Goal: Task Accomplishment & Management: Complete application form

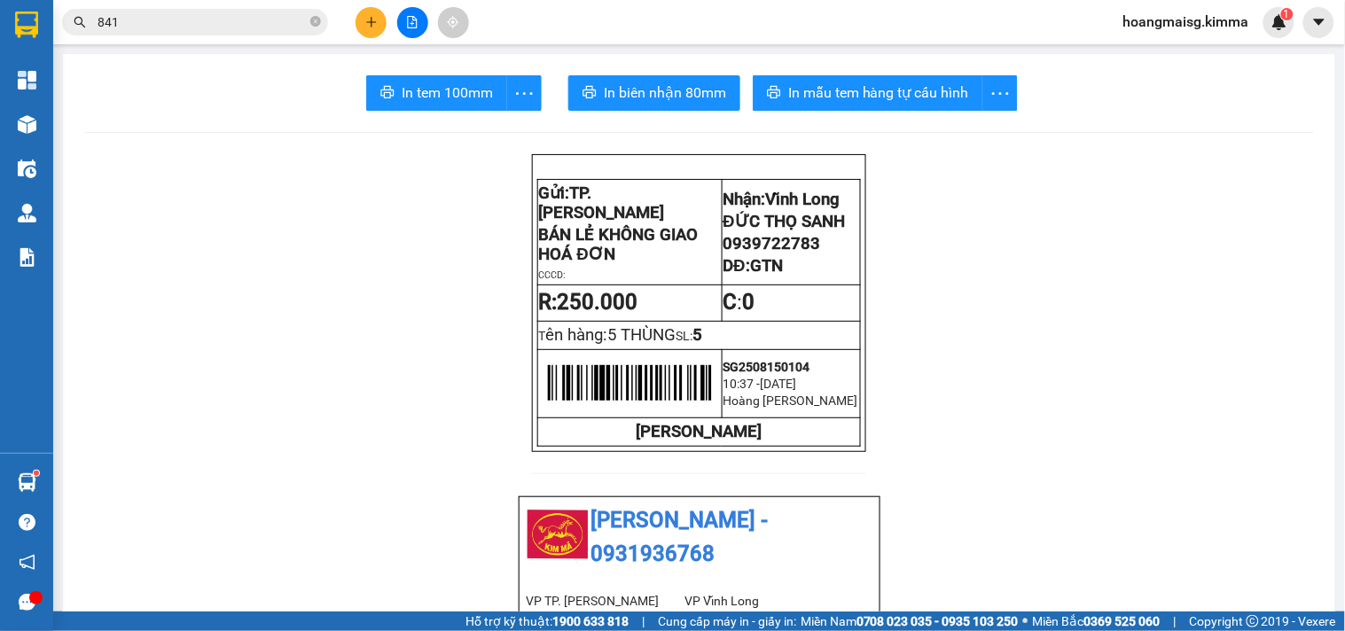
click at [423, 33] on div at bounding box center [412, 22] width 133 height 31
click at [418, 23] on button at bounding box center [412, 22] width 31 height 31
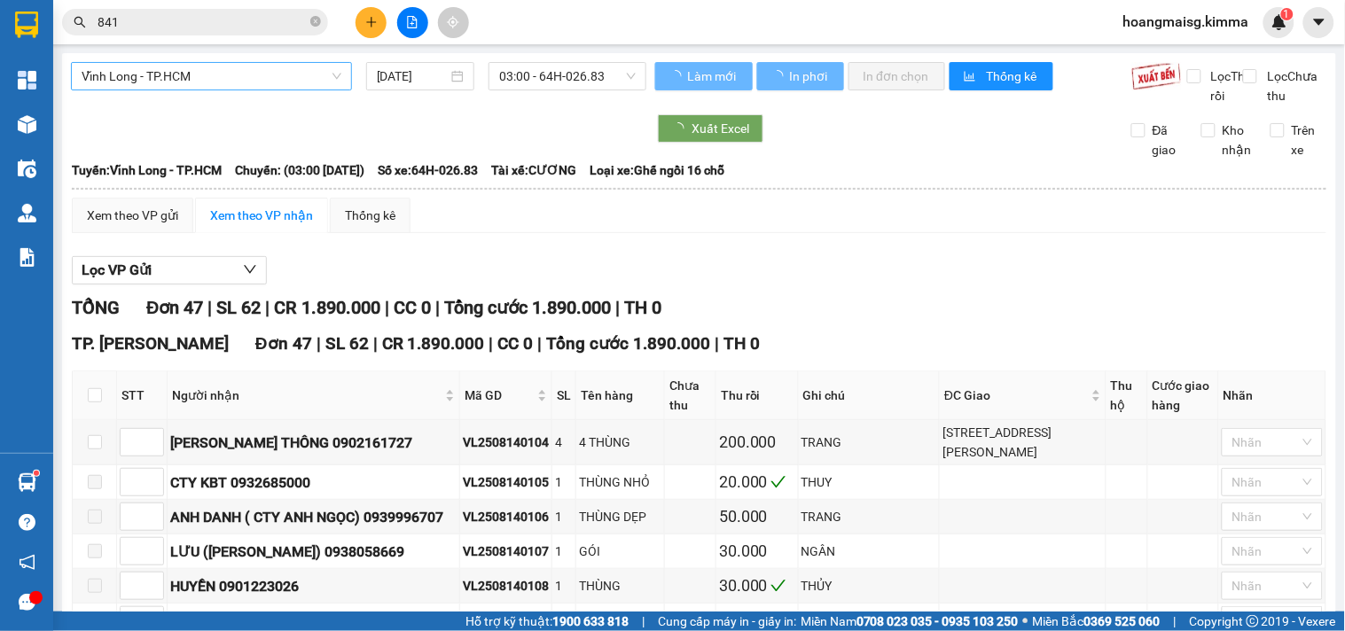
click at [206, 73] on span "Vĩnh Long - TP.HCM" at bounding box center [212, 76] width 260 height 27
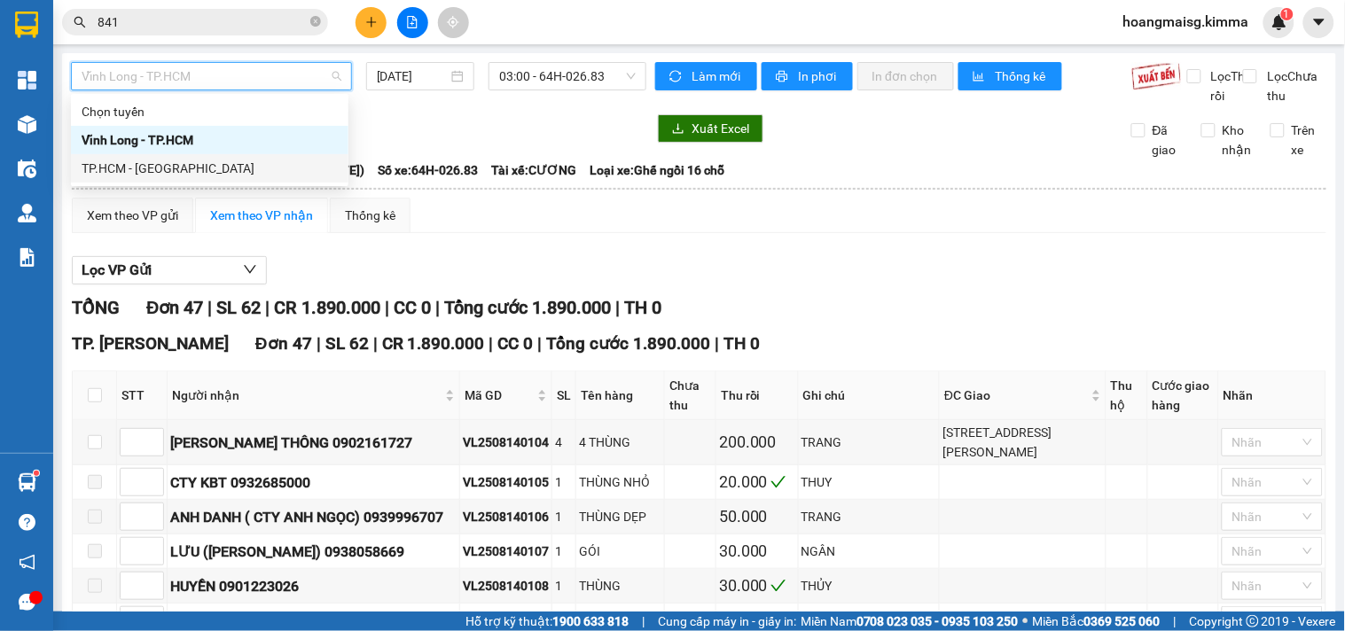
click at [160, 175] on div "TP.HCM - Vĩnh Long" at bounding box center [210, 168] width 256 height 19
type input "[DATE]"
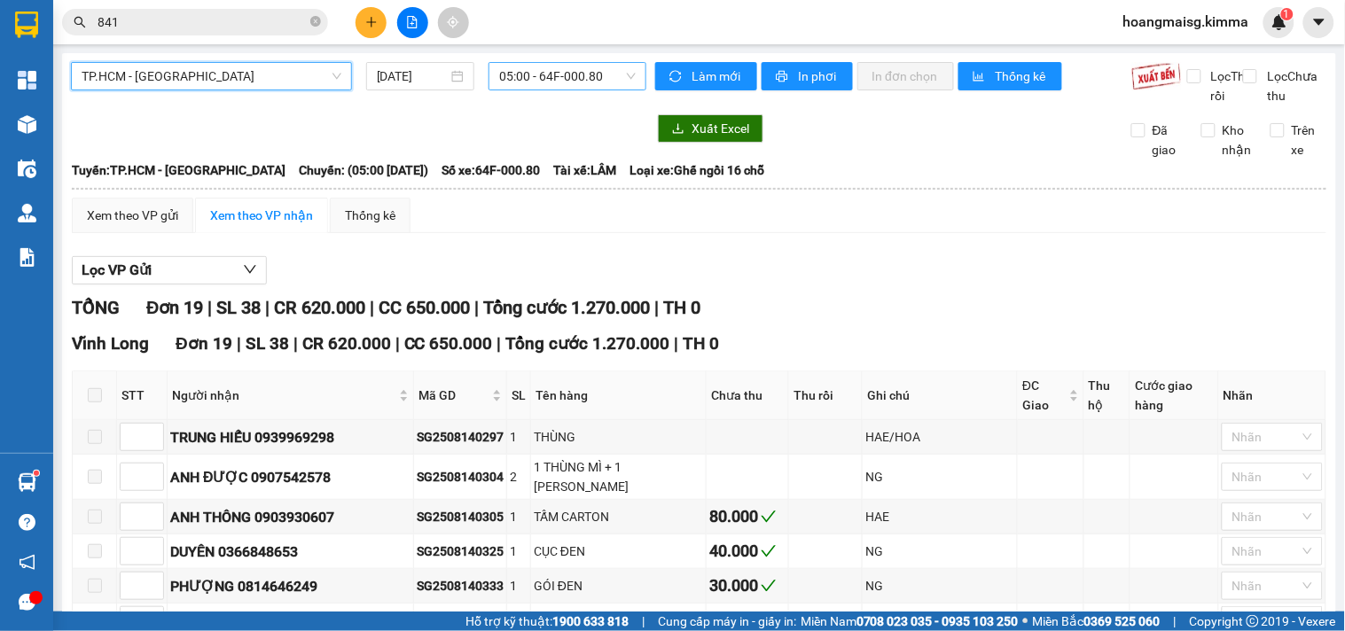
click at [547, 72] on span "05:00 - 64F-000.80" at bounding box center [567, 76] width 136 height 27
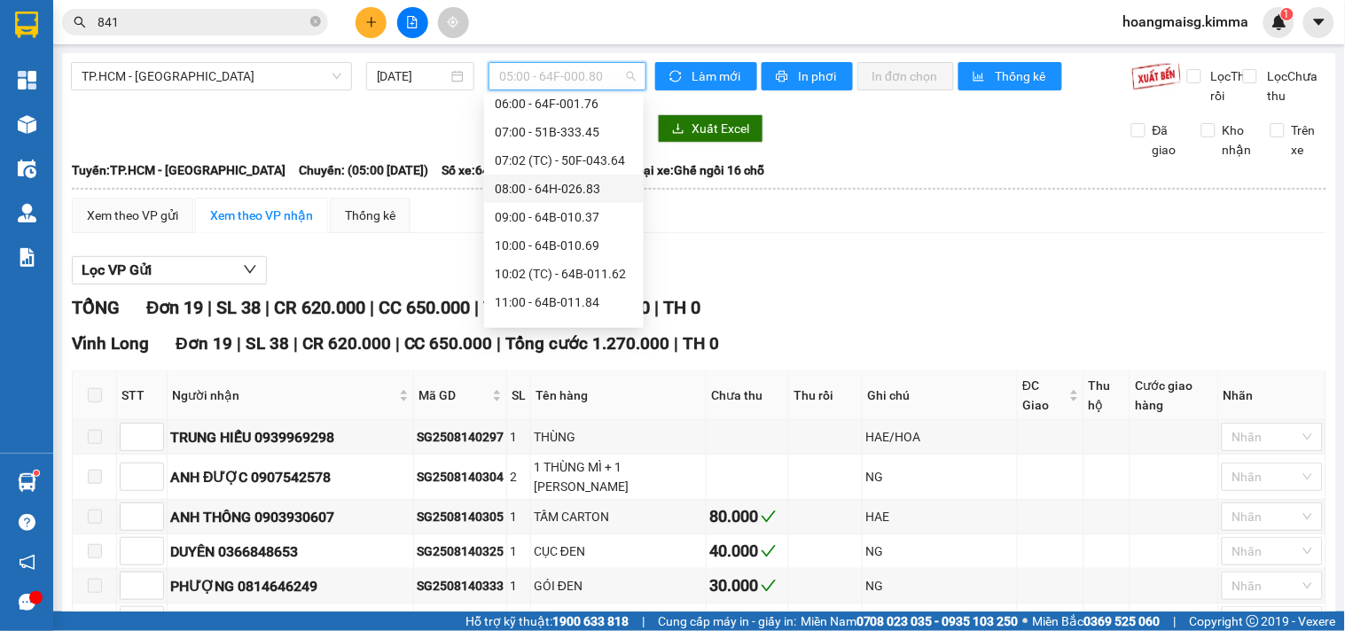
scroll to position [98, 0]
click at [526, 153] on div "08:00 - 64H-026.83" at bounding box center [564, 154] width 138 height 19
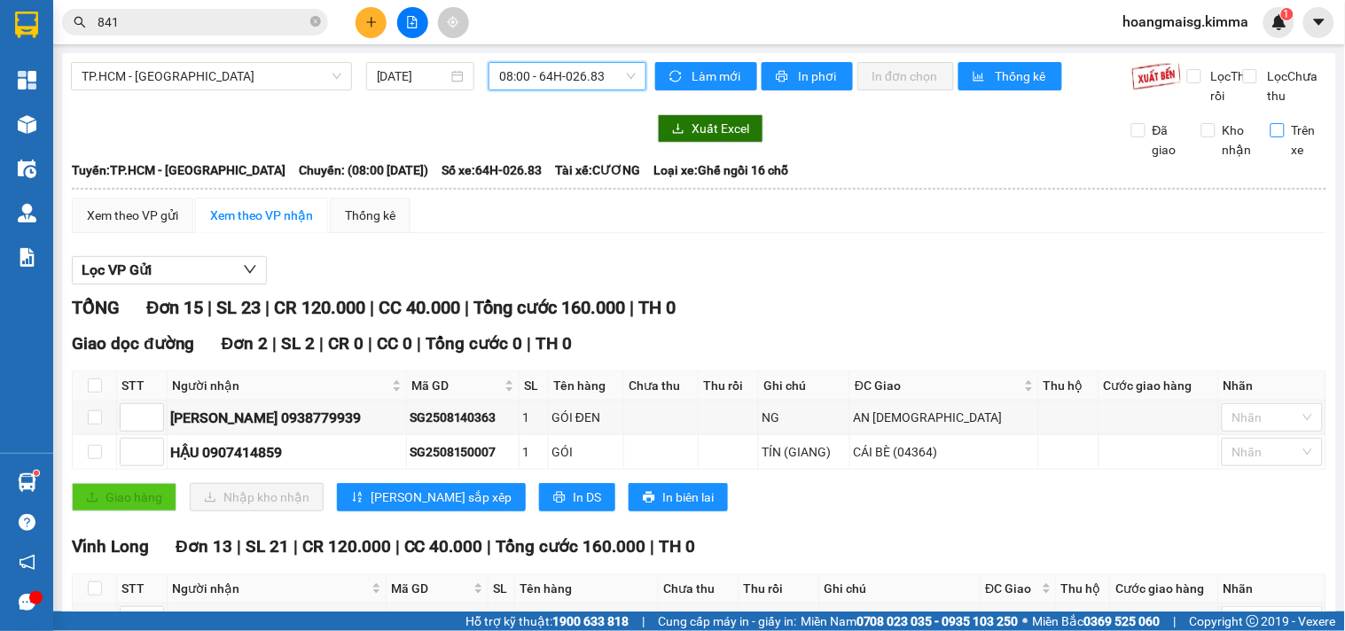
click at [1270, 137] on input "Trên xe" at bounding box center [1277, 130] width 14 height 14
checkbox input "true"
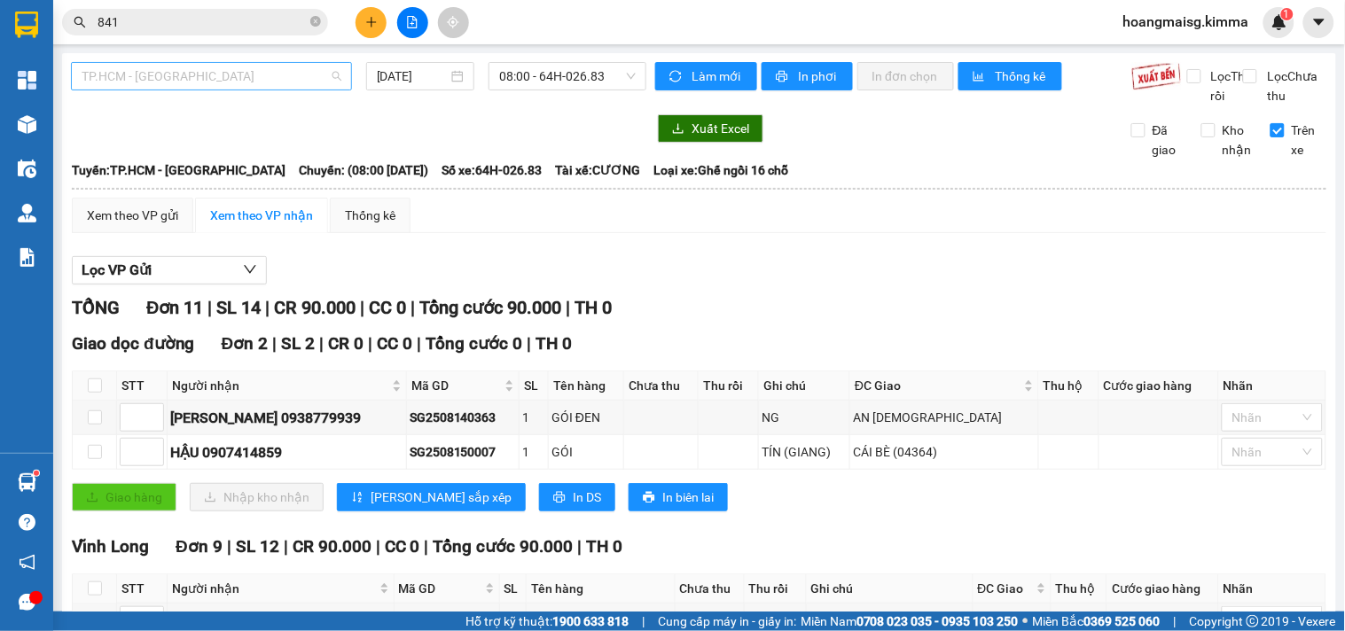
click at [259, 71] on span "TP.HCM - Vĩnh Long" at bounding box center [212, 76] width 260 height 27
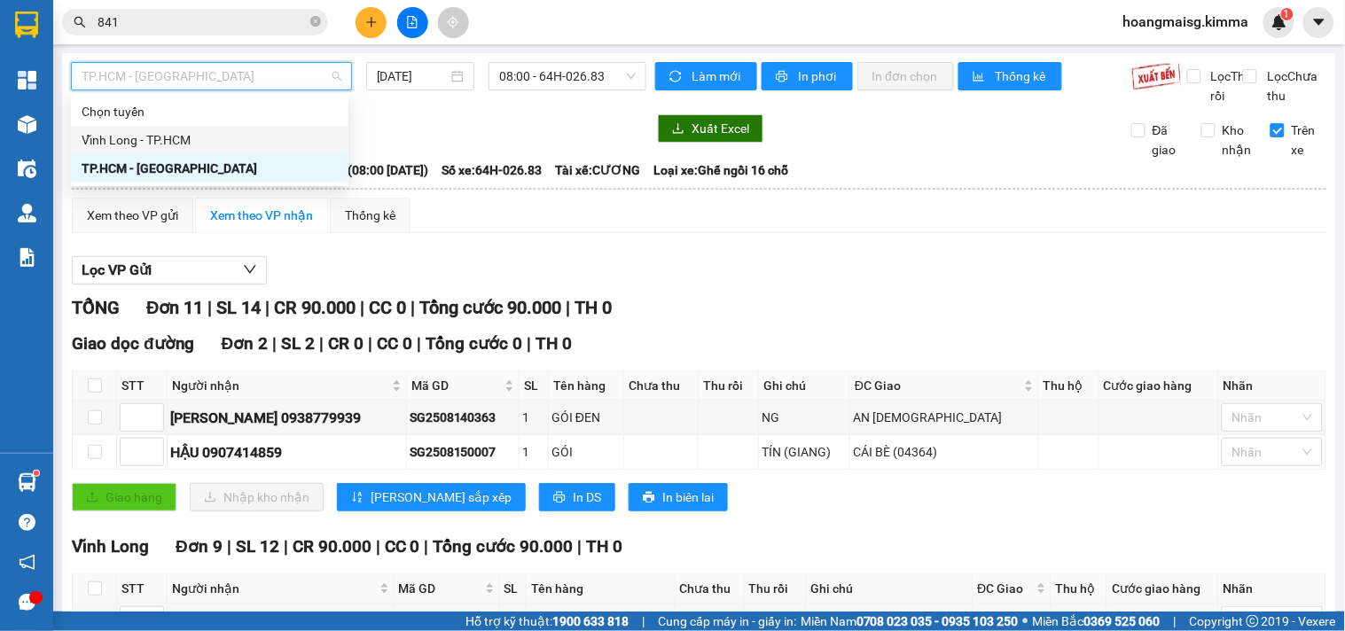
click at [191, 140] on div "Vĩnh Long - TP.HCM" at bounding box center [210, 139] width 256 height 19
type input "[DATE]"
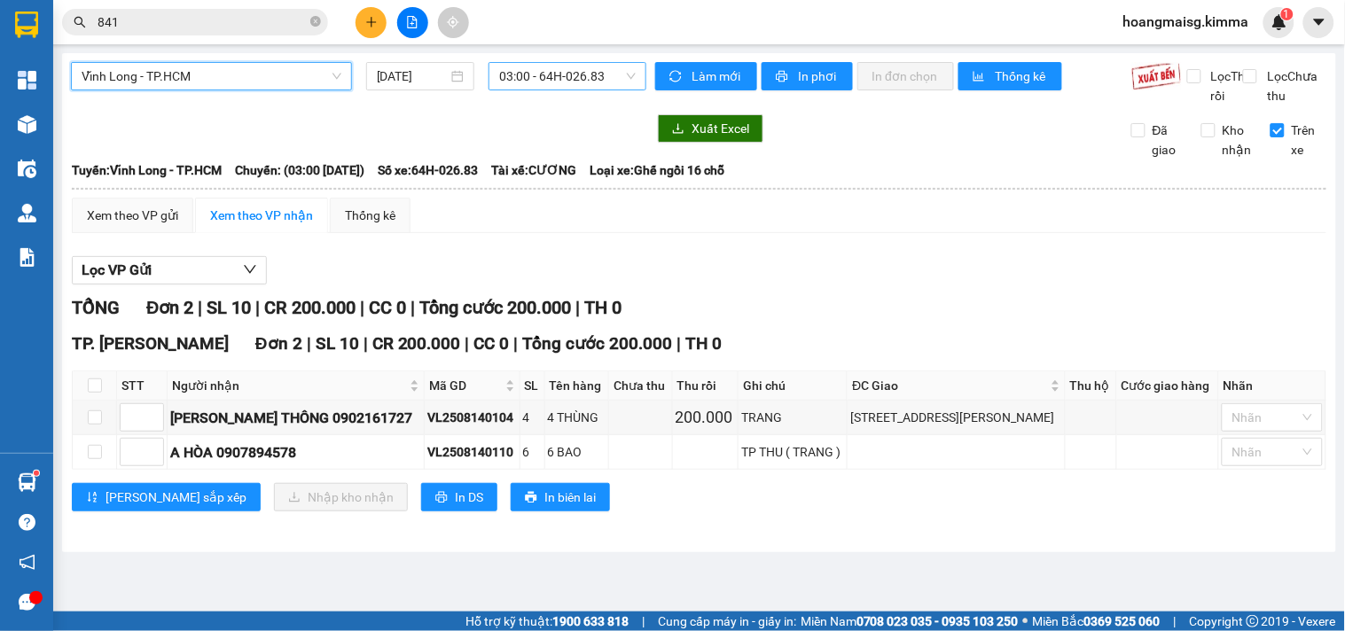
click at [538, 82] on span "03:00 - 64H-026.83" at bounding box center [567, 76] width 136 height 27
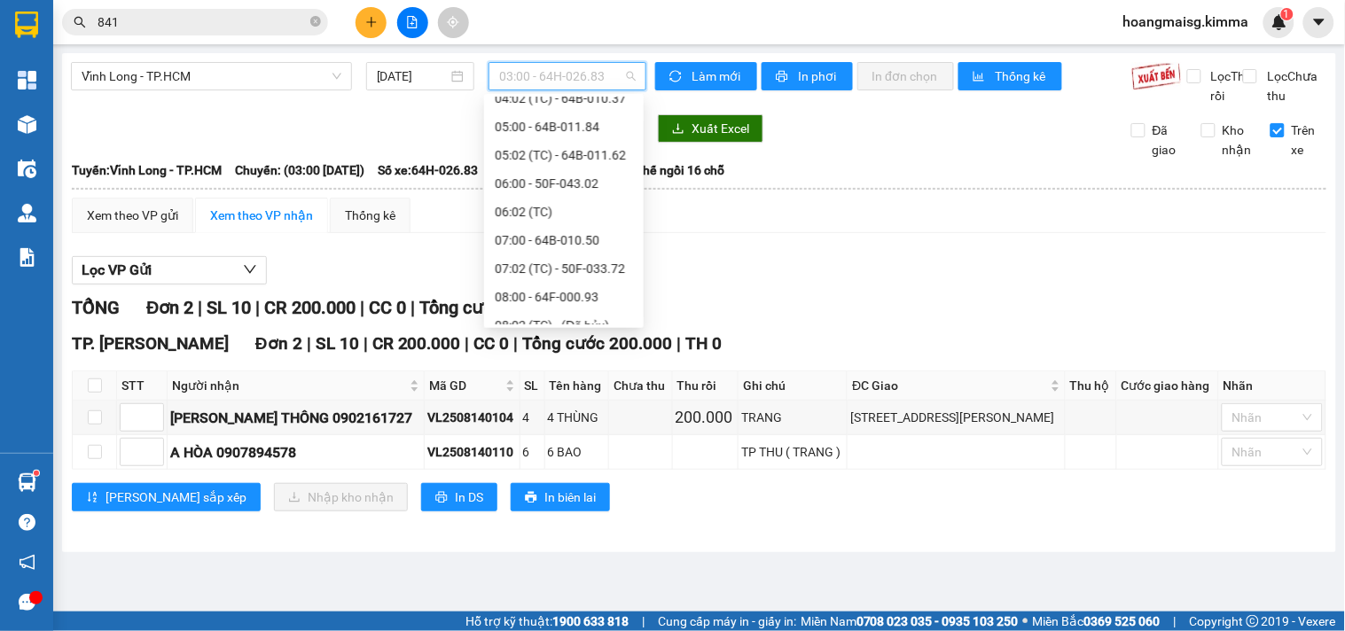
scroll to position [28, 0]
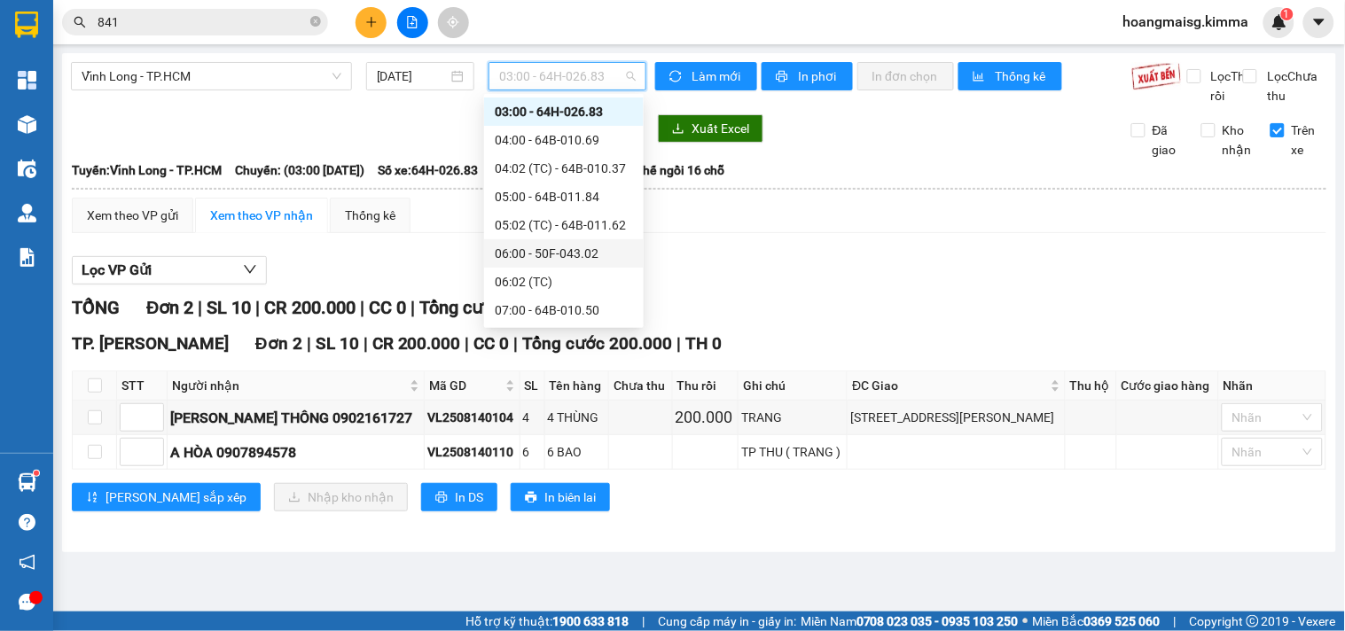
click at [530, 259] on div "06:00 - 50F-043.02" at bounding box center [564, 253] width 138 height 19
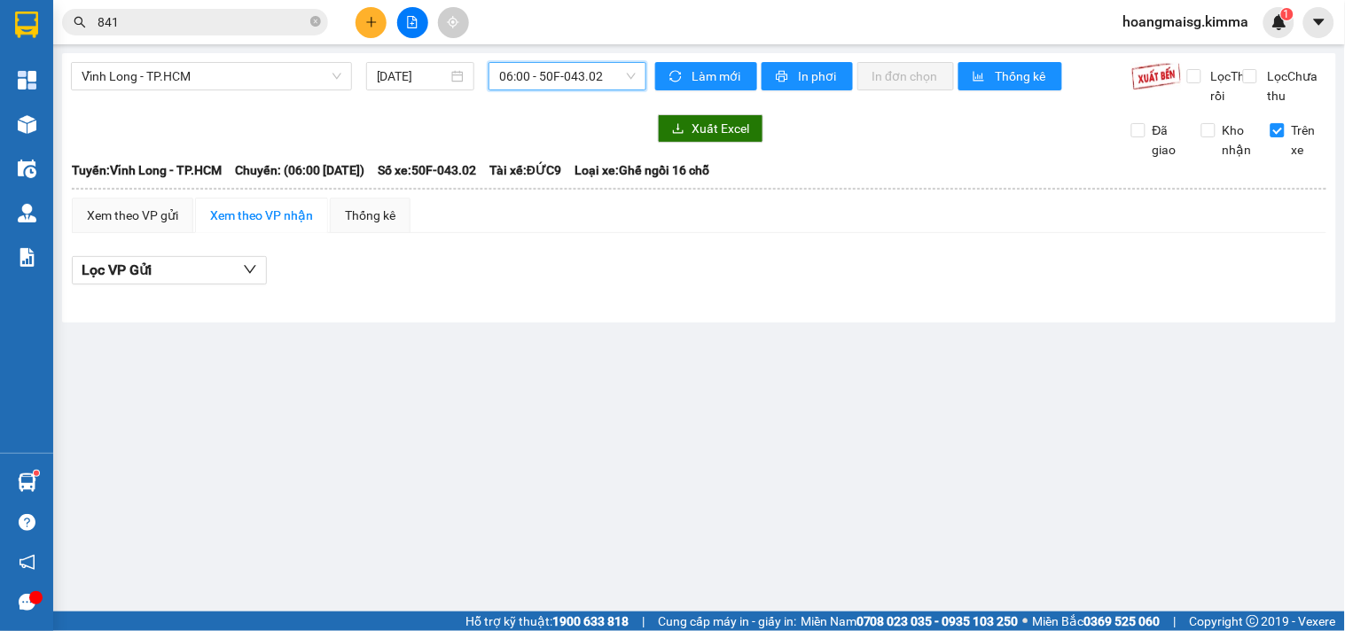
click at [547, 80] on span "06:00 - 50F-043.02" at bounding box center [567, 76] width 136 height 27
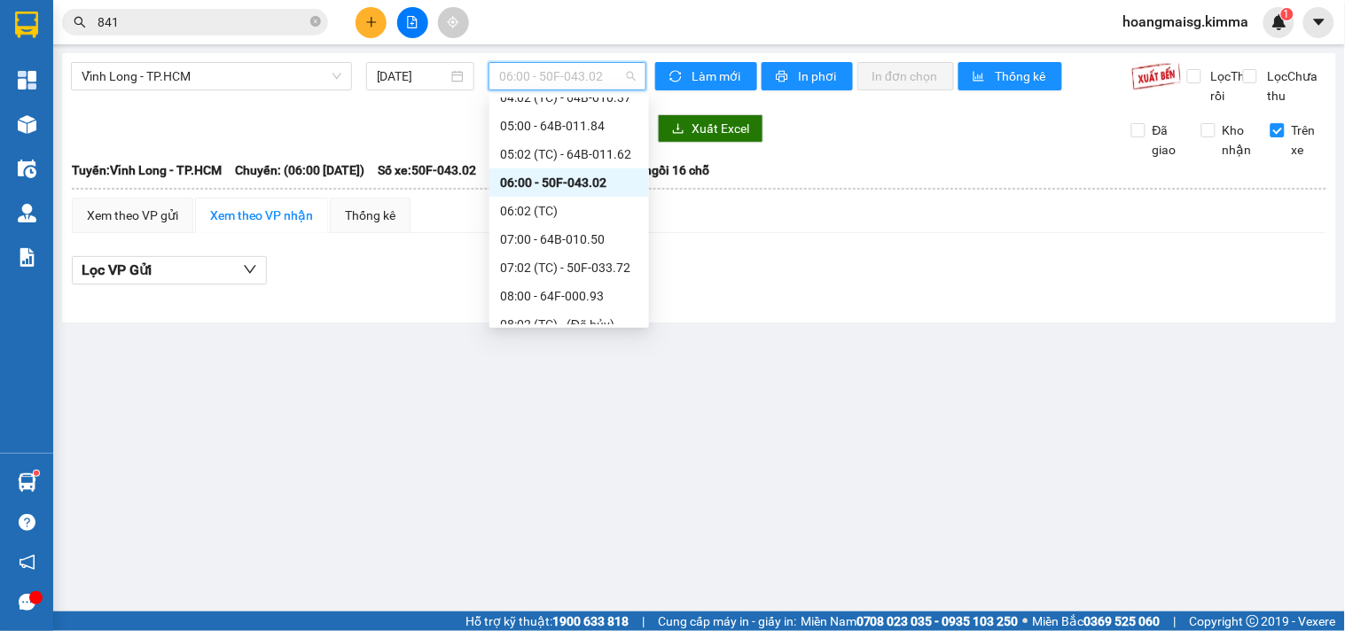
scroll to position [127, 0]
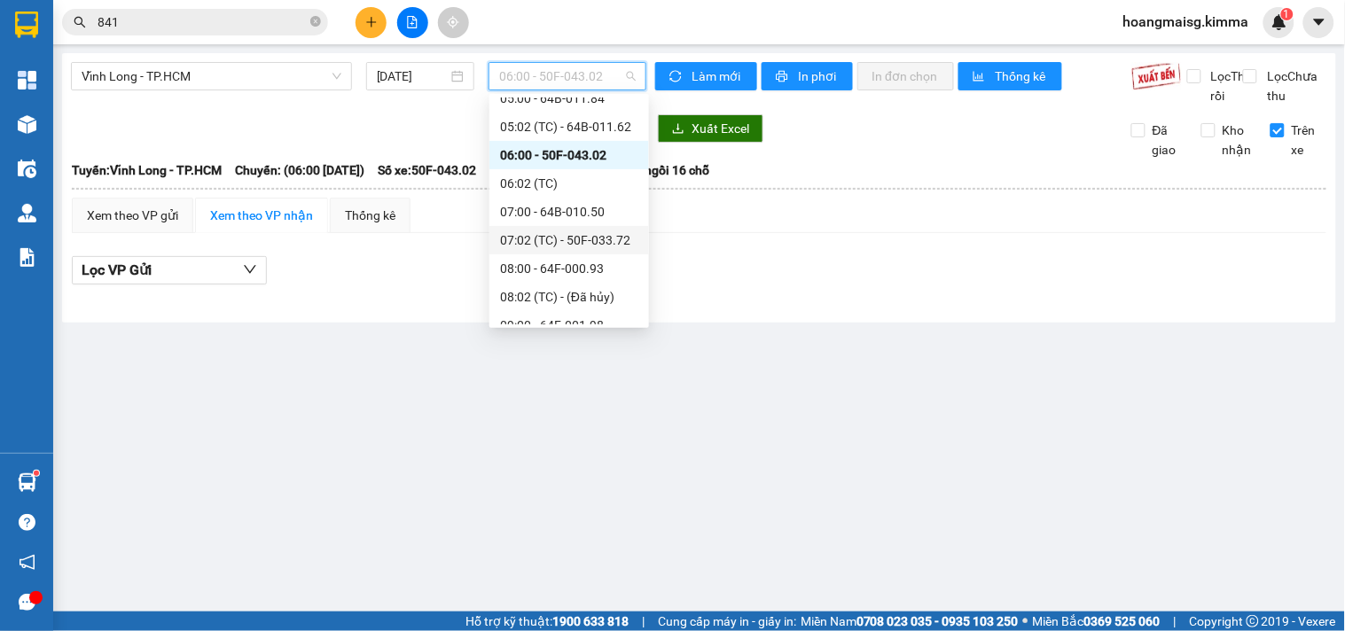
click at [550, 240] on div "07:02 (TC) - 50F-033.72" at bounding box center [569, 239] width 138 height 19
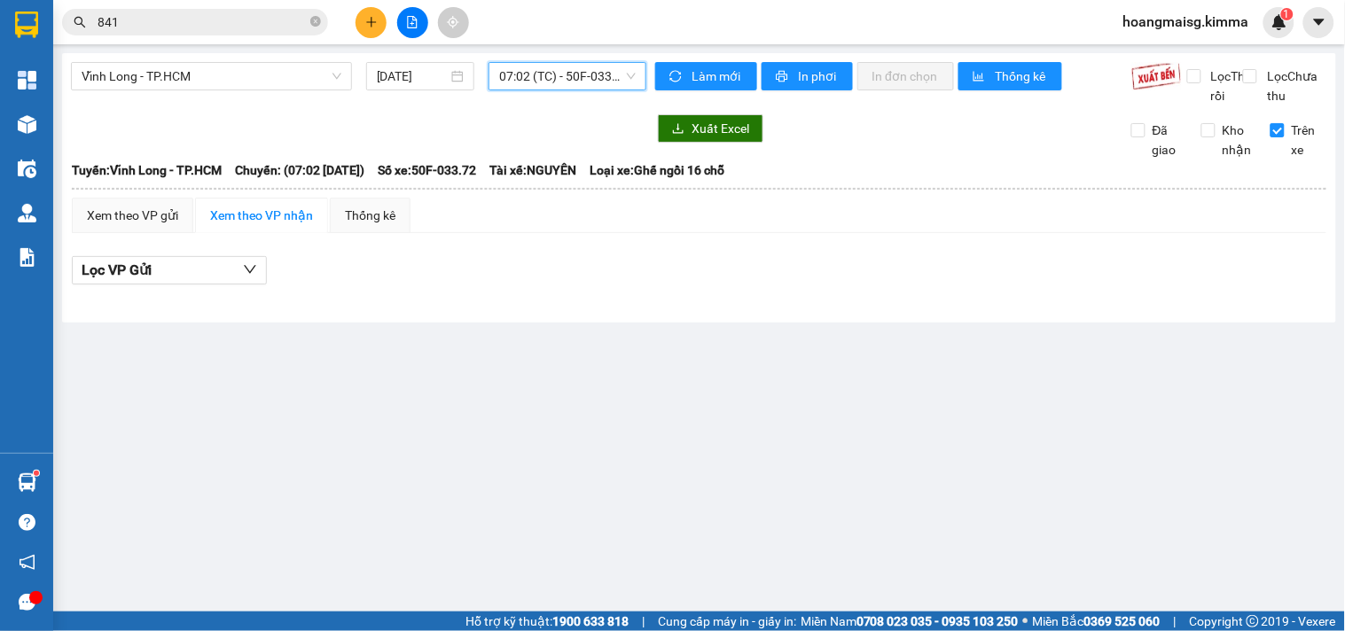
click at [544, 84] on span "07:02 (TC) - 50F-033.72" at bounding box center [567, 76] width 136 height 27
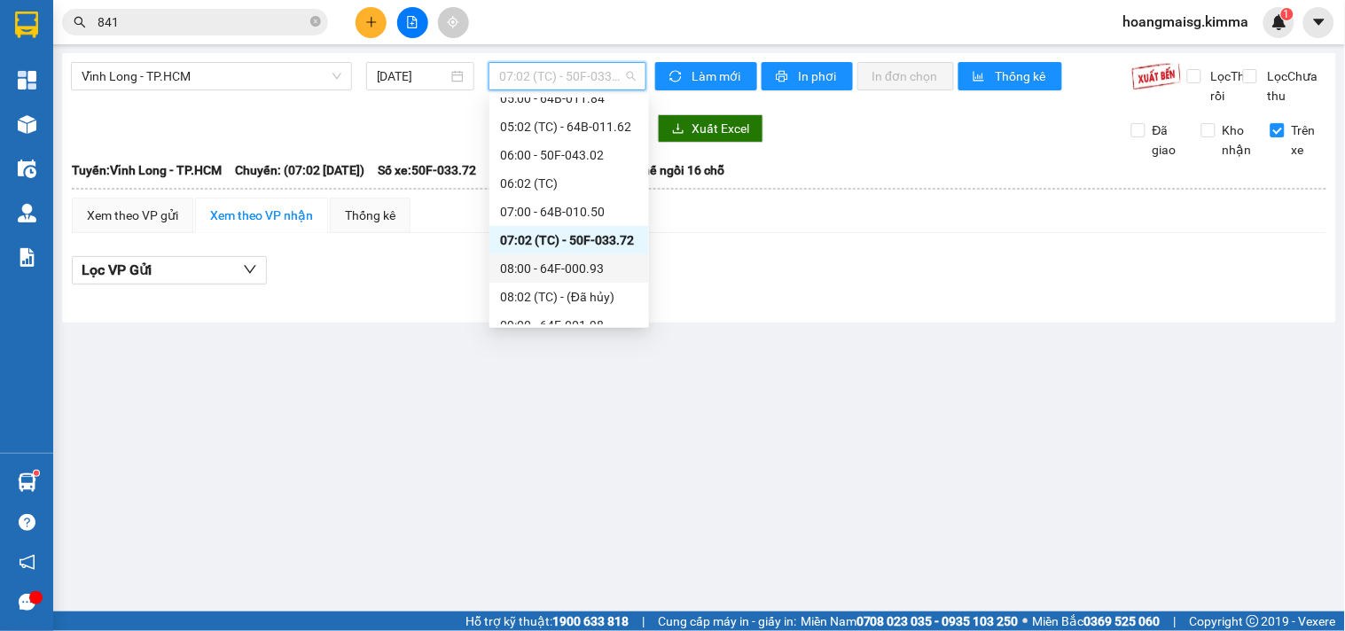
click at [558, 269] on div "08:00 - 64F-000.93" at bounding box center [569, 268] width 138 height 19
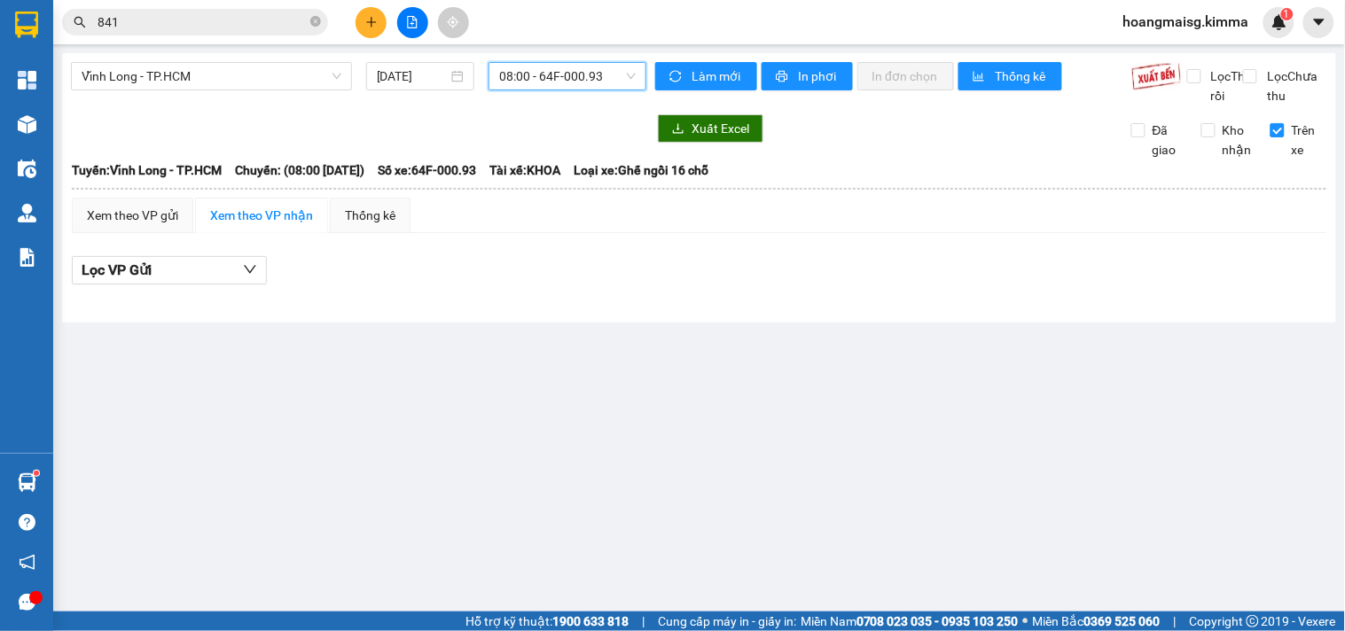
click at [563, 73] on span "08:00 - 64F-000.93" at bounding box center [567, 76] width 136 height 27
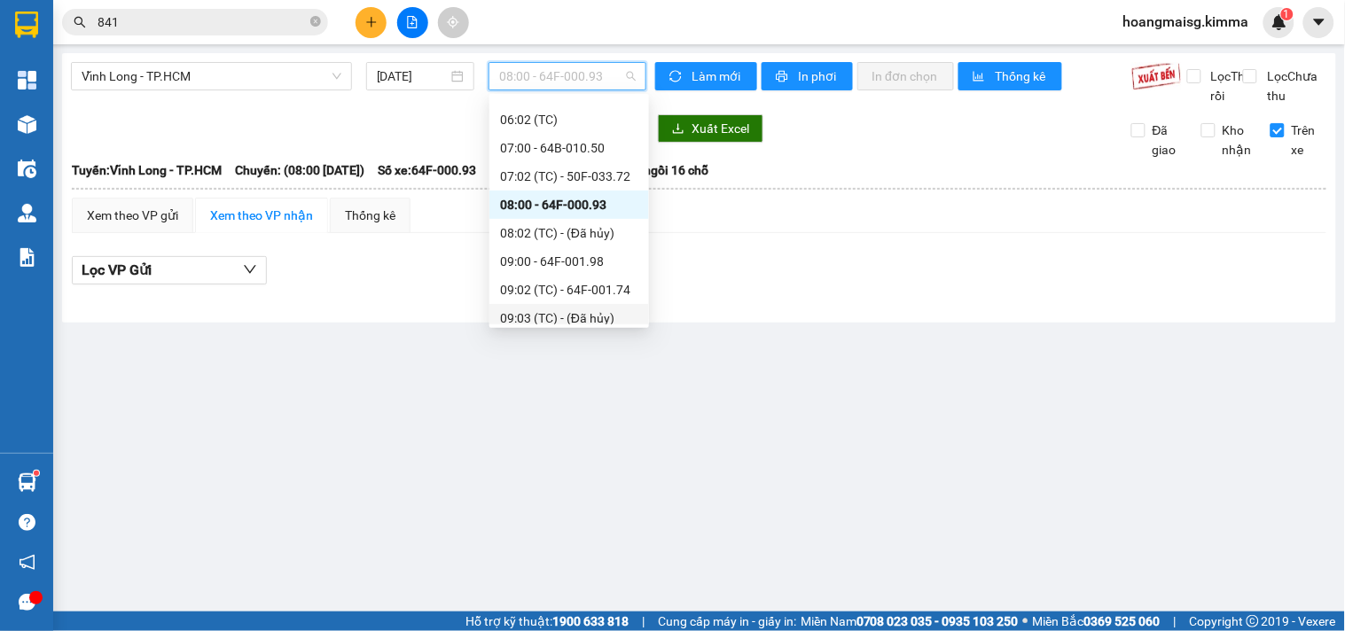
scroll to position [225, 0]
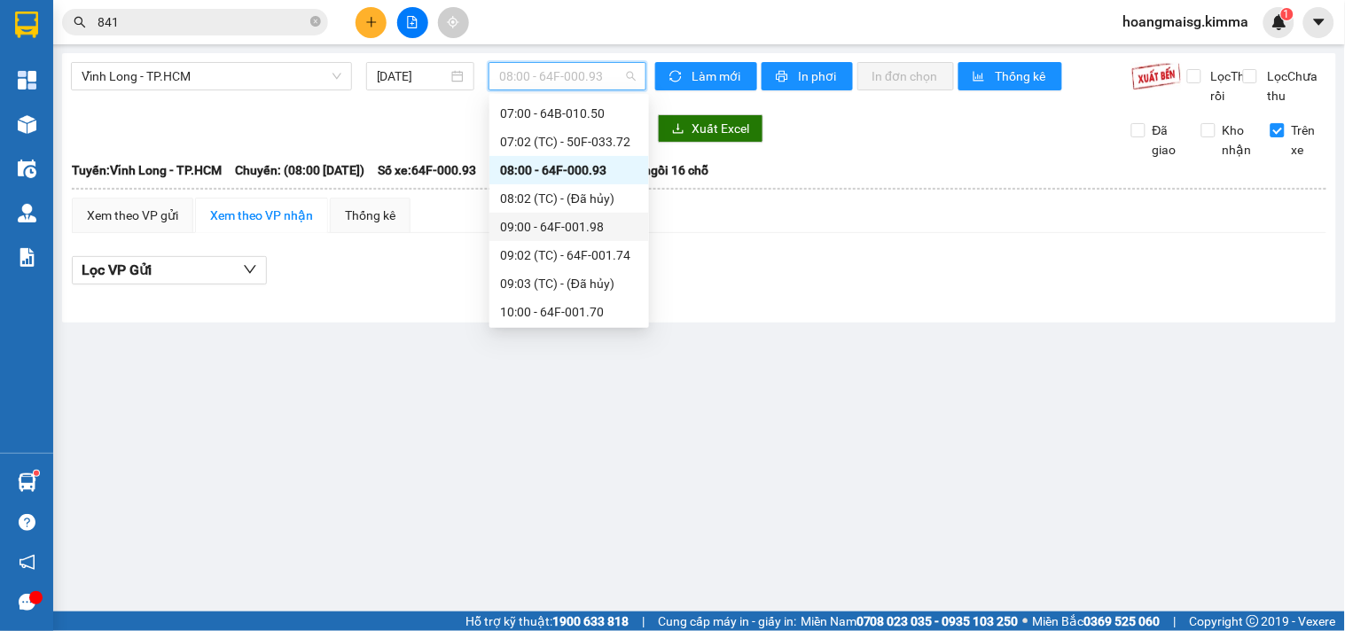
click at [554, 229] on div "09:00 - 64F-001.98" at bounding box center [569, 226] width 138 height 19
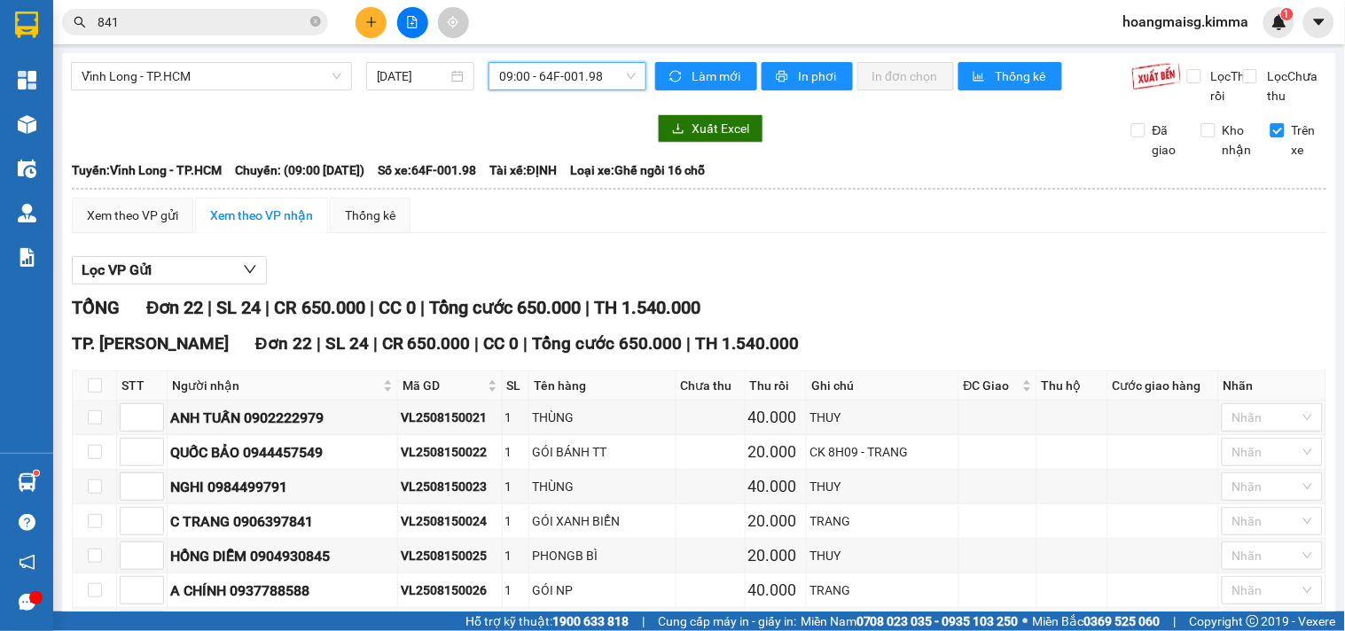
click at [539, 80] on span "09:00 - 64F-001.98" at bounding box center [567, 76] width 136 height 27
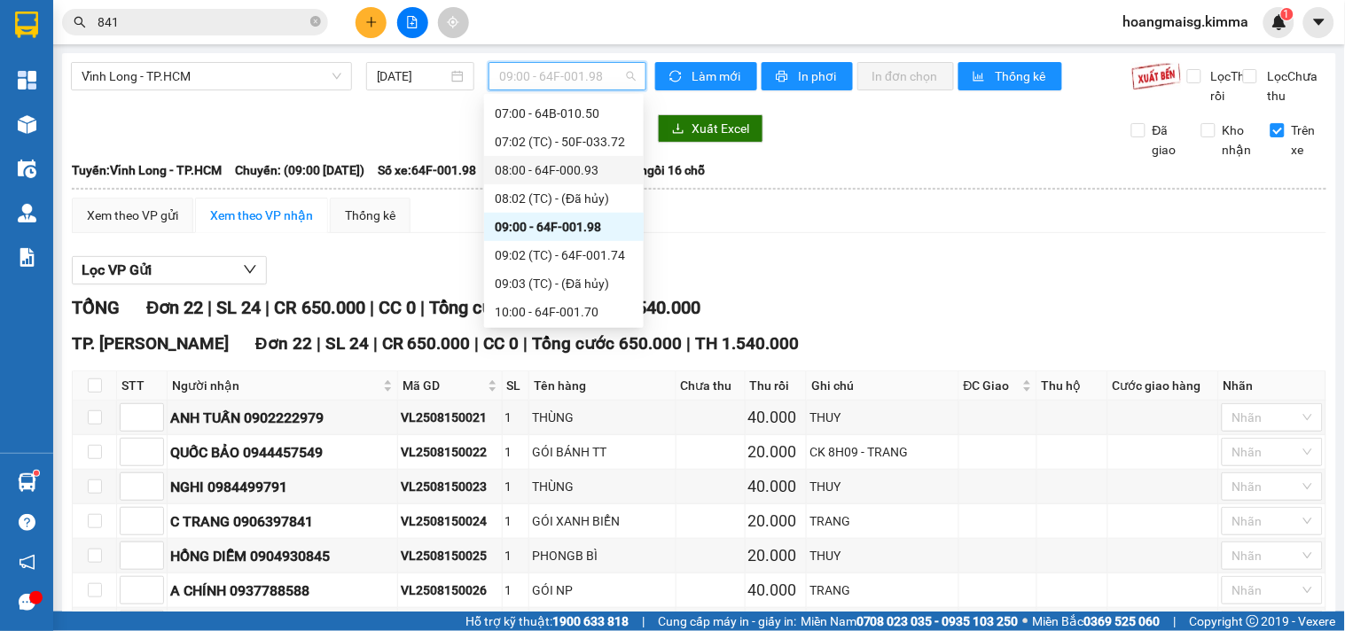
click at [550, 165] on div "08:00 - 64F-000.93" at bounding box center [564, 169] width 138 height 19
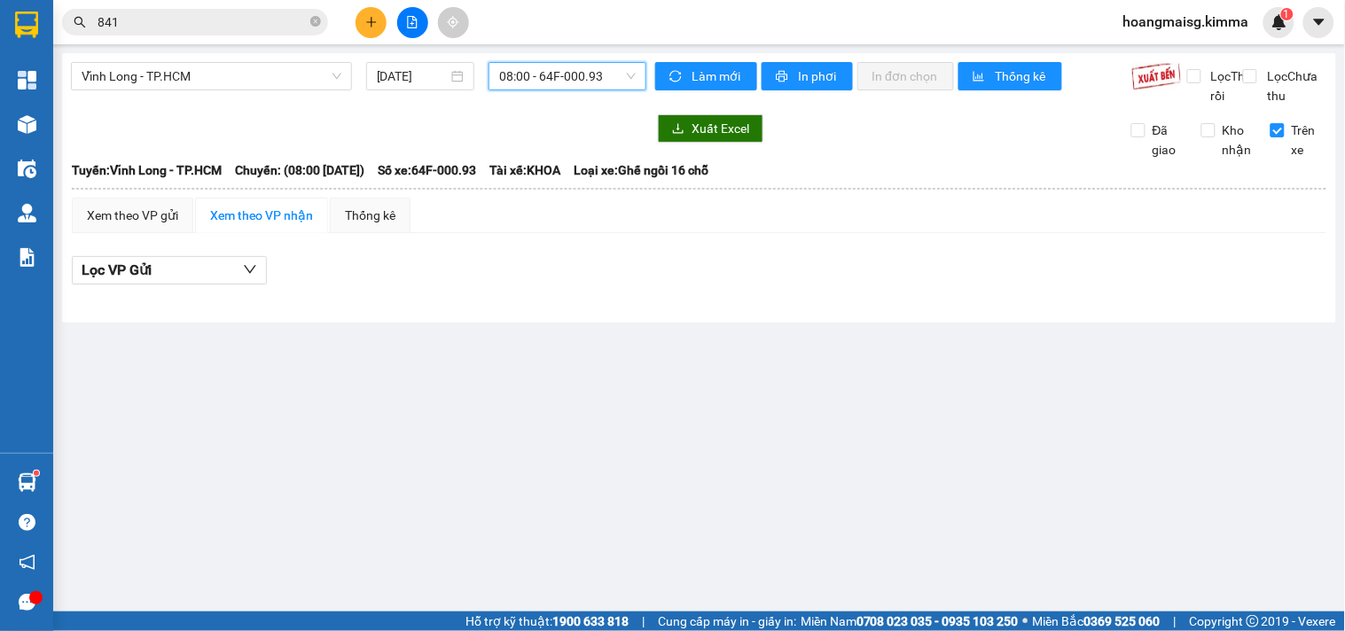
click at [561, 81] on span "08:00 - 64F-000.93" at bounding box center [567, 76] width 136 height 27
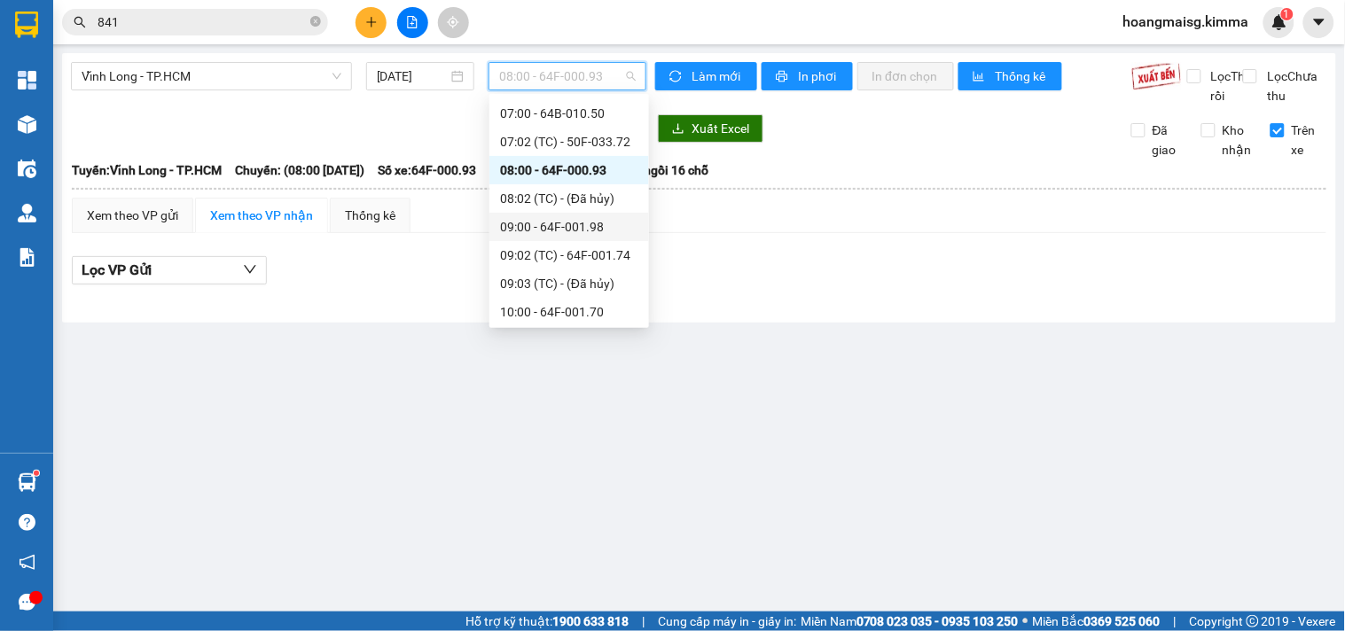
click at [542, 231] on div "09:00 - 64F-001.98" at bounding box center [569, 226] width 138 height 19
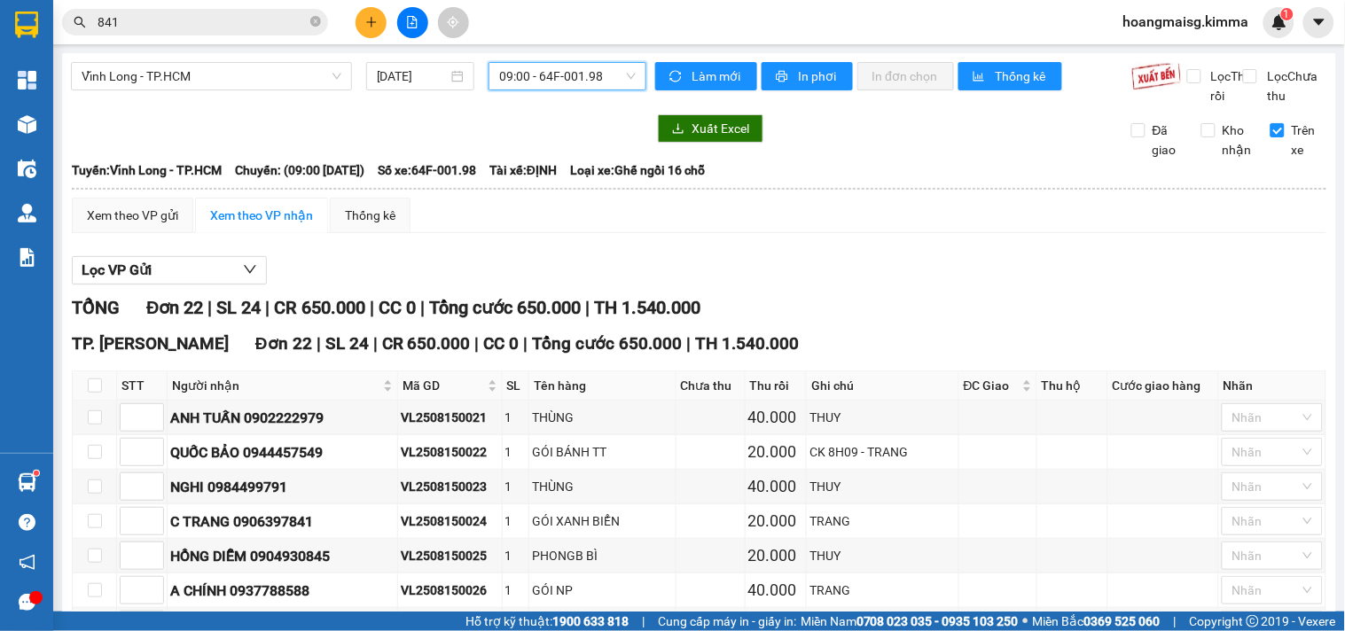
click at [377, 10] on button at bounding box center [370, 22] width 31 height 31
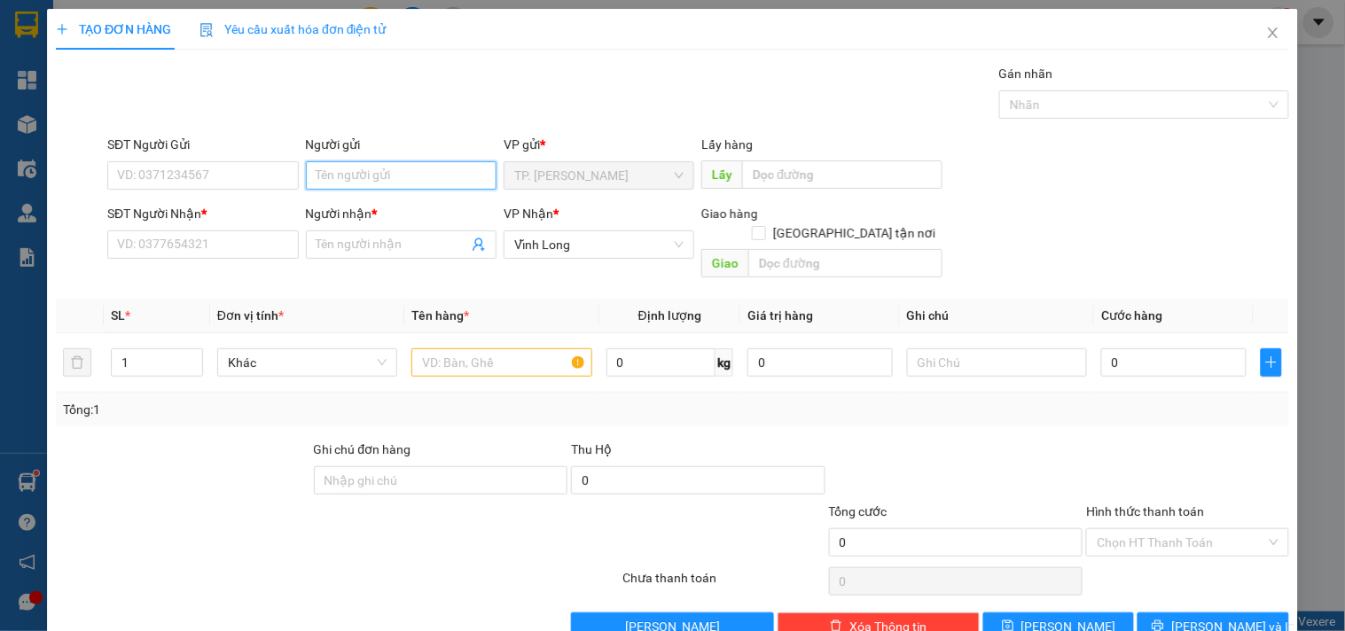
click at [425, 174] on input "Người gửi" at bounding box center [401, 175] width 191 height 28
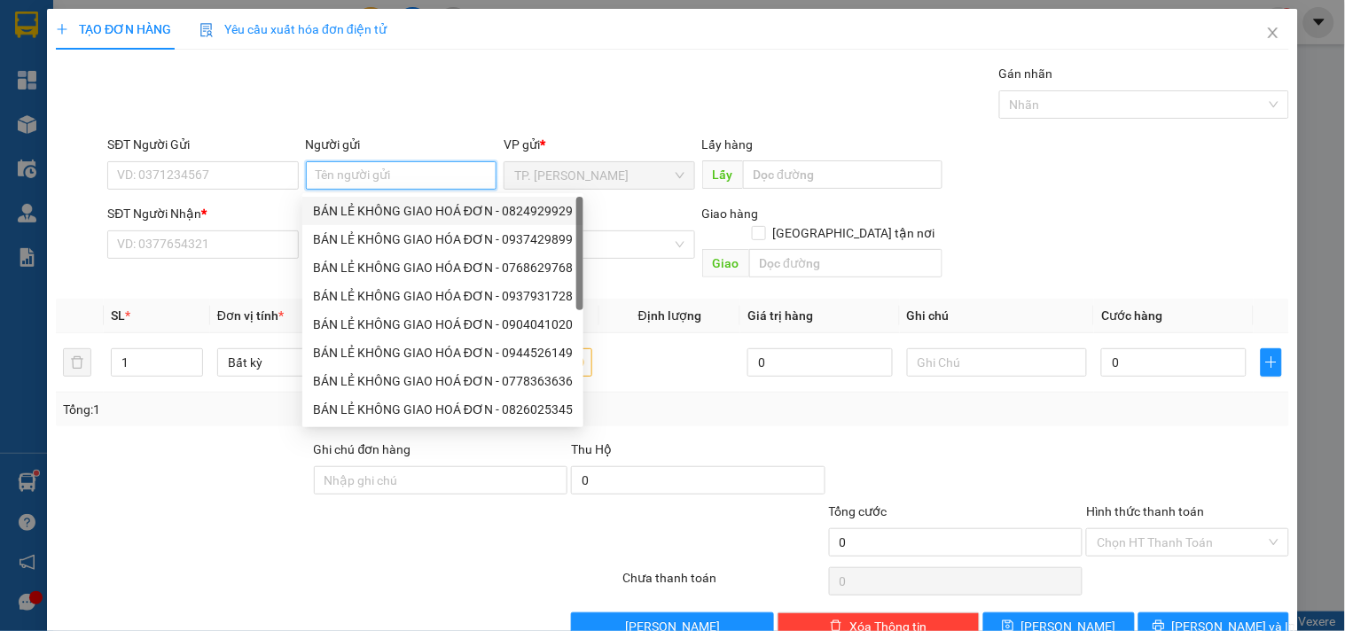
click at [385, 207] on div "BÁN LẺ KHÔNG GIAO HOÁ ĐƠN - 0824929929" at bounding box center [443, 210] width 260 height 19
type input "0824929929"
type input "BÁN LẺ KHÔNG GIAO HOÁ ĐƠN"
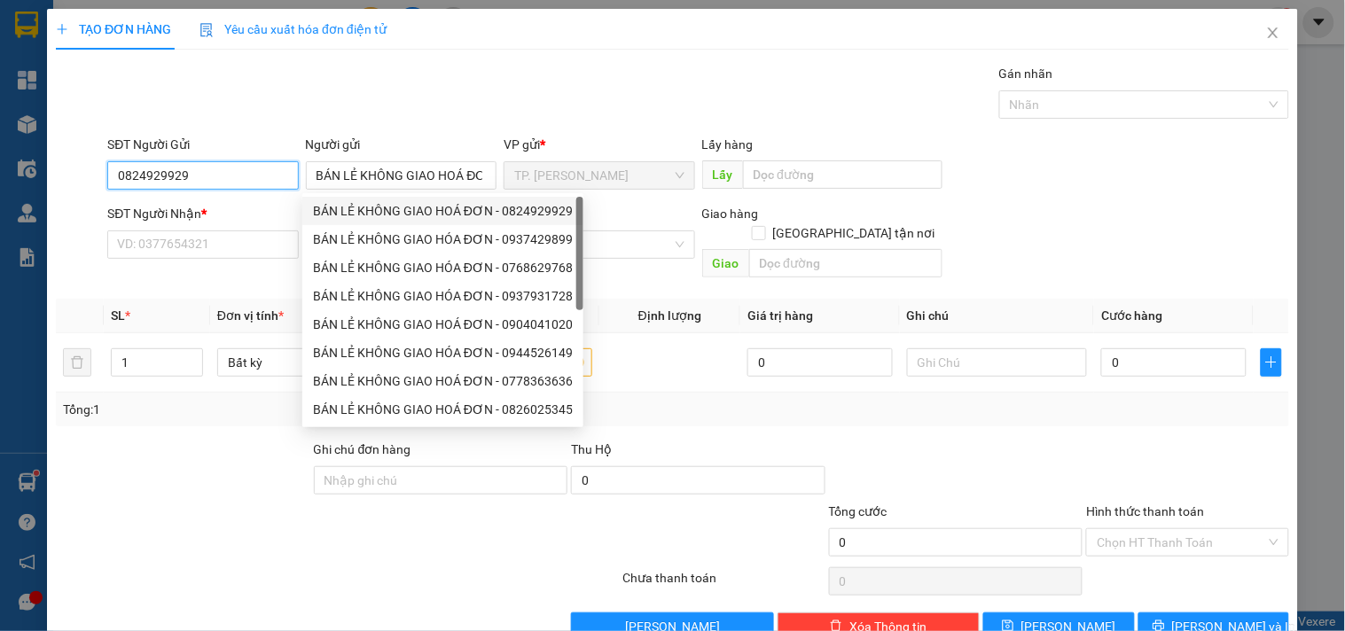
click at [276, 184] on input "0824929929" at bounding box center [202, 175] width 191 height 28
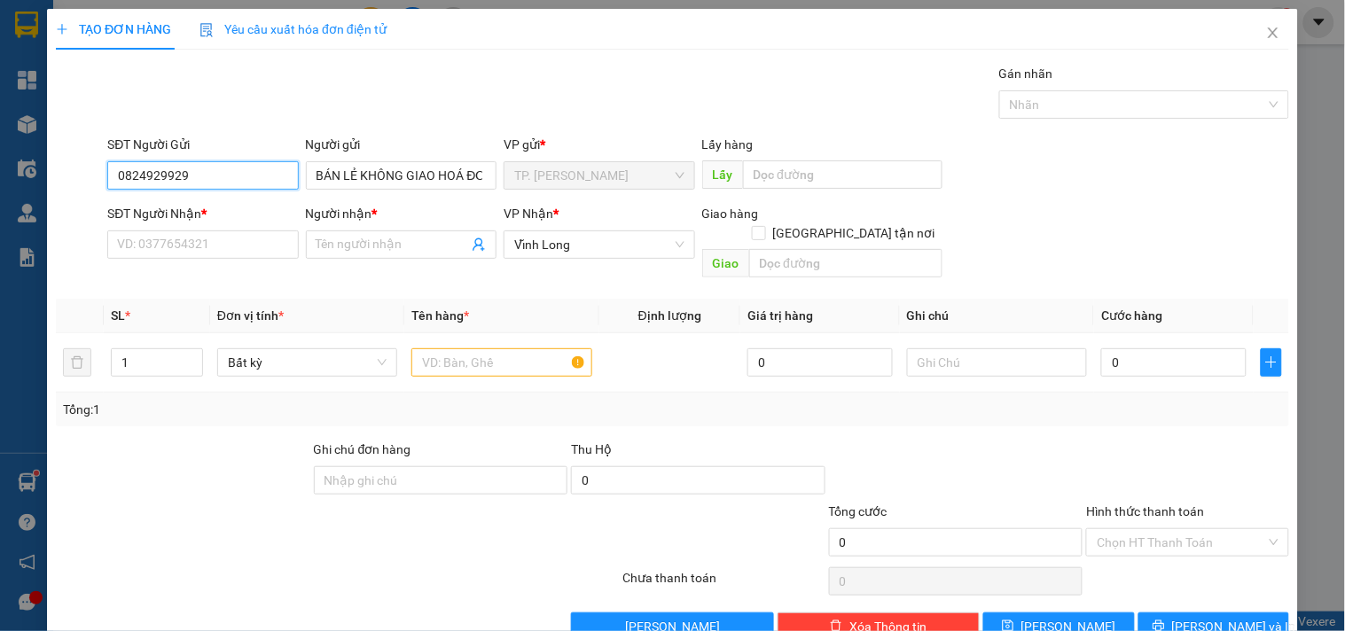
click at [276, 184] on input "0824929929" at bounding box center [202, 175] width 191 height 28
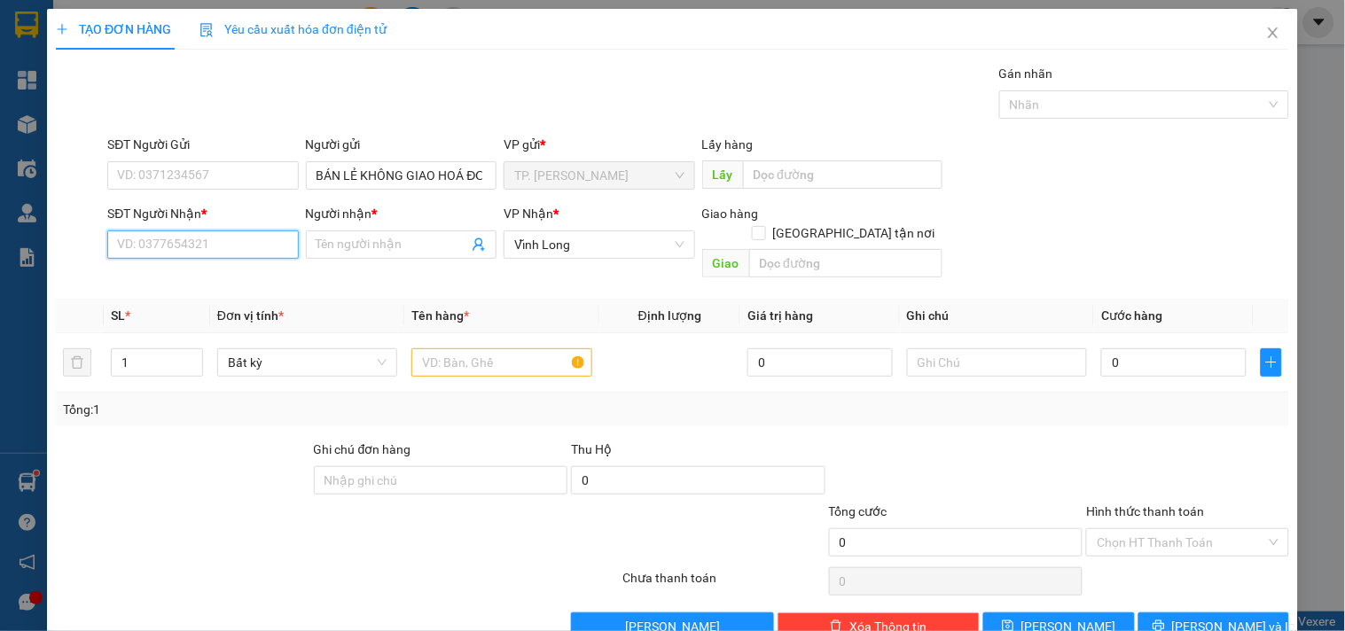
click at [246, 244] on input "SĐT Người Nhận *" at bounding box center [202, 244] width 191 height 28
click at [226, 288] on div "0939999781 - ANH MINH" at bounding box center [216, 279] width 199 height 19
type input "0939999781"
type input "ANH MINH"
type input "0939999781"
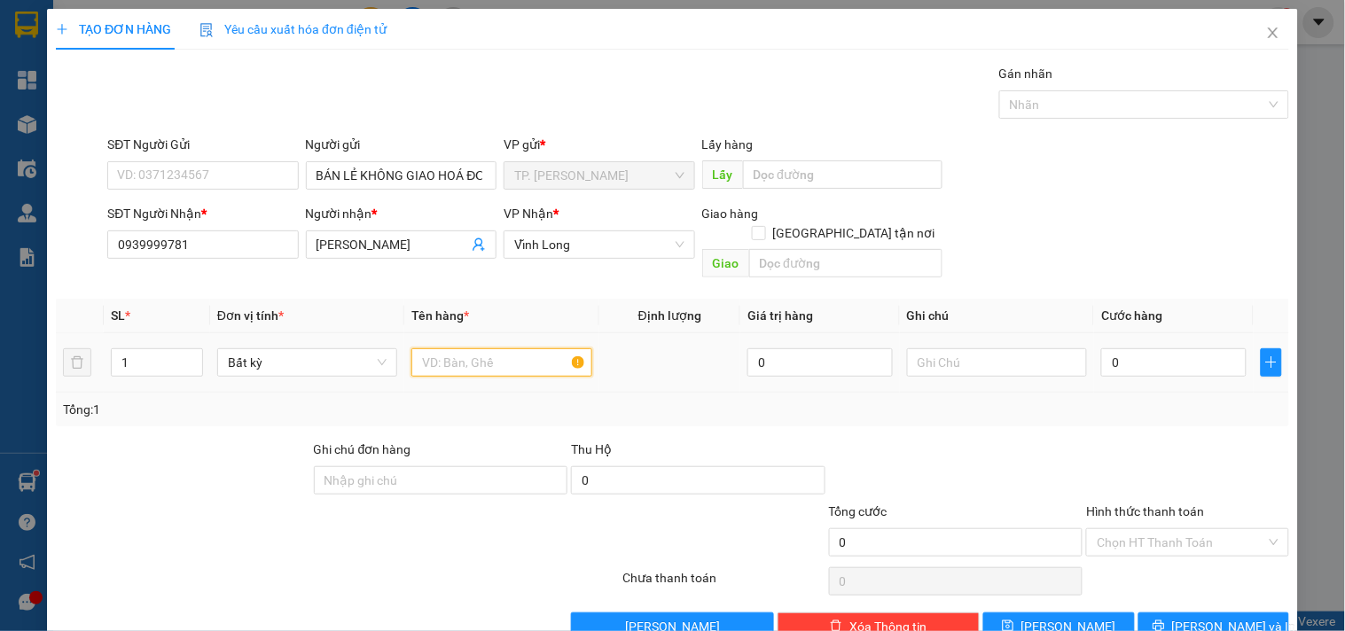
click at [479, 348] on input "text" at bounding box center [501, 362] width 180 height 28
type input "THÙNG TRÁI CÂY"
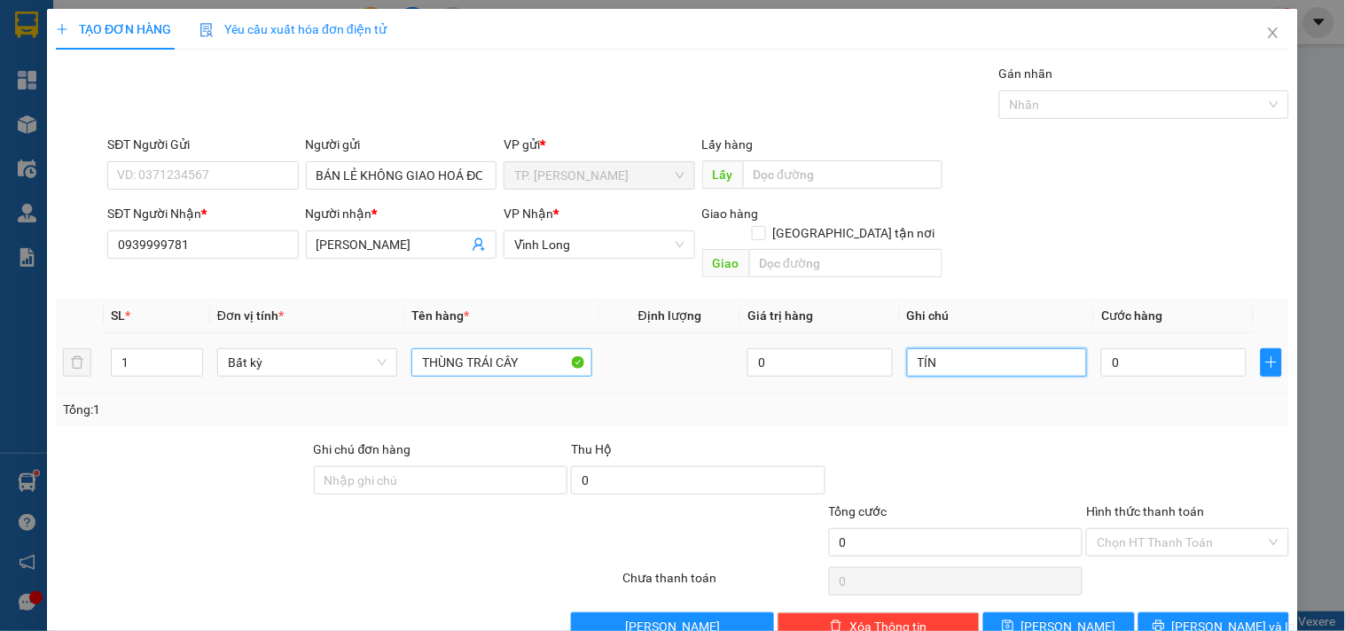
type input "TÍN"
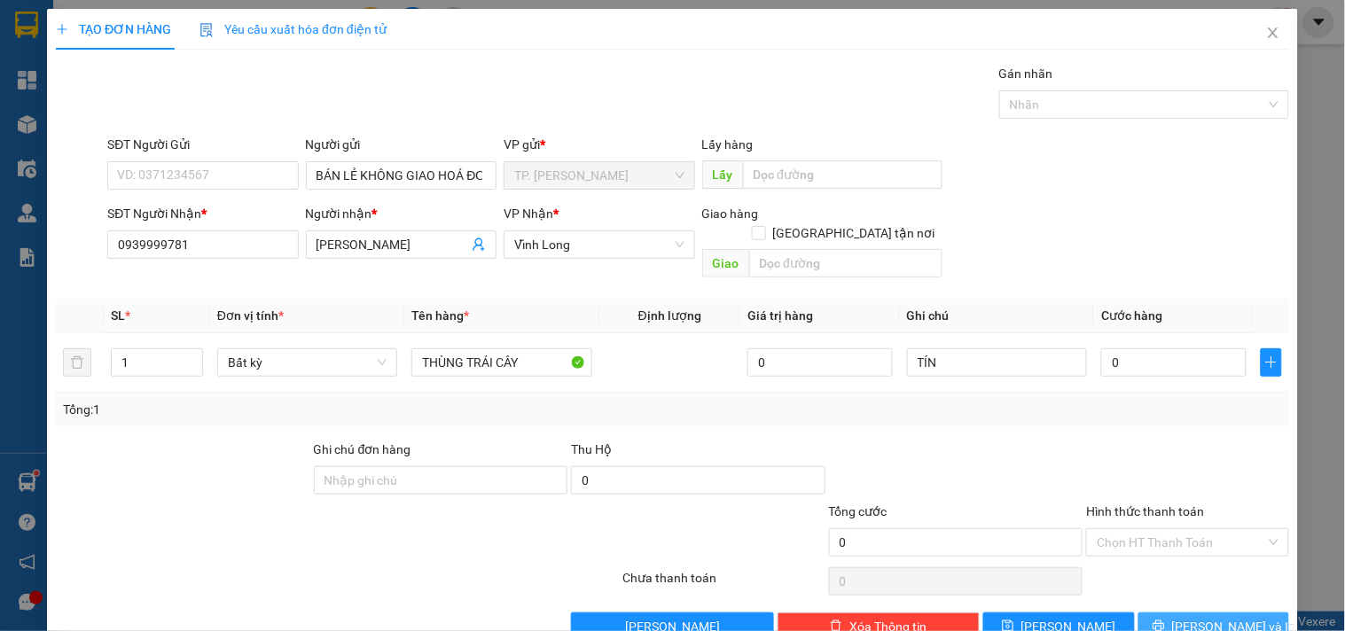
click at [1197, 617] on span "Lưu và In" at bounding box center [1234, 626] width 124 height 19
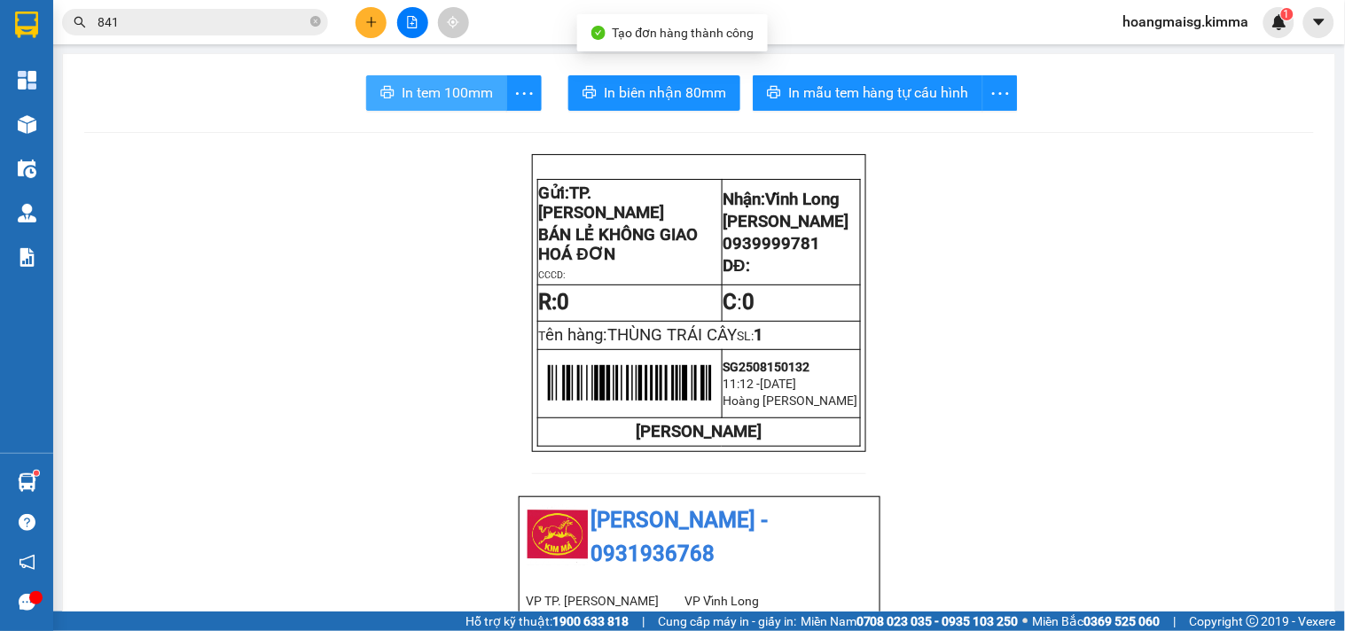
click at [464, 93] on span "In tem 100mm" at bounding box center [447, 93] width 91 height 22
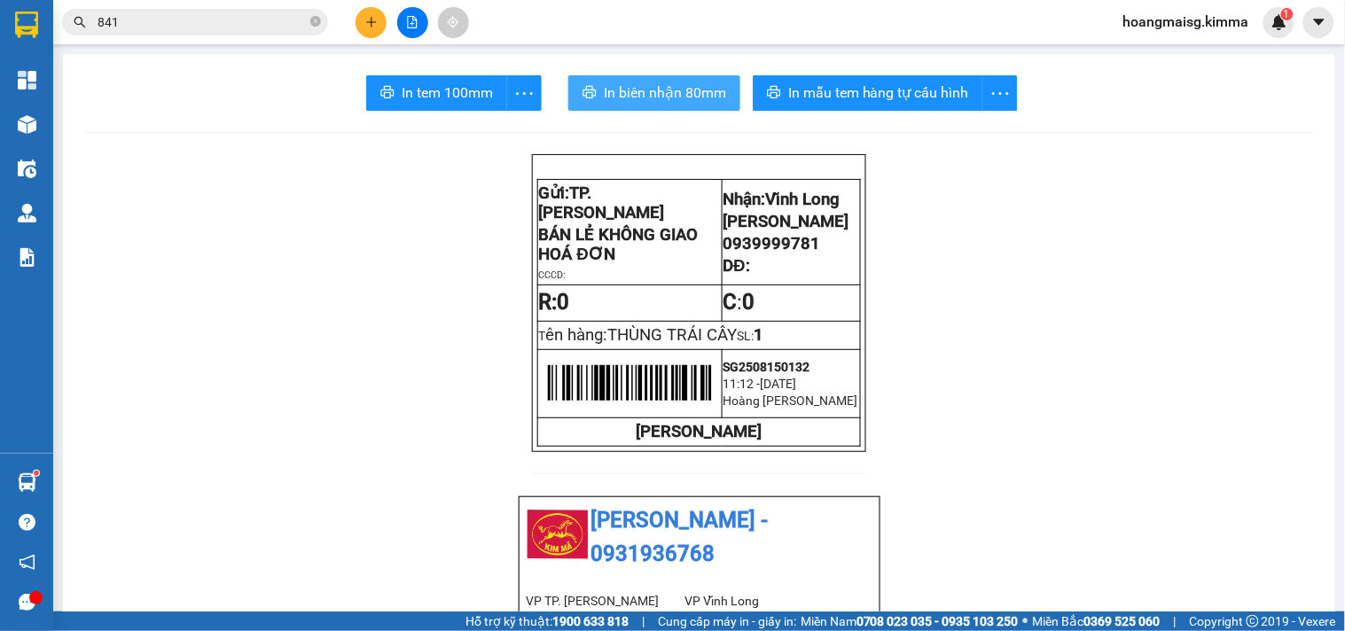
click at [639, 87] on span "In biên nhận 80mm" at bounding box center [665, 93] width 122 height 22
click at [377, 22] on icon "plus" at bounding box center [371, 22] width 12 height 12
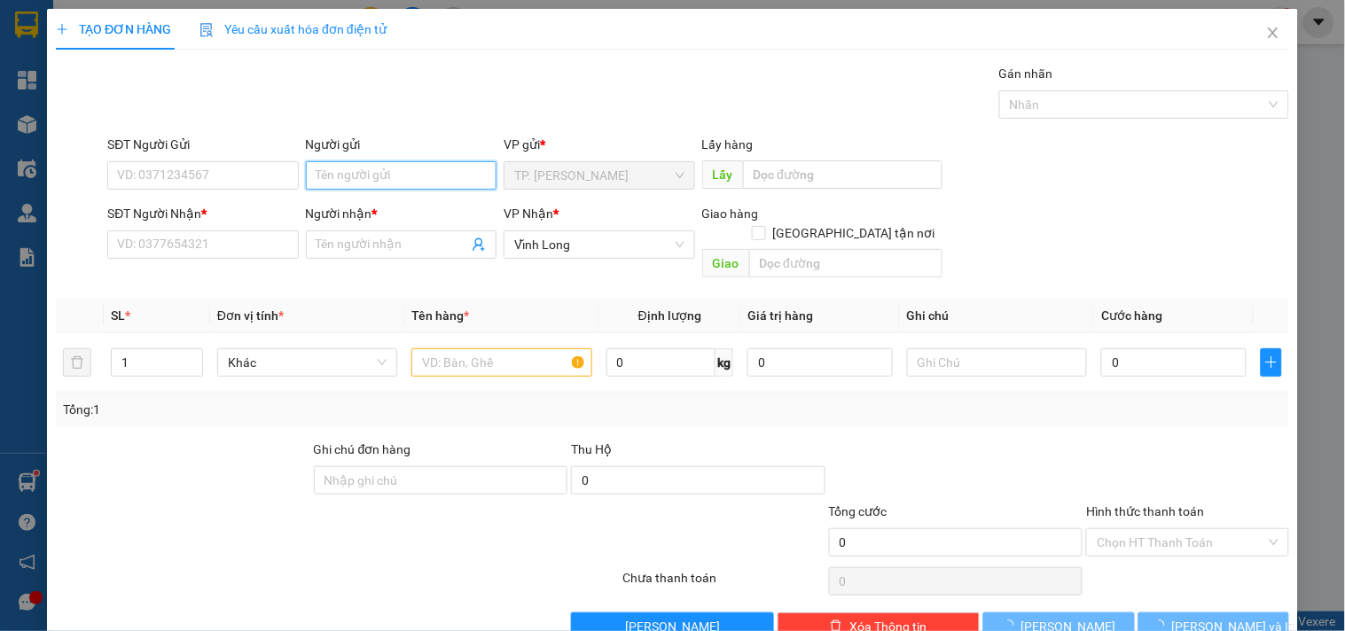
click at [400, 169] on input "Người gửi" at bounding box center [401, 175] width 191 height 28
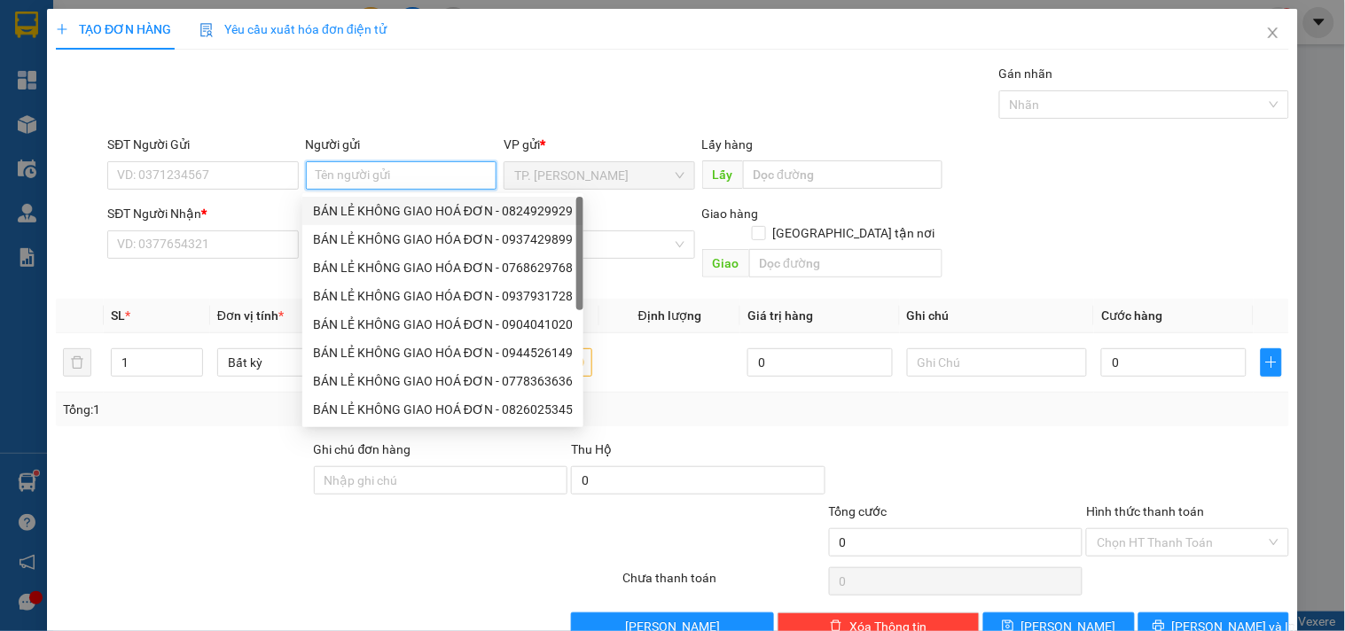
drag, startPoint x: 393, startPoint y: 207, endPoint x: 288, endPoint y: 199, distance: 104.9
click at [384, 207] on div "BÁN LẺ KHÔNG GIAO HOÁ ĐƠN - 0824929929" at bounding box center [443, 210] width 260 height 19
type input "0824929929"
type input "BÁN LẺ KHÔNG GIAO HOÁ ĐƠN"
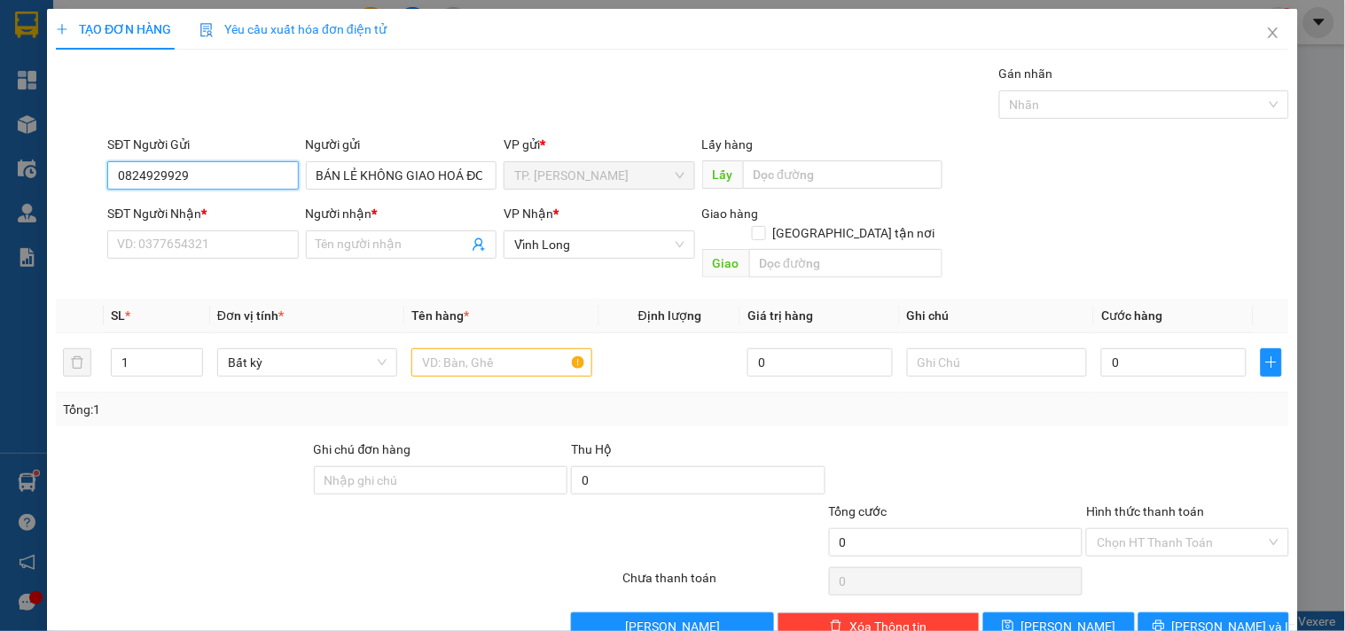
click at [237, 182] on input "0824929929" at bounding box center [202, 175] width 191 height 28
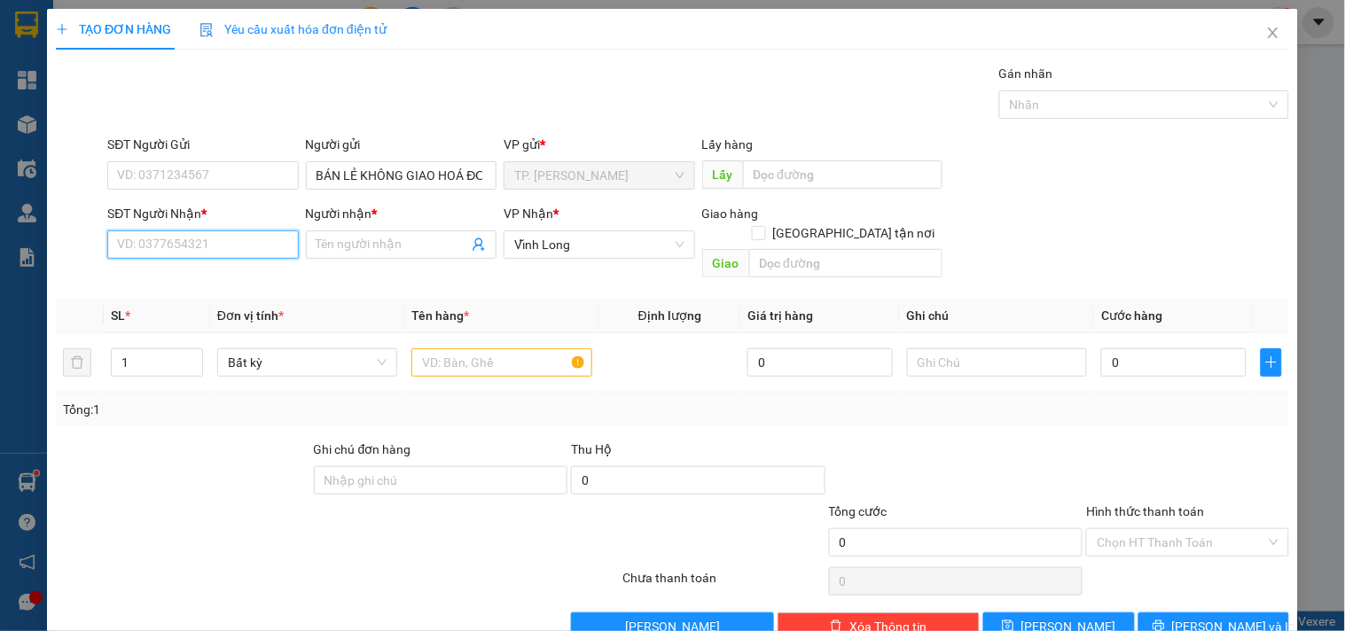
click at [260, 237] on input "SĐT Người Nhận *" at bounding box center [202, 244] width 191 height 28
type input "0944338032"
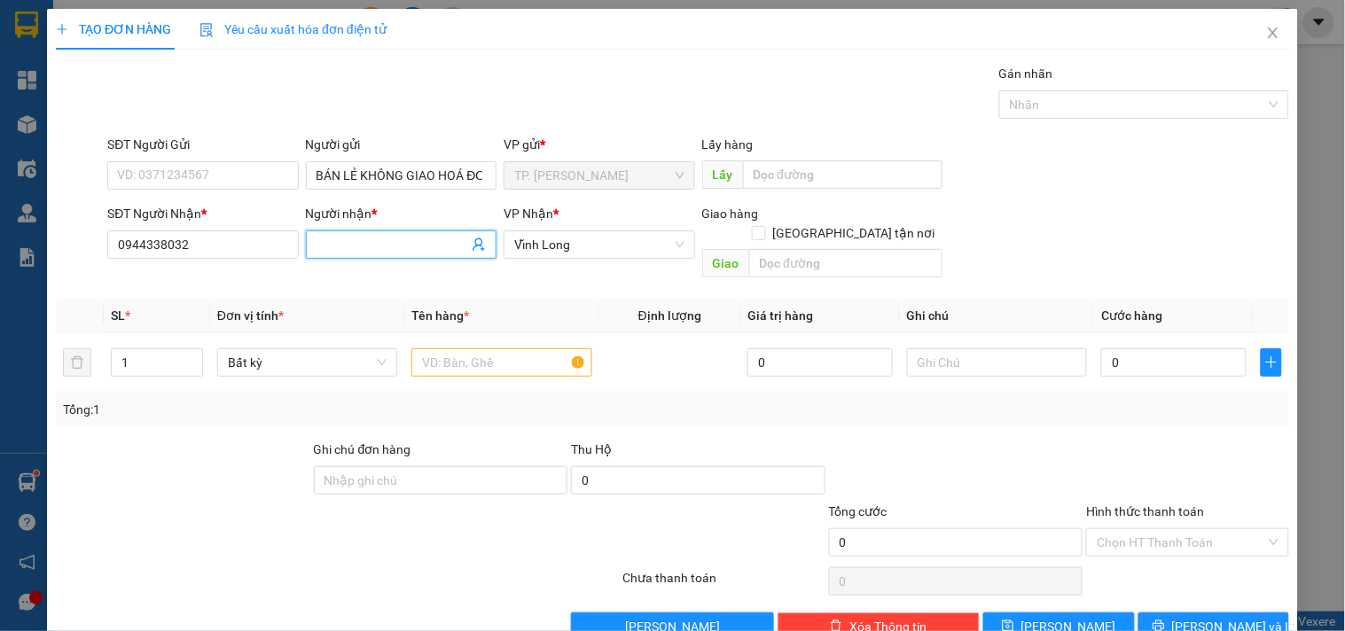
click at [383, 257] on span at bounding box center [401, 244] width 191 height 28
click at [383, 245] on input "Người nhận *" at bounding box center [392, 244] width 152 height 19
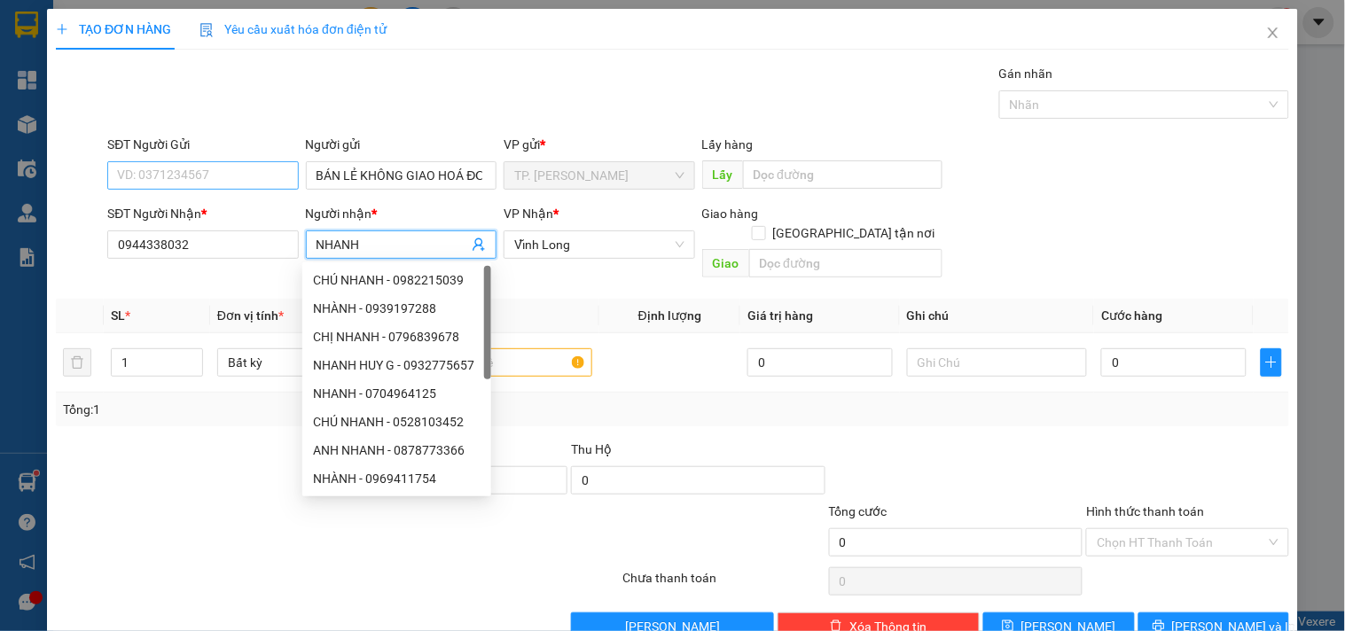
type input "NHANH"
click at [216, 178] on input "SĐT Người Gửi" at bounding box center [202, 175] width 191 height 28
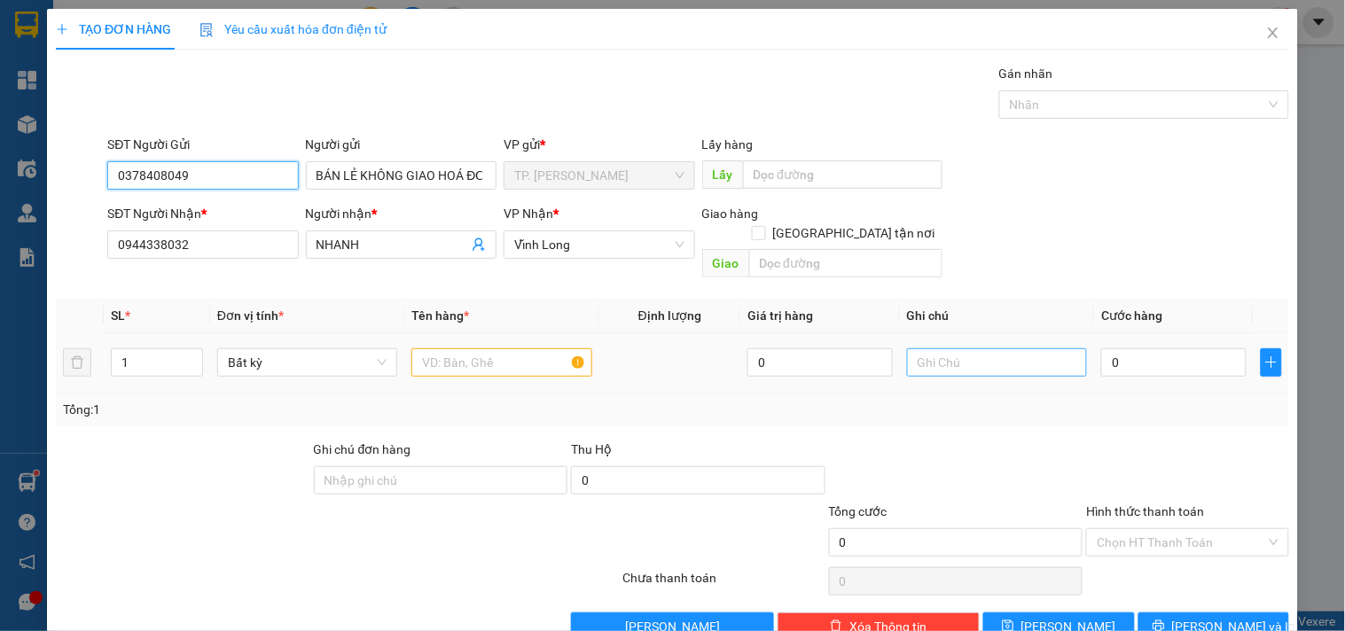
type input "0378408049"
click at [970, 348] on input "text" at bounding box center [997, 362] width 180 height 28
type input "TÍN (TRINH)"
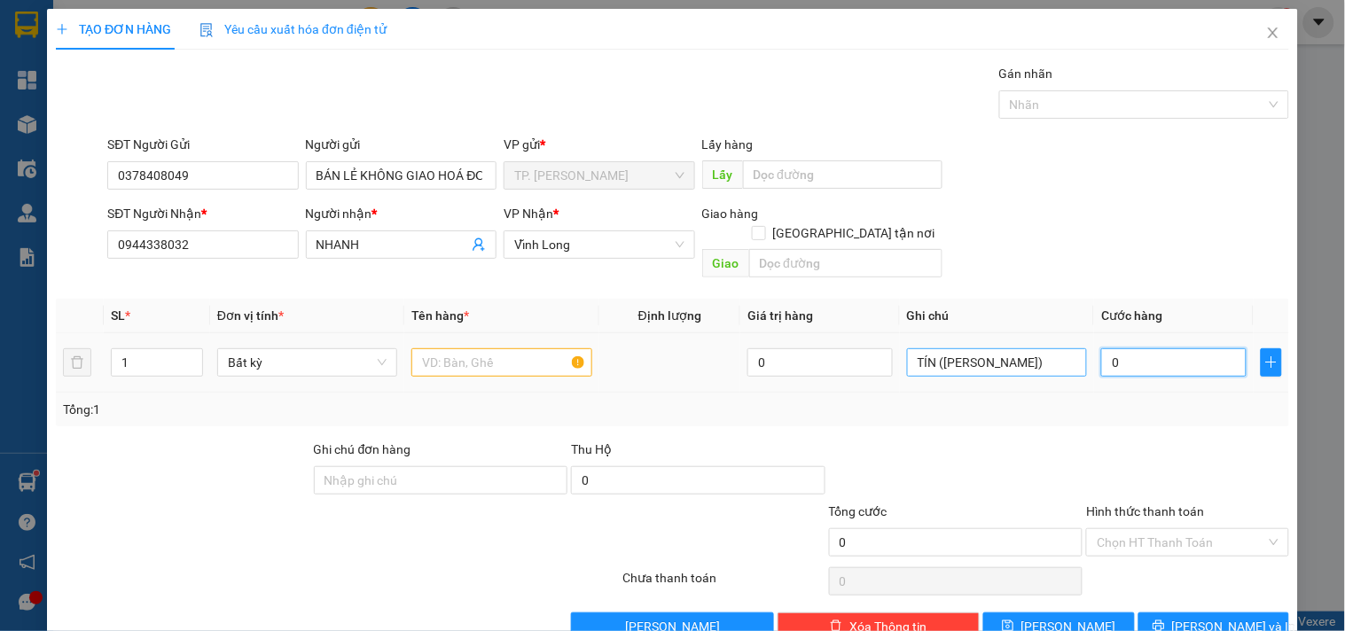
type input "002"
type input "2"
type input "0.020"
type input "20"
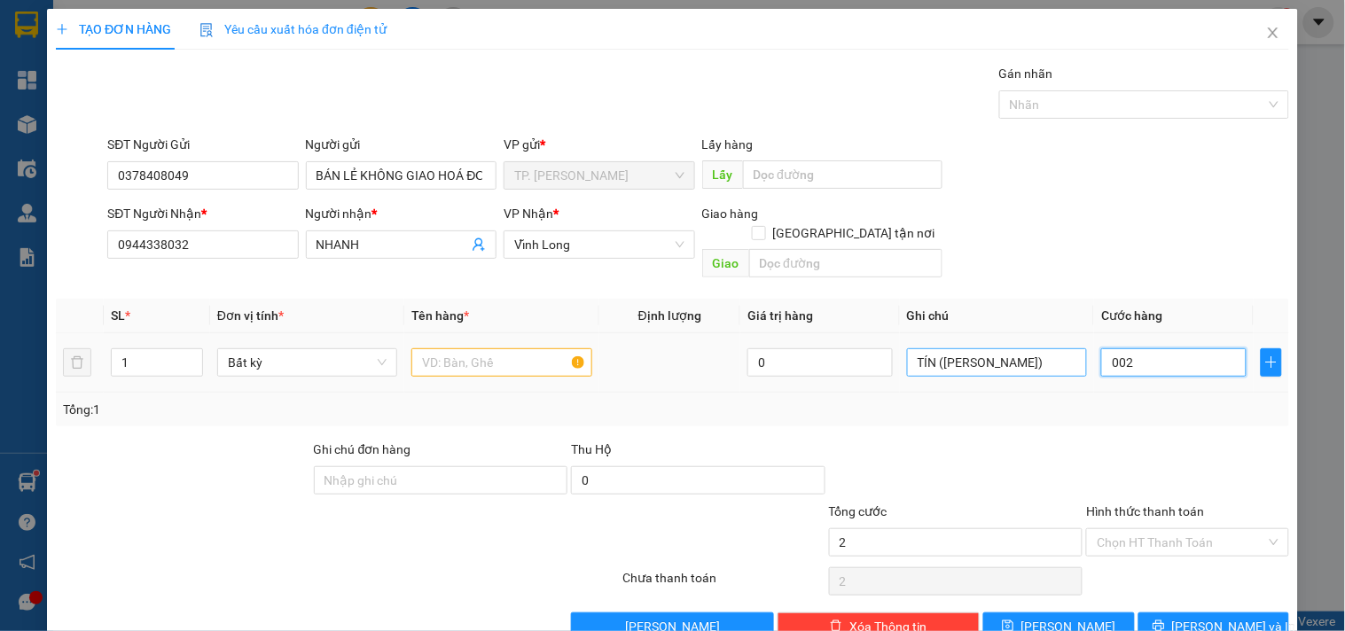
type input "20"
type input "20.000"
click at [532, 351] on input "text" at bounding box center [501, 362] width 180 height 28
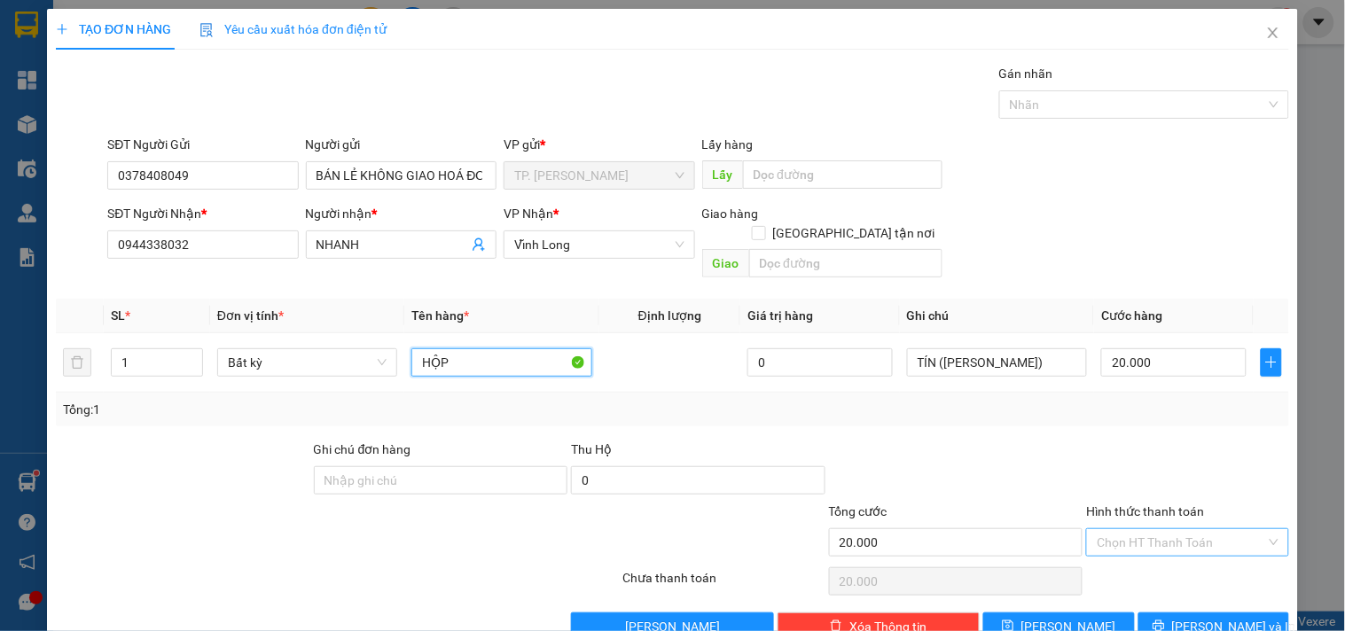
type input "HỘP"
click at [1215, 533] on input "Hình thức thanh toán" at bounding box center [1180, 542] width 168 height 27
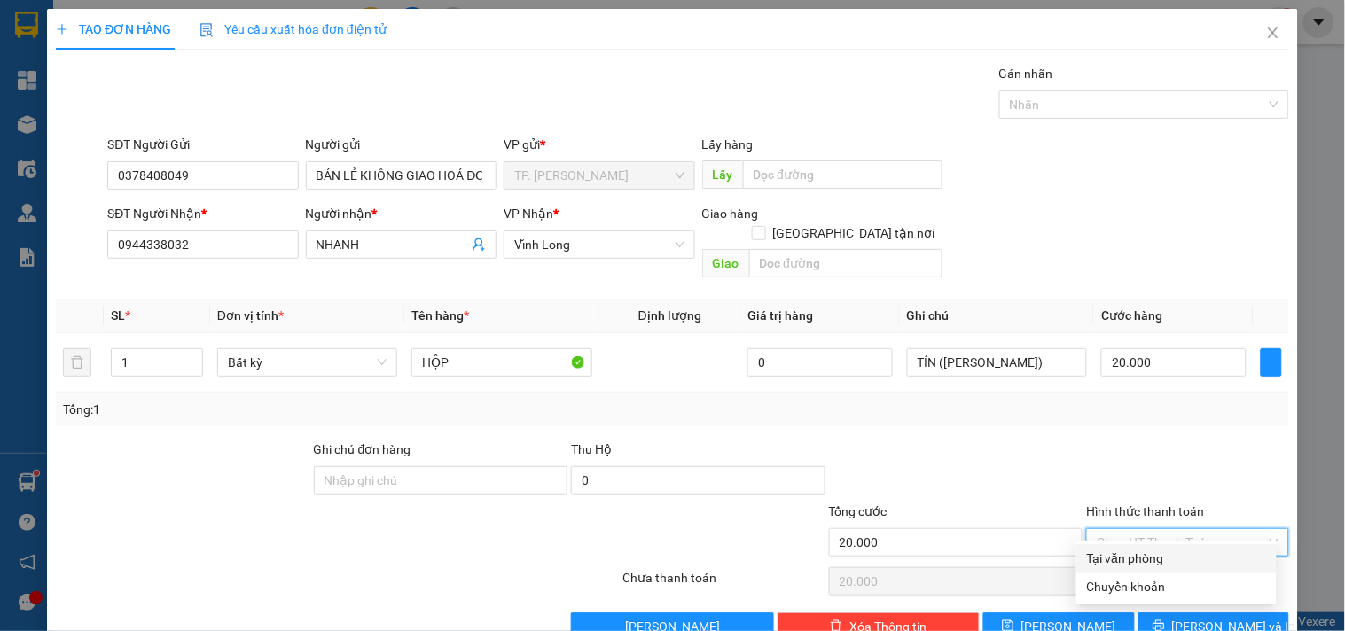
click at [1121, 558] on div "Tại văn phòng" at bounding box center [1176, 558] width 179 height 19
type input "0"
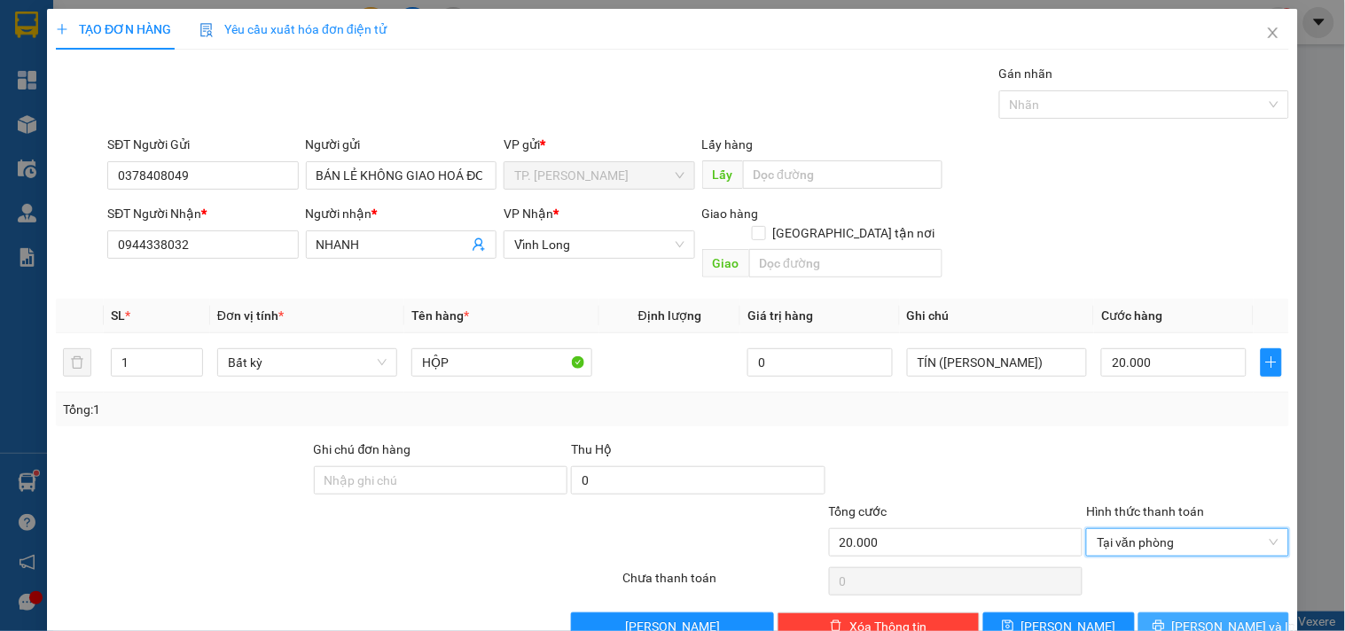
click at [1181, 612] on button "Lưu và In" at bounding box center [1213, 626] width 151 height 28
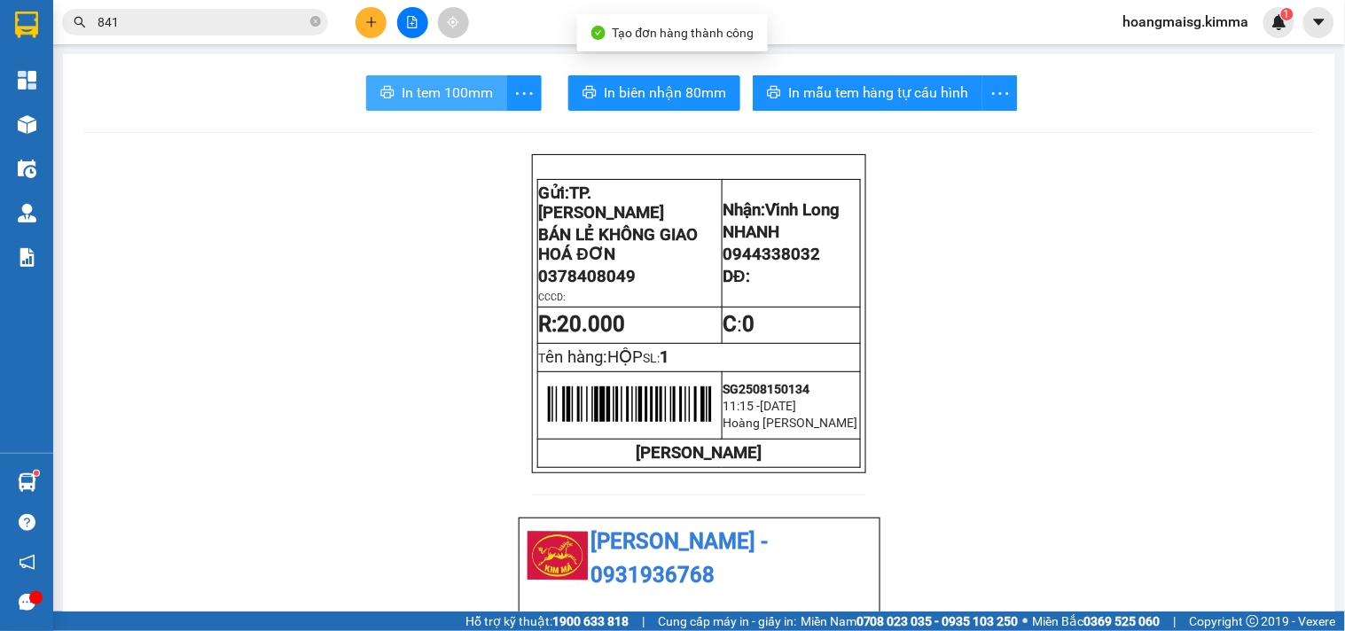
click at [458, 106] on button "In tem 100mm" at bounding box center [436, 92] width 141 height 35
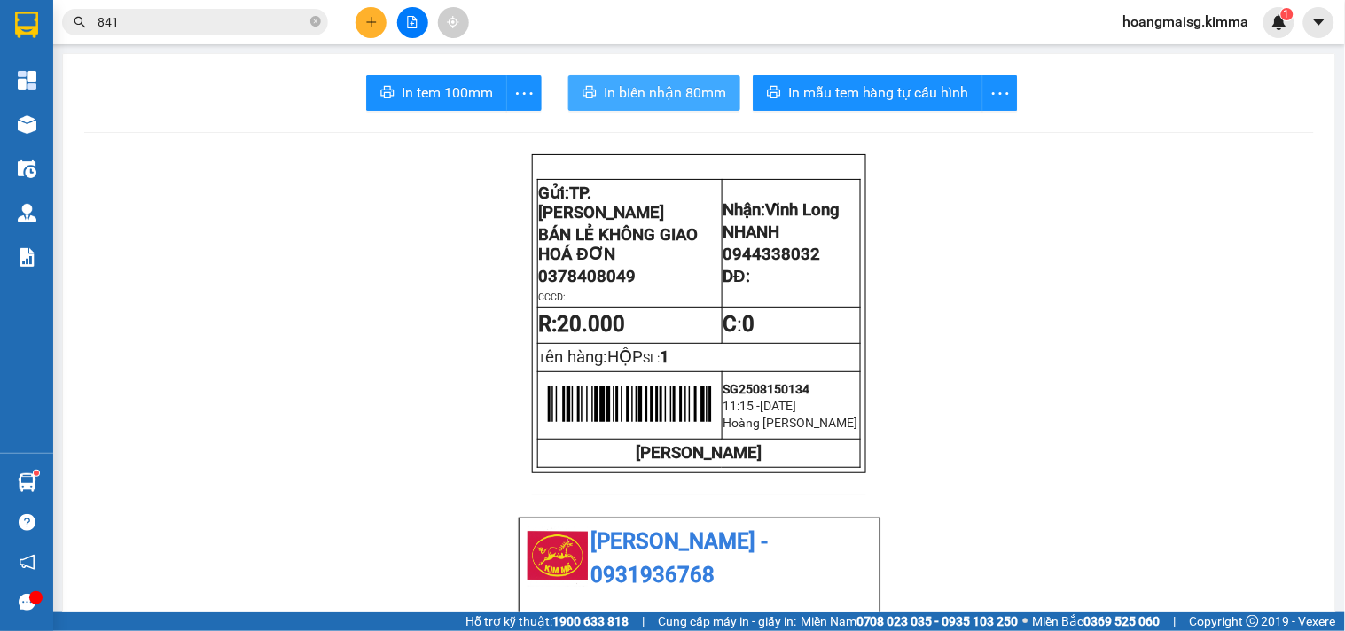
click at [594, 81] on button "In biên nhận 80mm" at bounding box center [654, 92] width 172 height 35
click at [369, 12] on button at bounding box center [370, 22] width 31 height 31
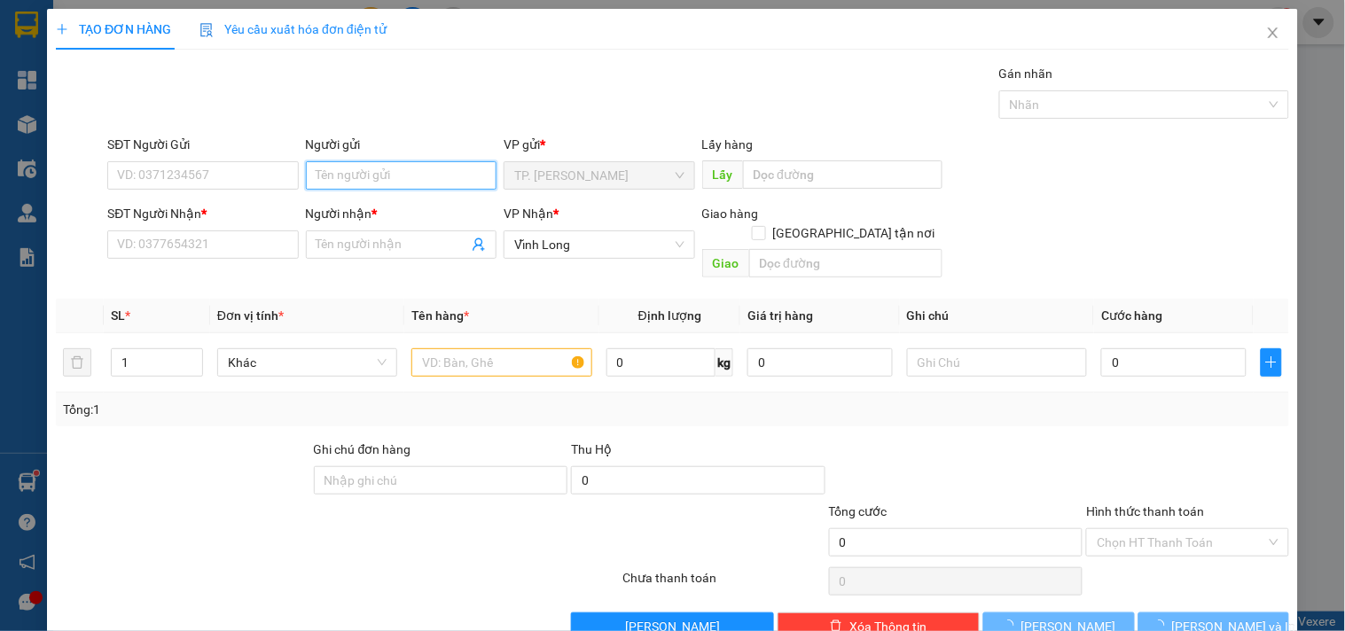
drag, startPoint x: 382, startPoint y: 179, endPoint x: 384, endPoint y: 156, distance: 23.1
click at [381, 179] on input "Người gửi" at bounding box center [401, 175] width 191 height 28
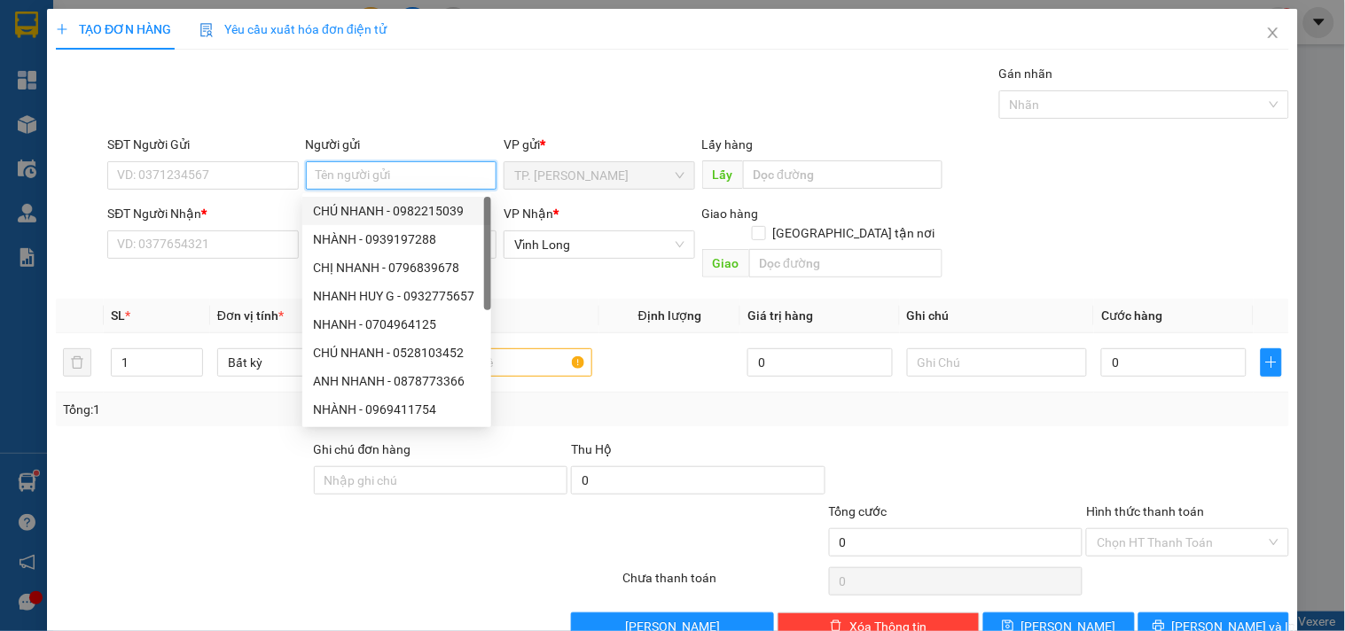
click at [376, 214] on div "CHÚ NHANH - 0982215039" at bounding box center [397, 210] width 168 height 19
type input "0982215039"
click at [386, 184] on input "CHÚ NHANH" at bounding box center [401, 175] width 191 height 28
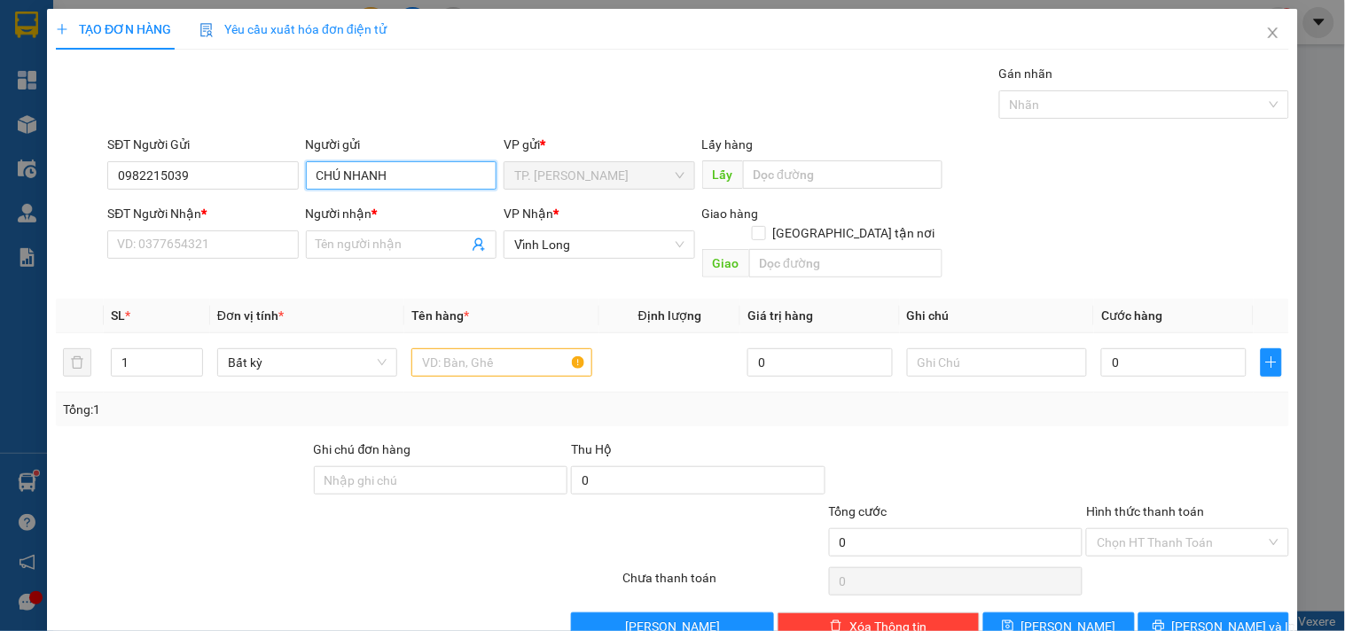
click at [386, 184] on input "CHÚ NHANH" at bounding box center [401, 175] width 191 height 28
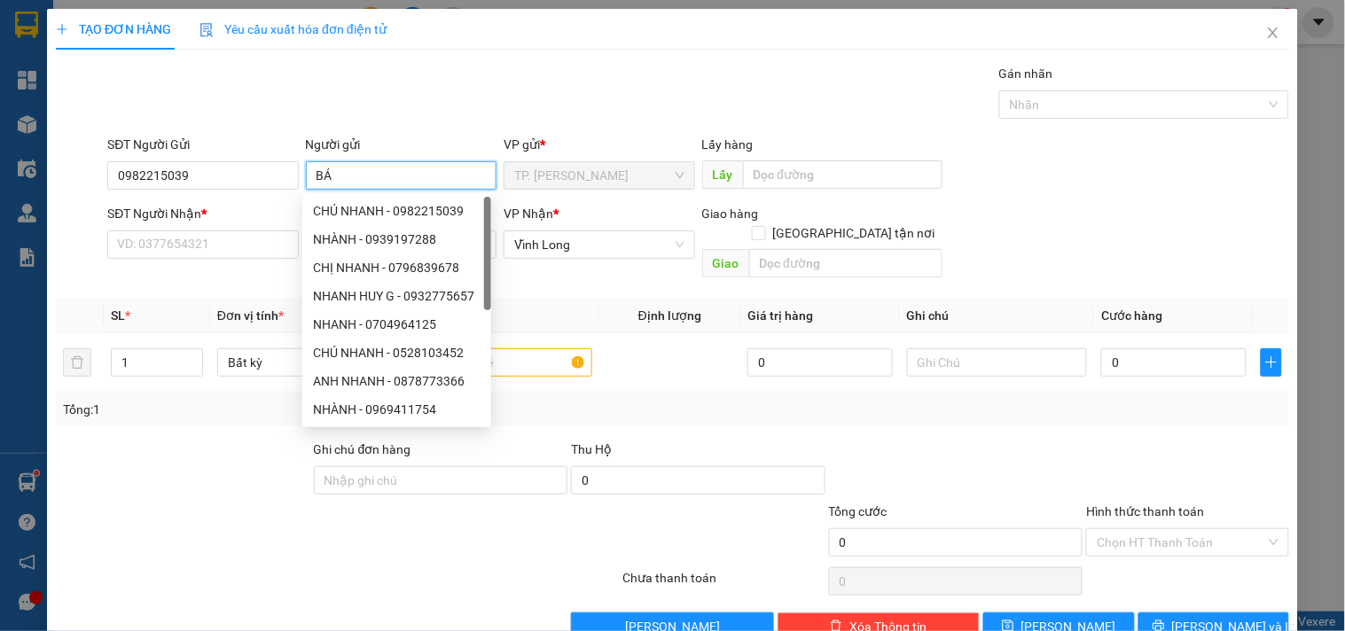
type input "BÁN"
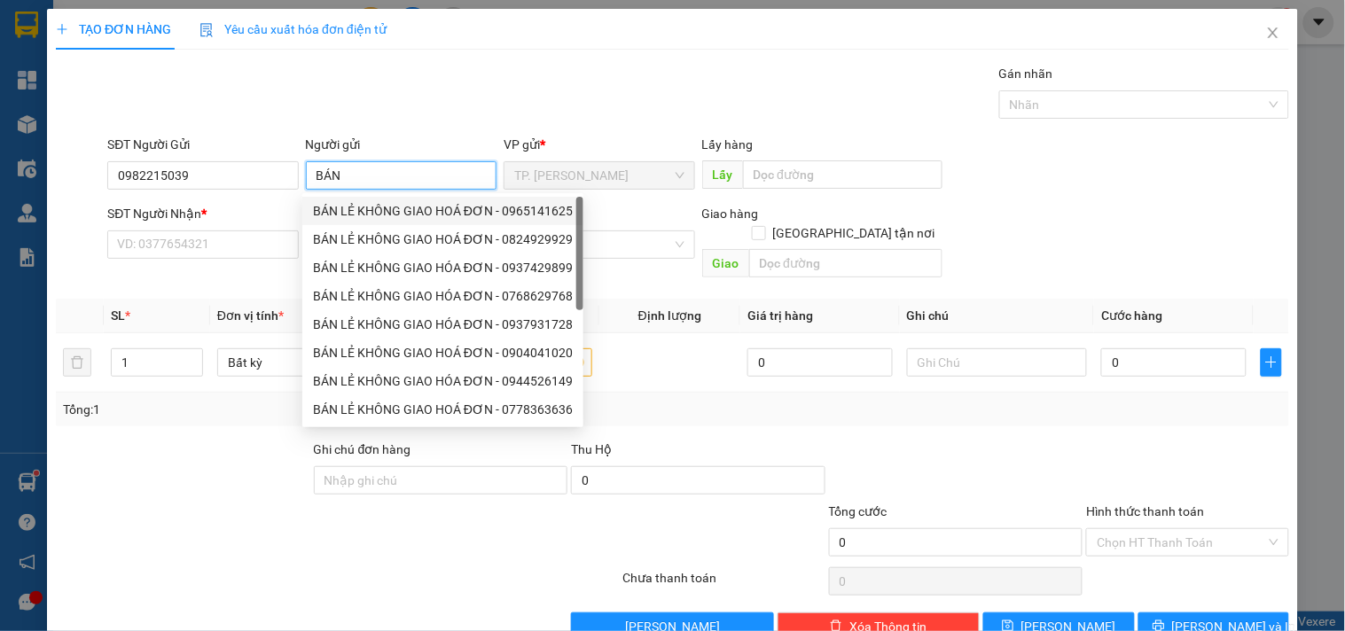
click at [382, 206] on div "BÁN LẺ KHÔNG GIAO HOÁ ĐƠN - 0965141625" at bounding box center [443, 210] width 260 height 19
type input "0965141625"
type input "BÁN LẺ KHÔNG GIAO HOÁ ĐƠN"
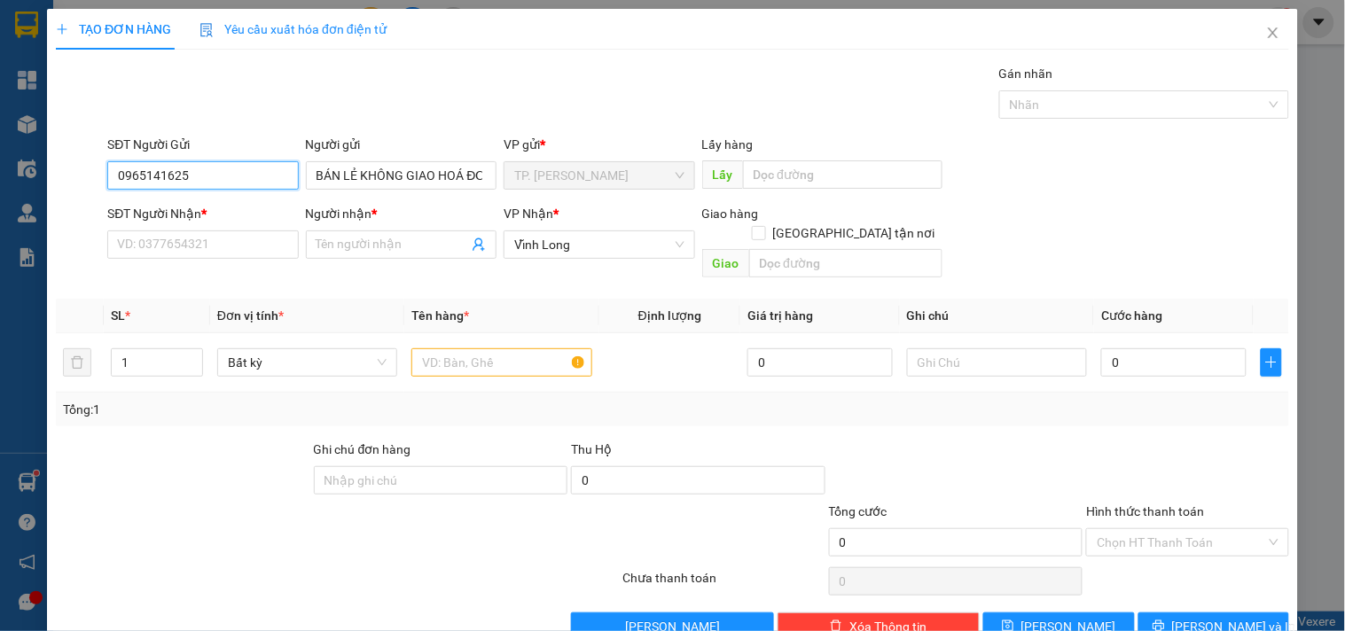
click at [261, 186] on input "0965141625" at bounding box center [202, 175] width 191 height 28
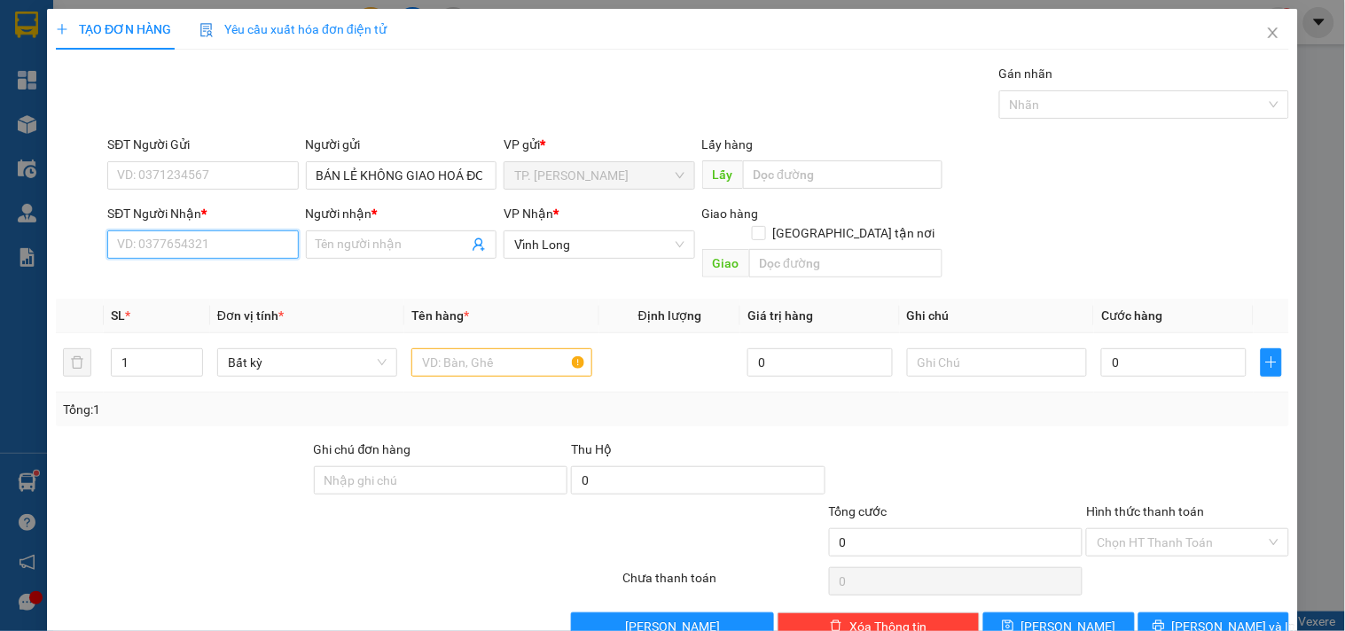
click at [233, 240] on input "SĐT Người Nhận *" at bounding box center [202, 244] width 191 height 28
type input "0933700268"
drag, startPoint x: 240, startPoint y: 275, endPoint x: 312, endPoint y: 285, distance: 72.6
click at [240, 275] on div "0933700268 - ANH THƯ" at bounding box center [201, 279] width 168 height 19
type input "ANH THƯ"
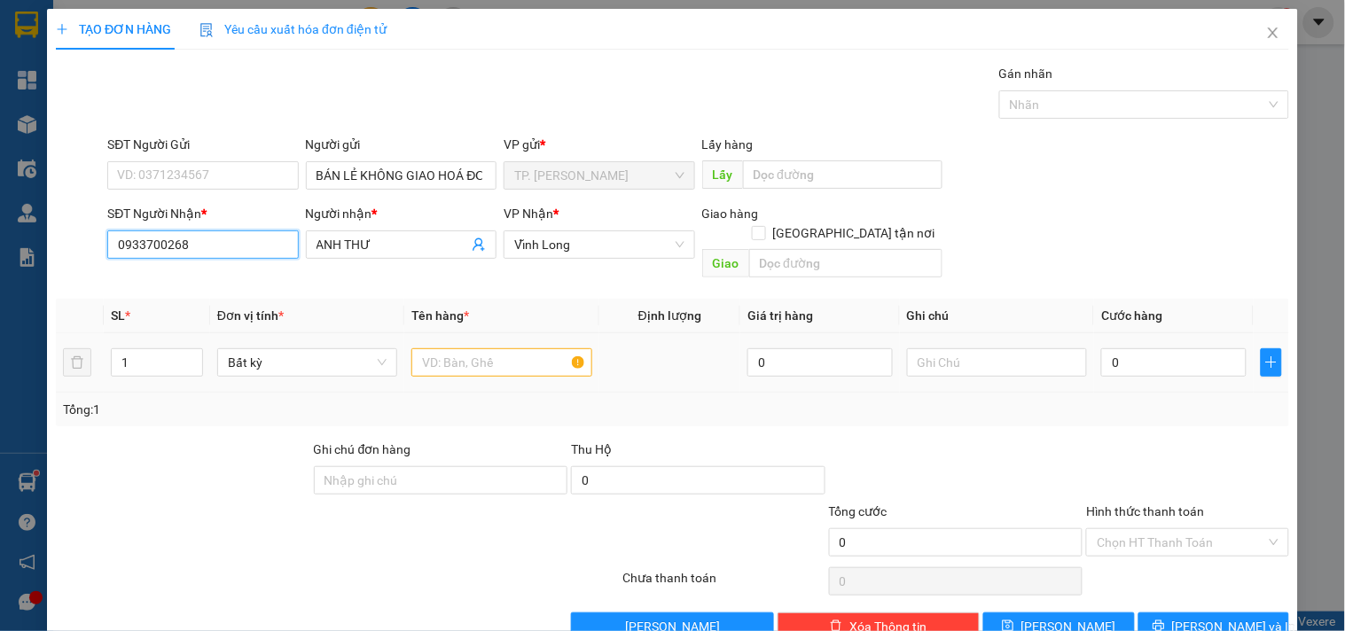
type input "0933700268"
click at [441, 348] on input "text" at bounding box center [501, 362] width 180 height 28
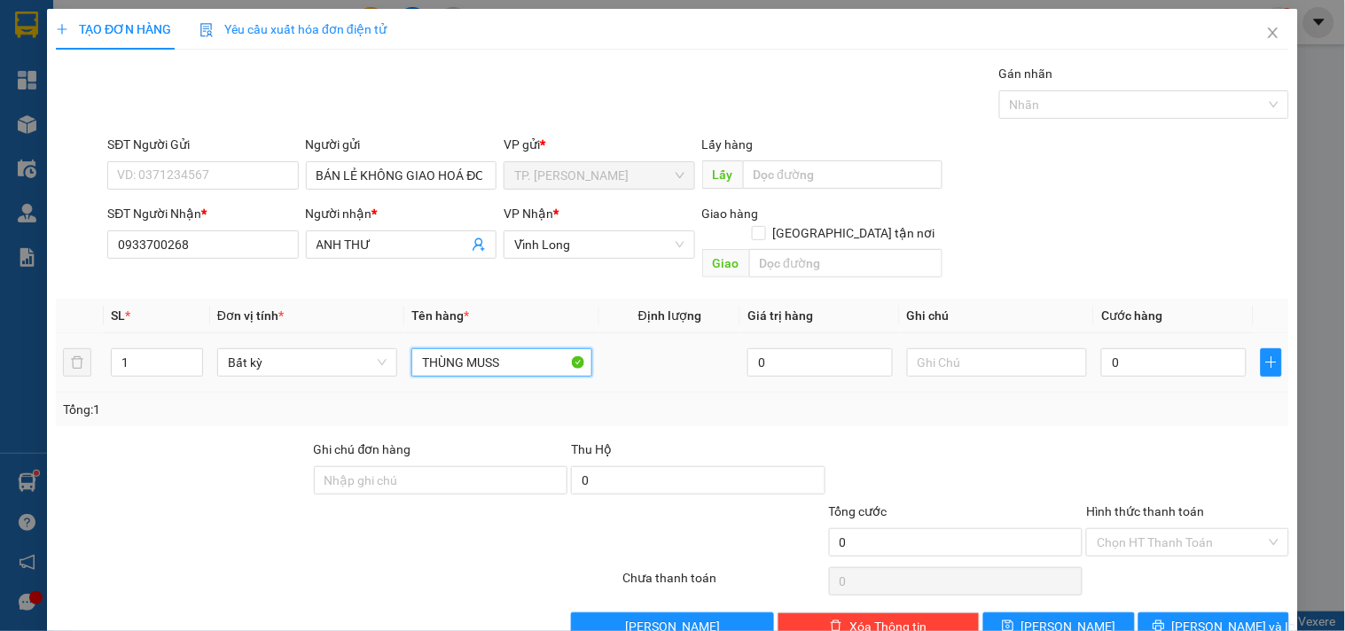
type input "THÙNG MUSS"
type input "0"
type input "TÍN"
click at [1164, 620] on icon "printer" at bounding box center [1158, 626] width 12 height 12
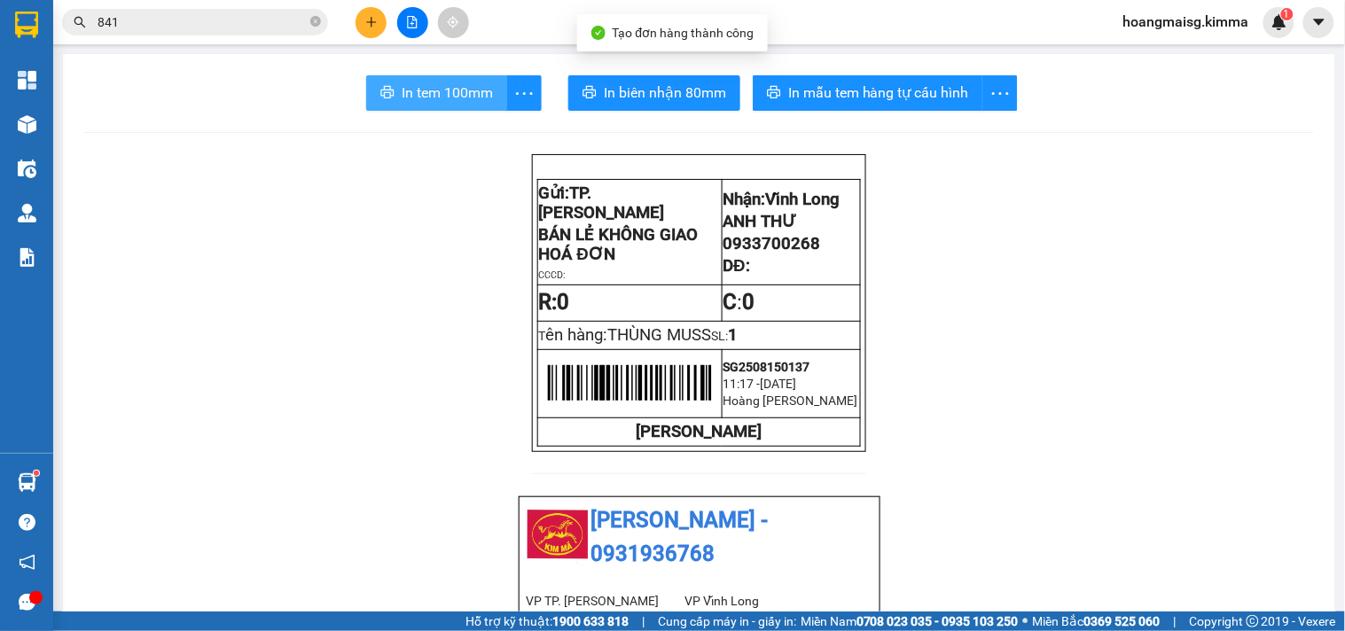
click at [431, 102] on span "In tem 100mm" at bounding box center [447, 93] width 91 height 22
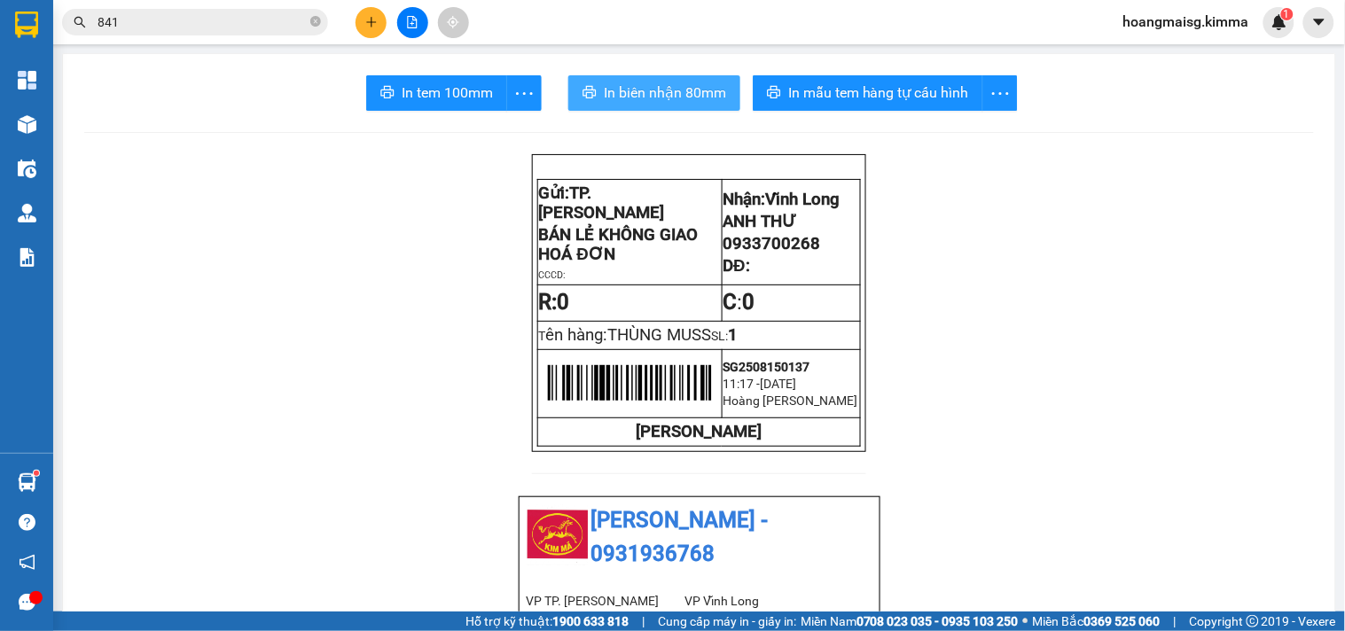
click at [669, 100] on span "In biên nhận 80mm" at bounding box center [665, 93] width 122 height 22
click at [367, 25] on icon "plus" at bounding box center [371, 22] width 12 height 12
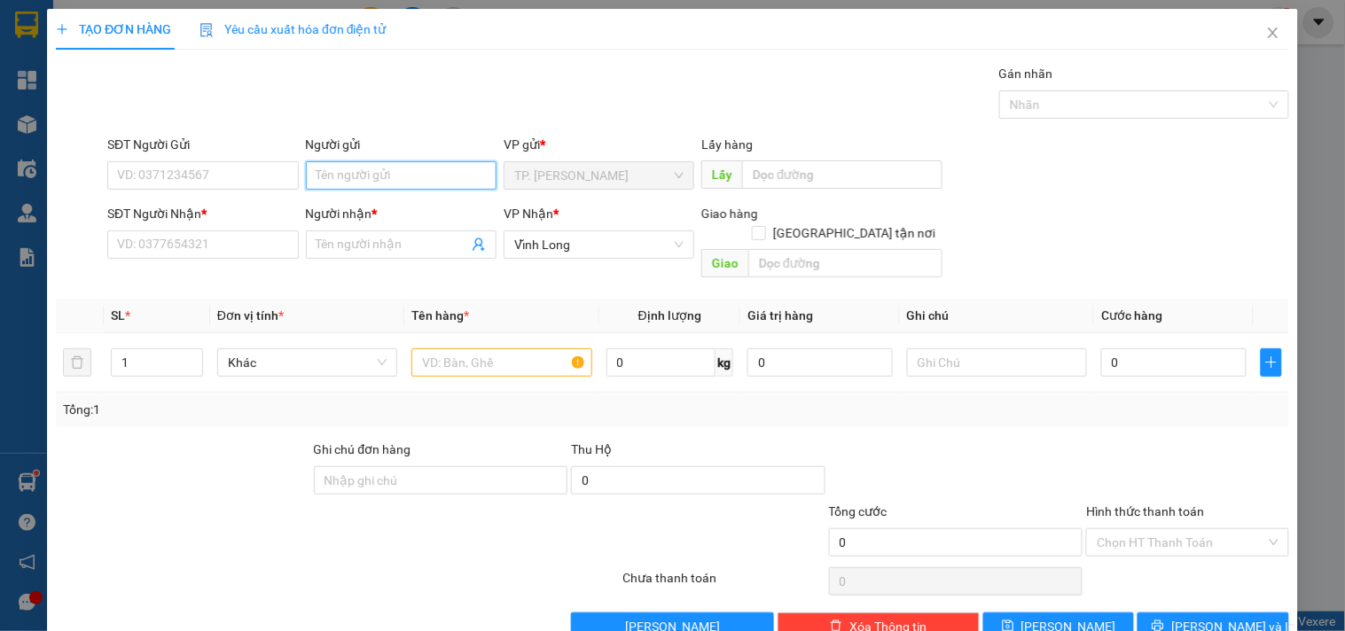
click at [370, 183] on input "Người gửi" at bounding box center [401, 175] width 191 height 28
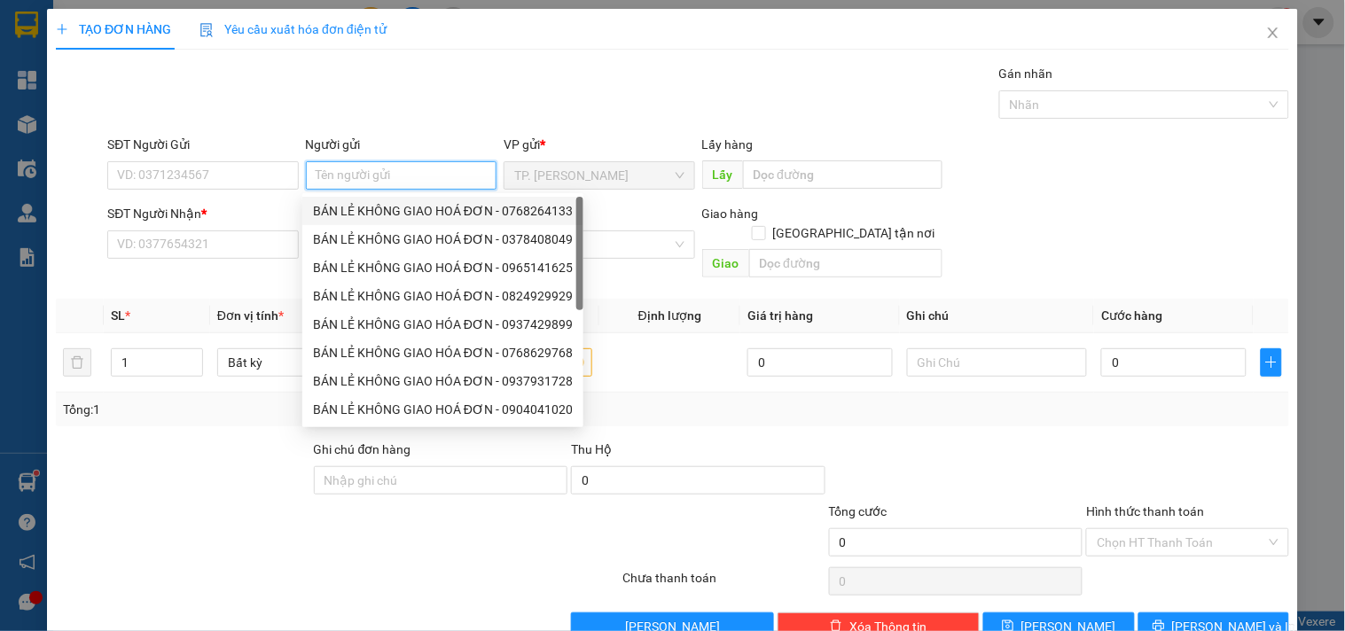
click at [372, 208] on div "BÁN LẺ KHÔNG GIAO HOÁ ĐƠN - 0768264133" at bounding box center [443, 210] width 260 height 19
type input "0768264133"
type input "BÁN LẺ KHÔNG GIAO HOÁ ĐƠN"
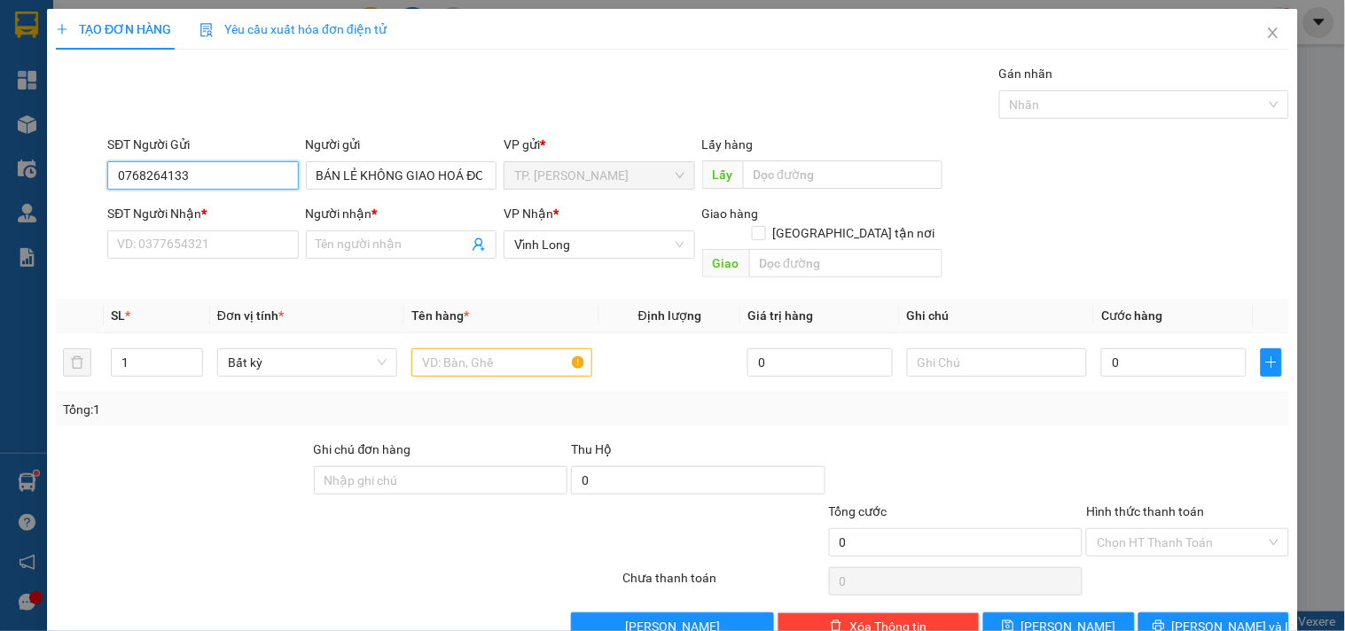
click at [253, 177] on input "0768264133" at bounding box center [202, 175] width 191 height 28
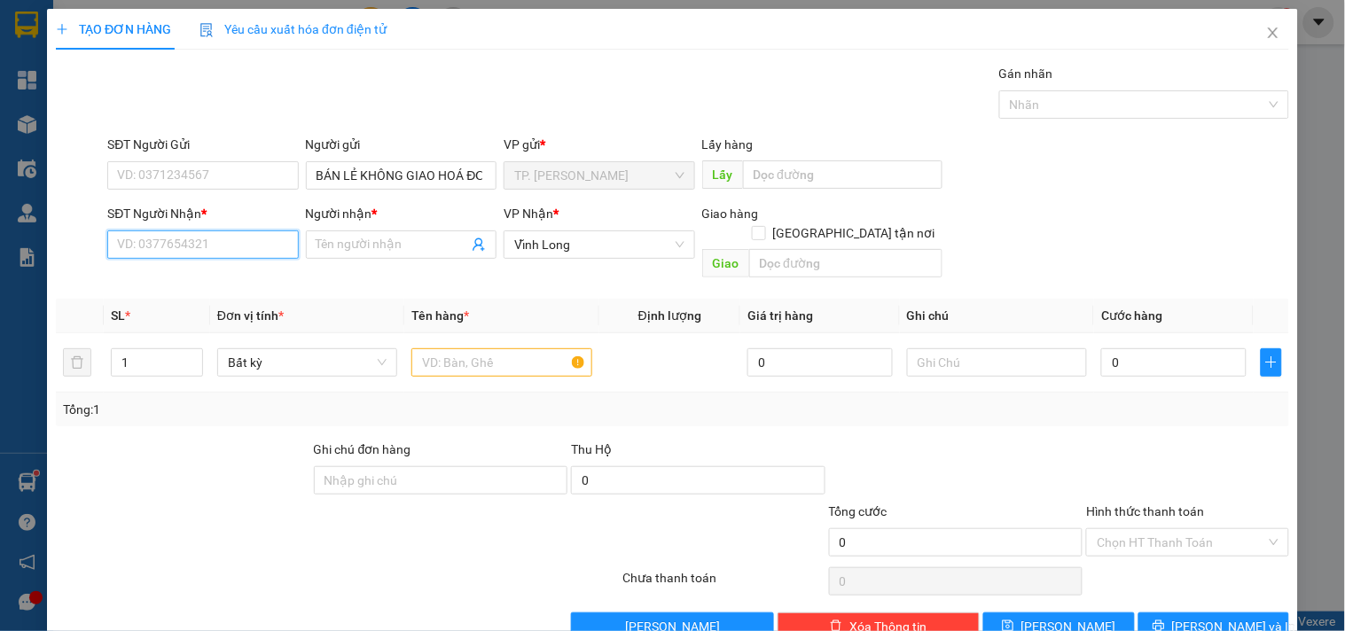
click at [252, 241] on input "SĐT Người Nhận *" at bounding box center [202, 244] width 191 height 28
type input "0932909985"
click at [233, 282] on div "0932909985 - CHỊ THẢO" at bounding box center [216, 279] width 198 height 19
type input "CHỊ THẢO"
type input "0932909985"
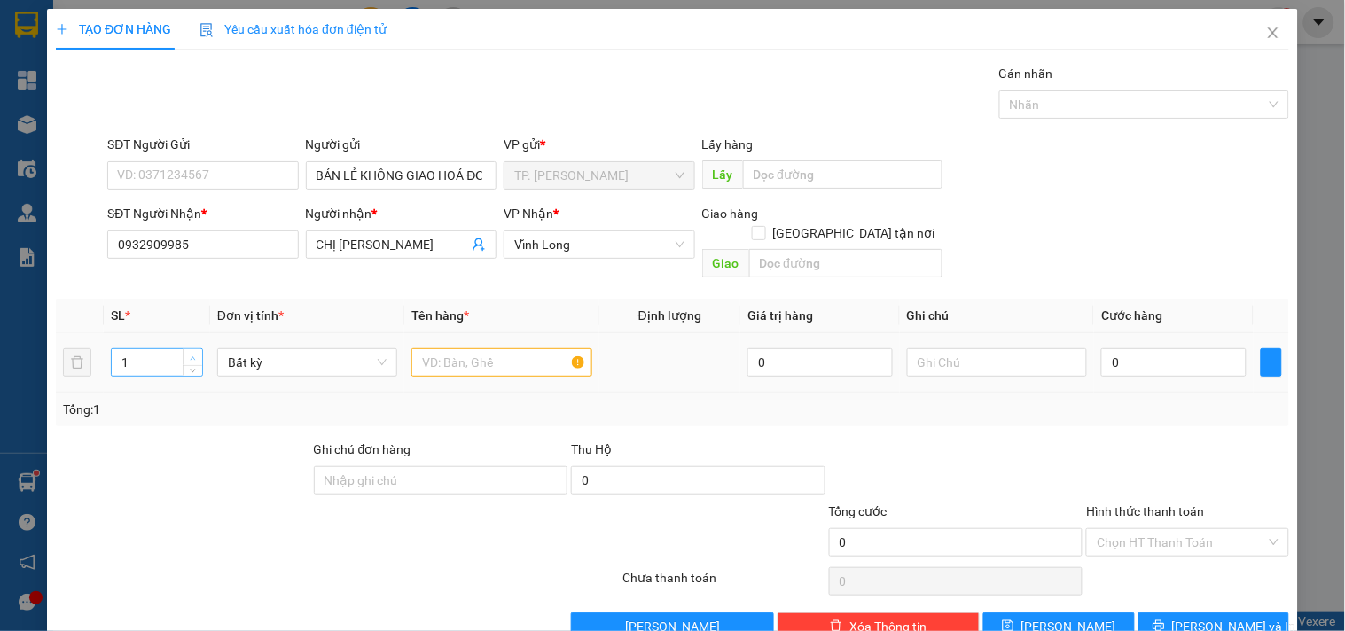
type input "2"
click at [191, 349] on span "Increase Value" at bounding box center [192, 357] width 19 height 16
click at [434, 348] on input "text" at bounding box center [501, 362] width 180 height 28
type input "2 THÙNG"
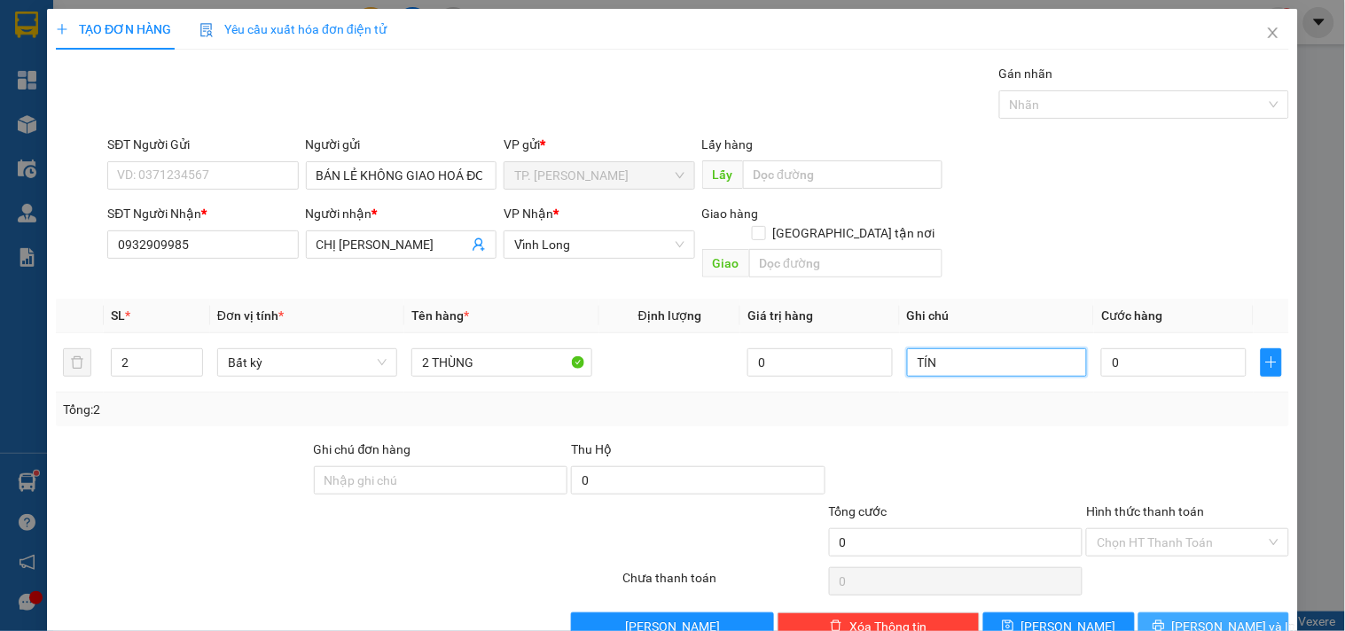
type input "TÍN"
click at [1185, 617] on span "Lưu và In" at bounding box center [1234, 626] width 124 height 19
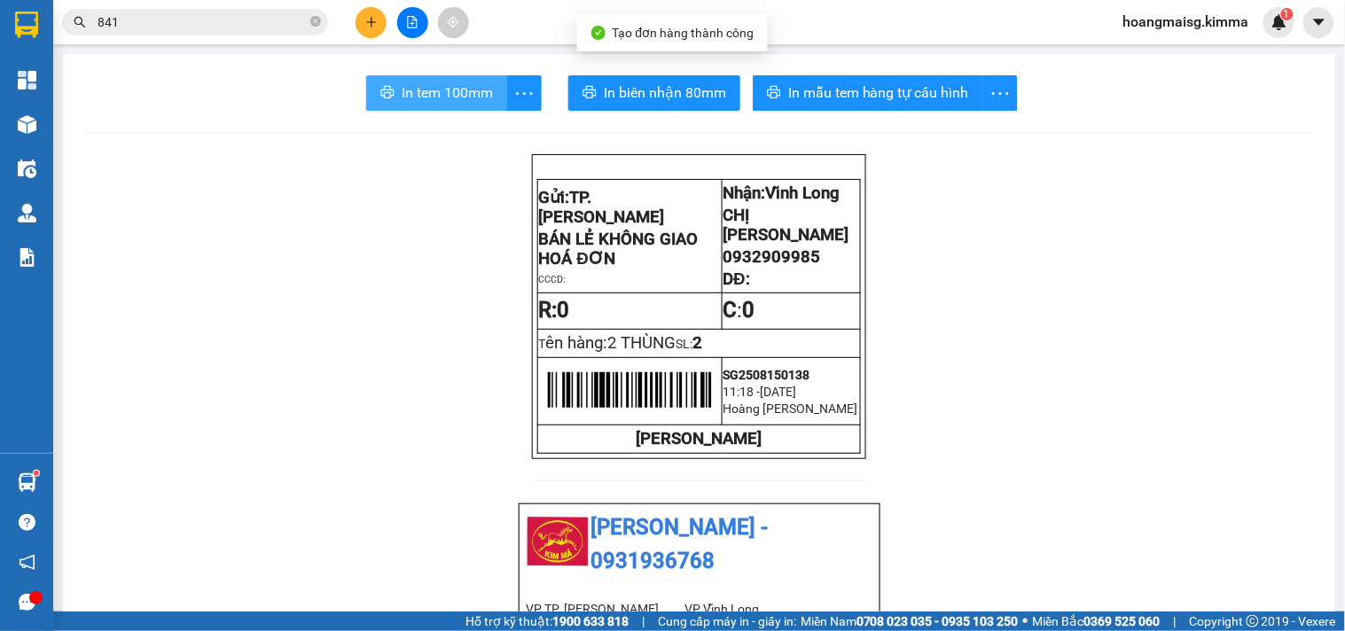
click at [386, 77] on button "In tem 100mm" at bounding box center [436, 92] width 141 height 35
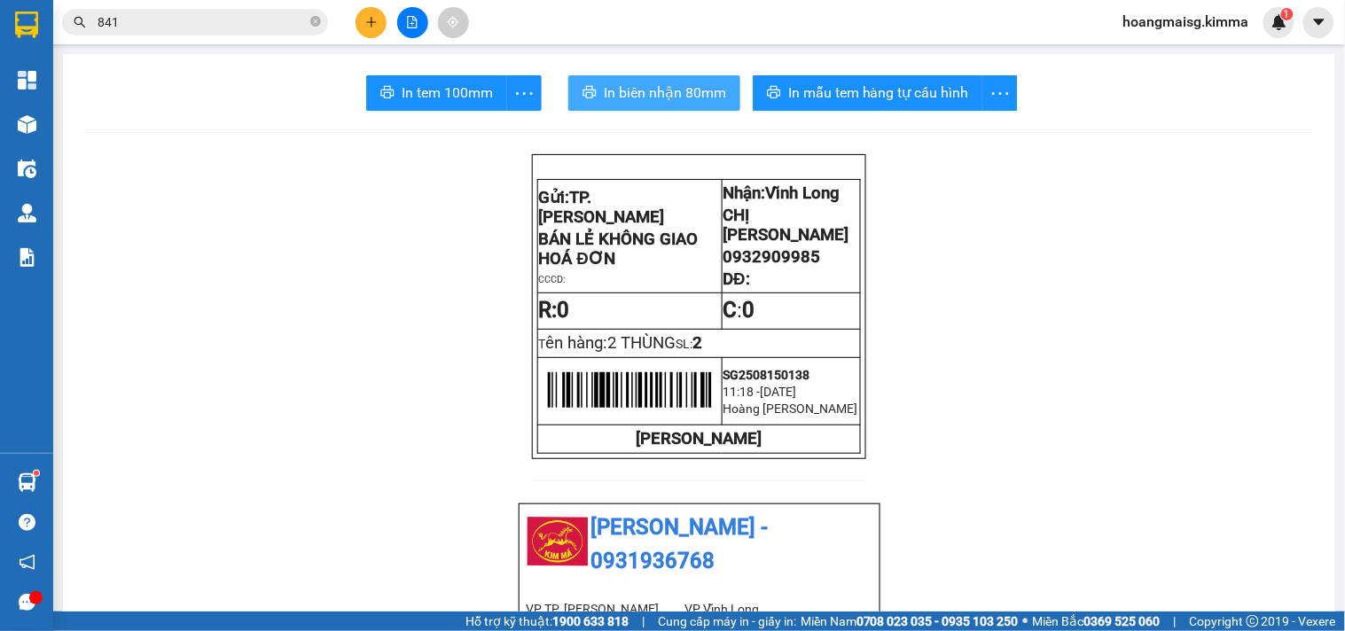
click at [639, 95] on span "In biên nhận 80mm" at bounding box center [665, 93] width 122 height 22
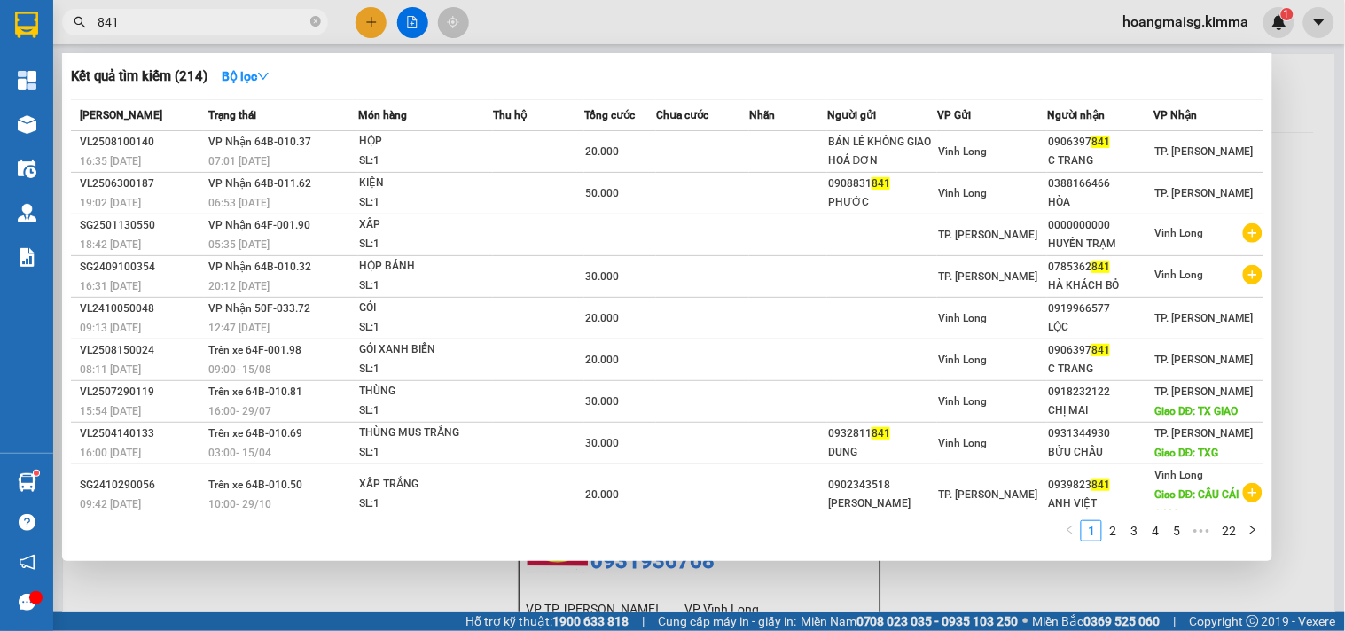
click at [321, 15] on span "841" at bounding box center [195, 22] width 266 height 27
click at [317, 19] on icon "close-circle" at bounding box center [315, 21] width 11 height 11
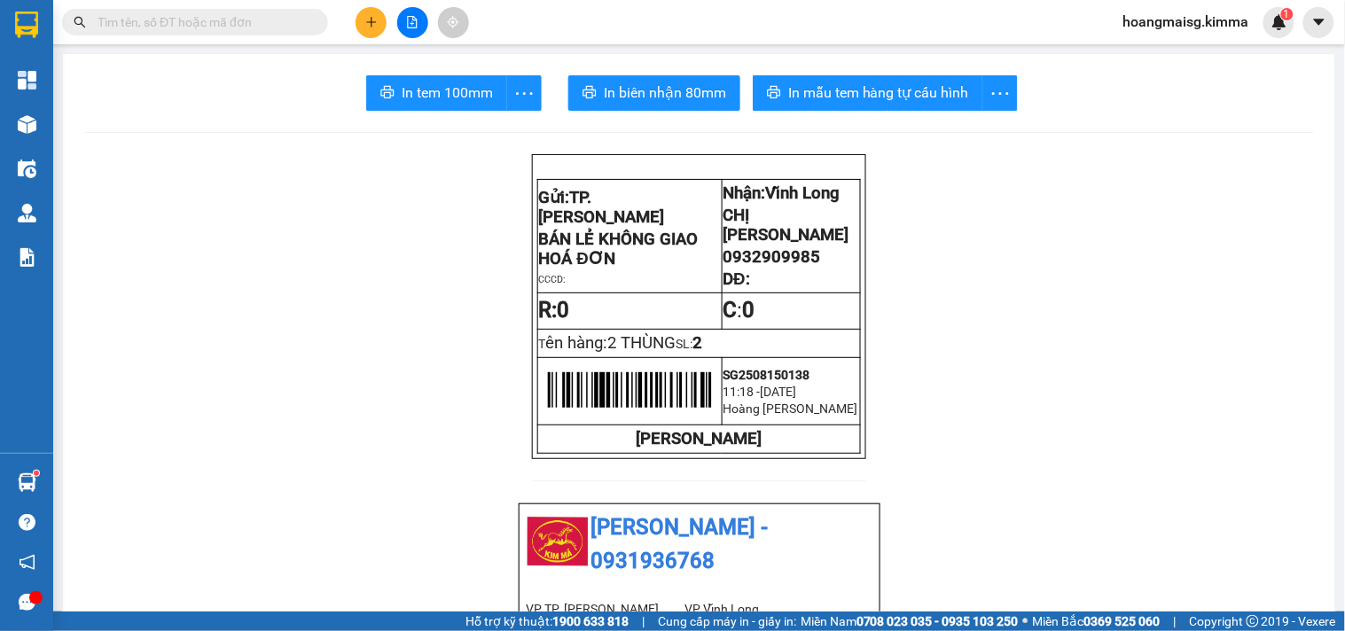
click at [284, 15] on input "text" at bounding box center [201, 21] width 209 height 19
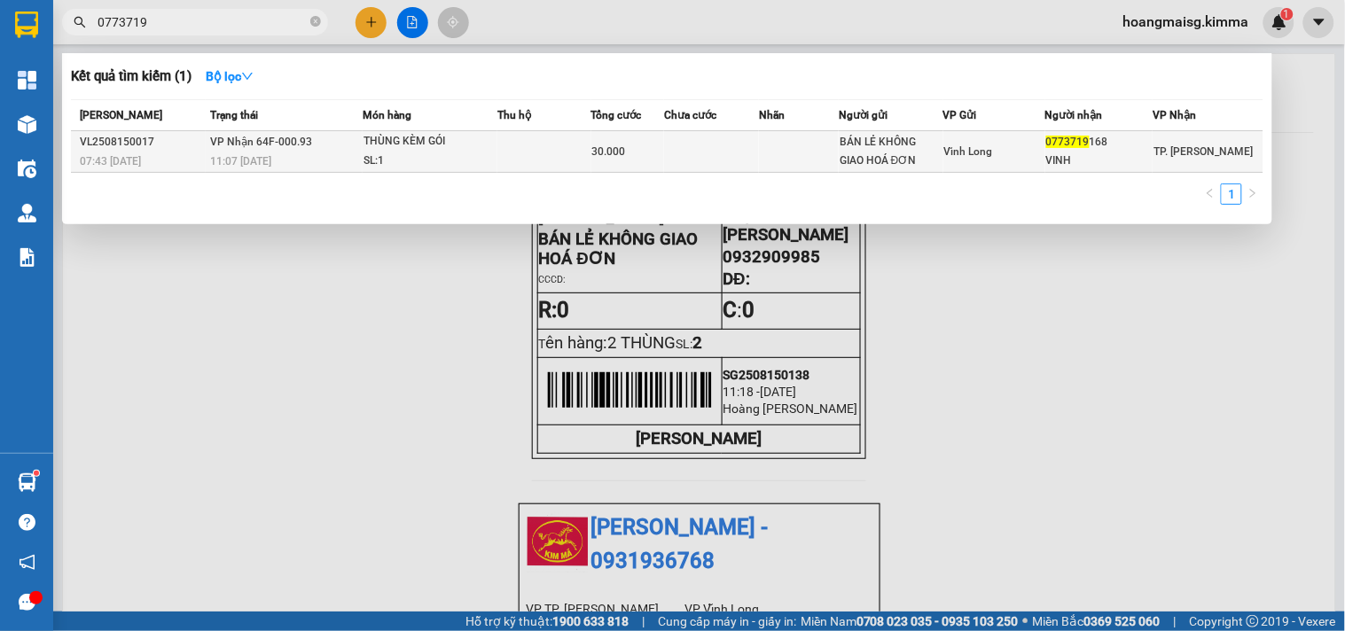
type input "0773719"
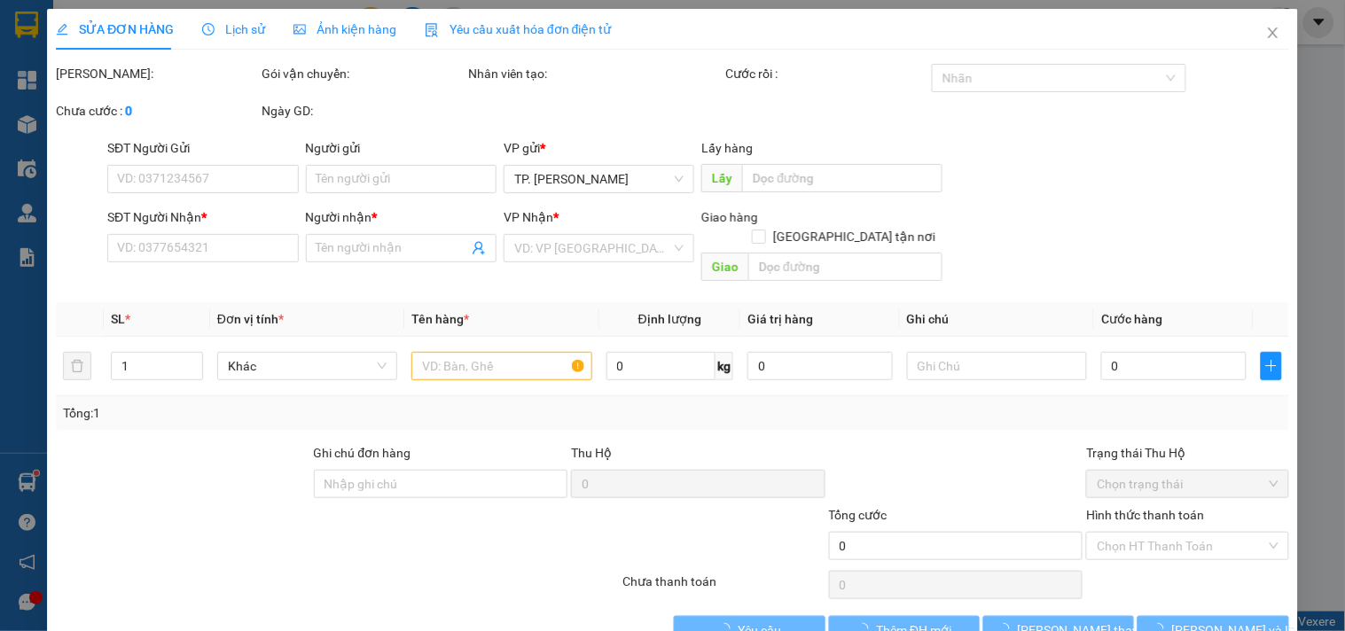
type input "BÁN LẺ KHÔNG GIAO HOÁ ĐƠN"
type input "0773719168"
type input "VINH"
type input "30.000"
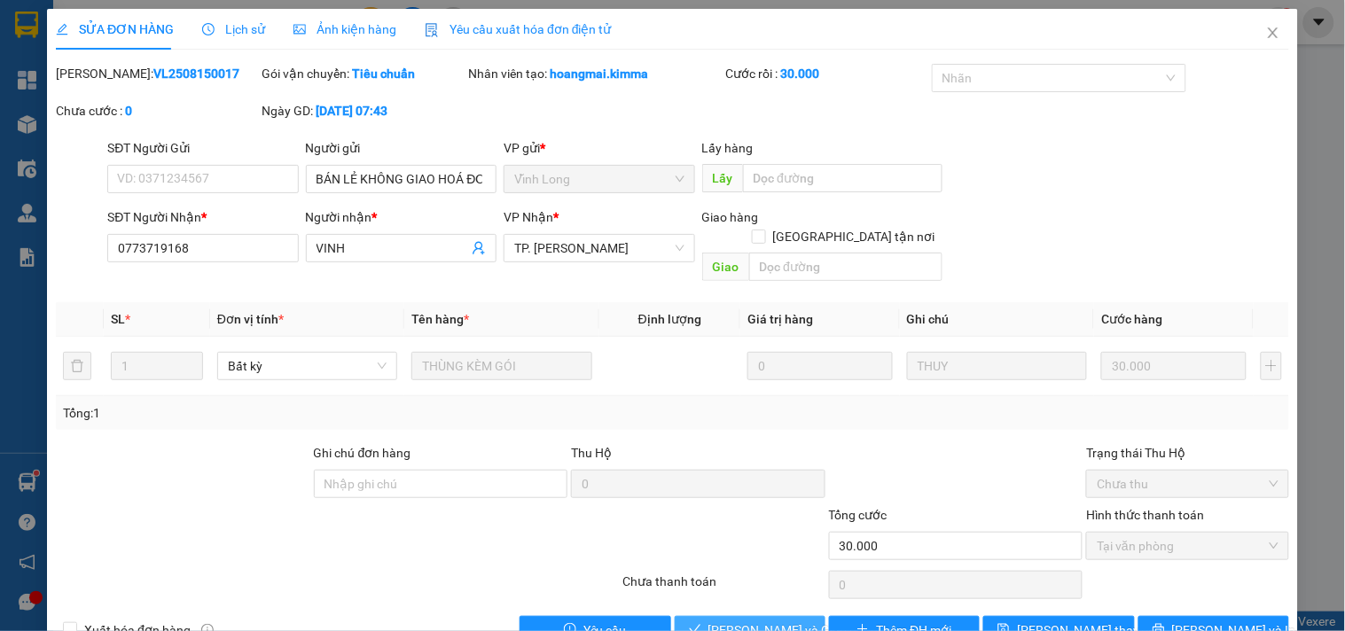
click at [750, 620] on span "Lưu và Giao hàng" at bounding box center [793, 629] width 170 height 19
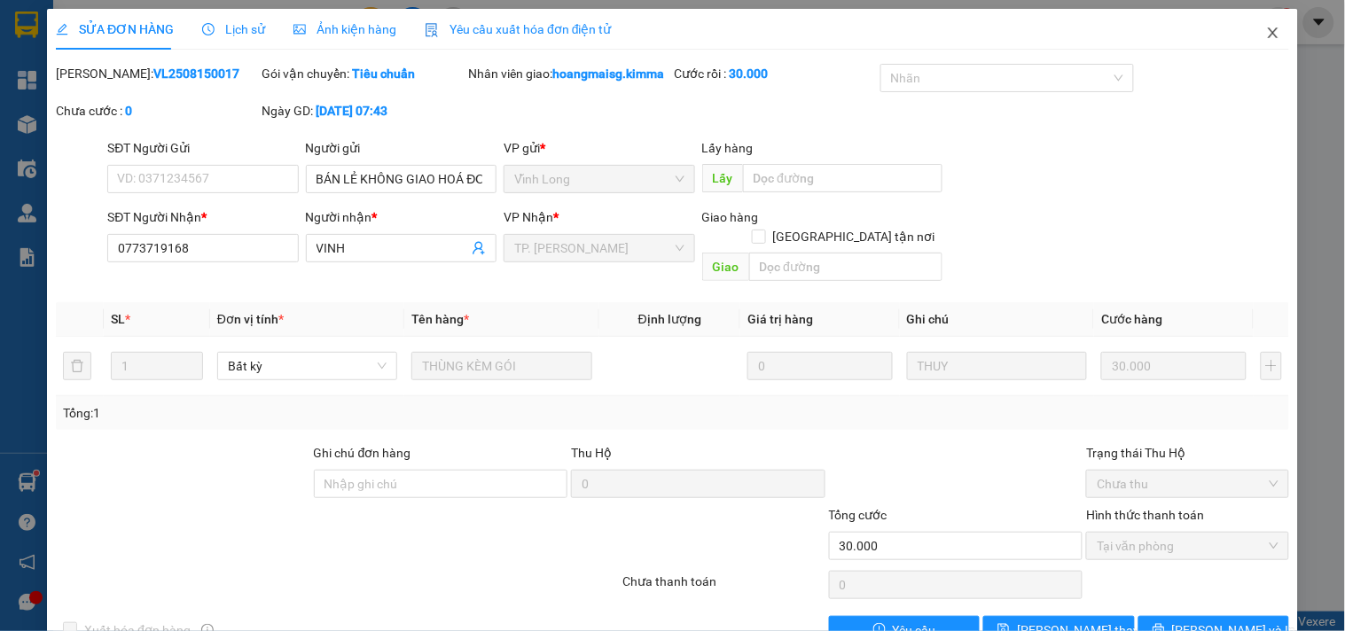
click at [1256, 43] on span "Close" at bounding box center [1273, 34] width 50 height 50
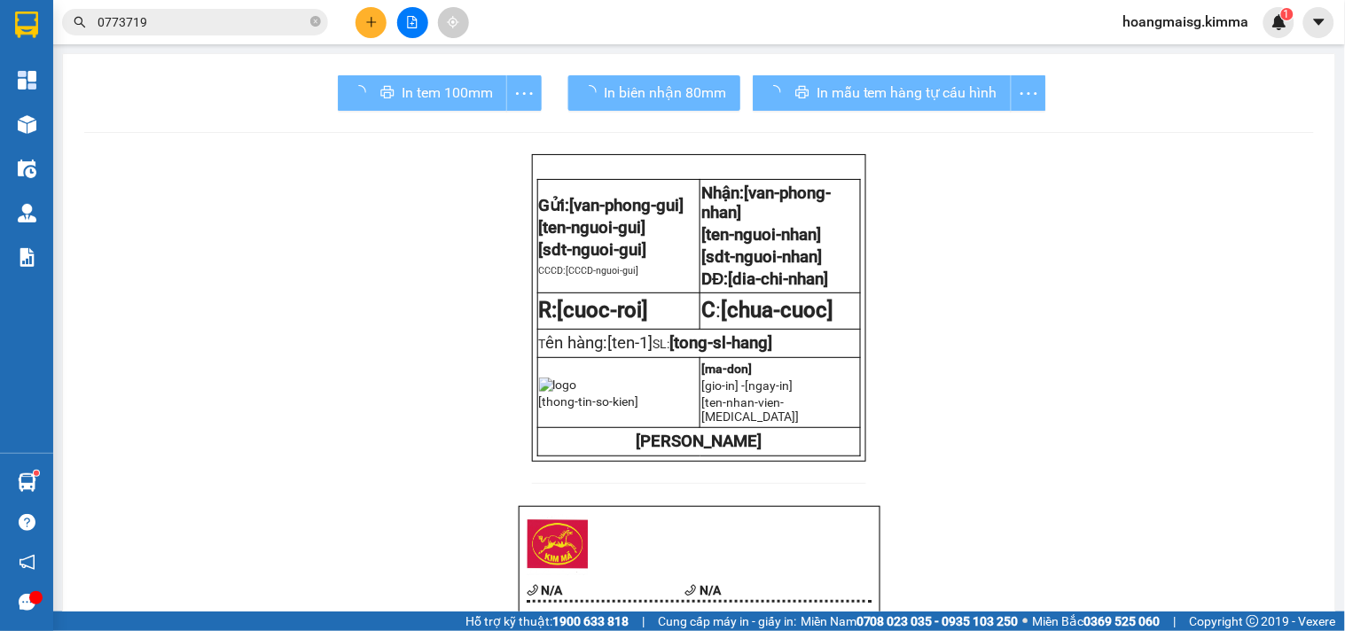
click at [285, 16] on input "0773719" at bounding box center [201, 21] width 209 height 19
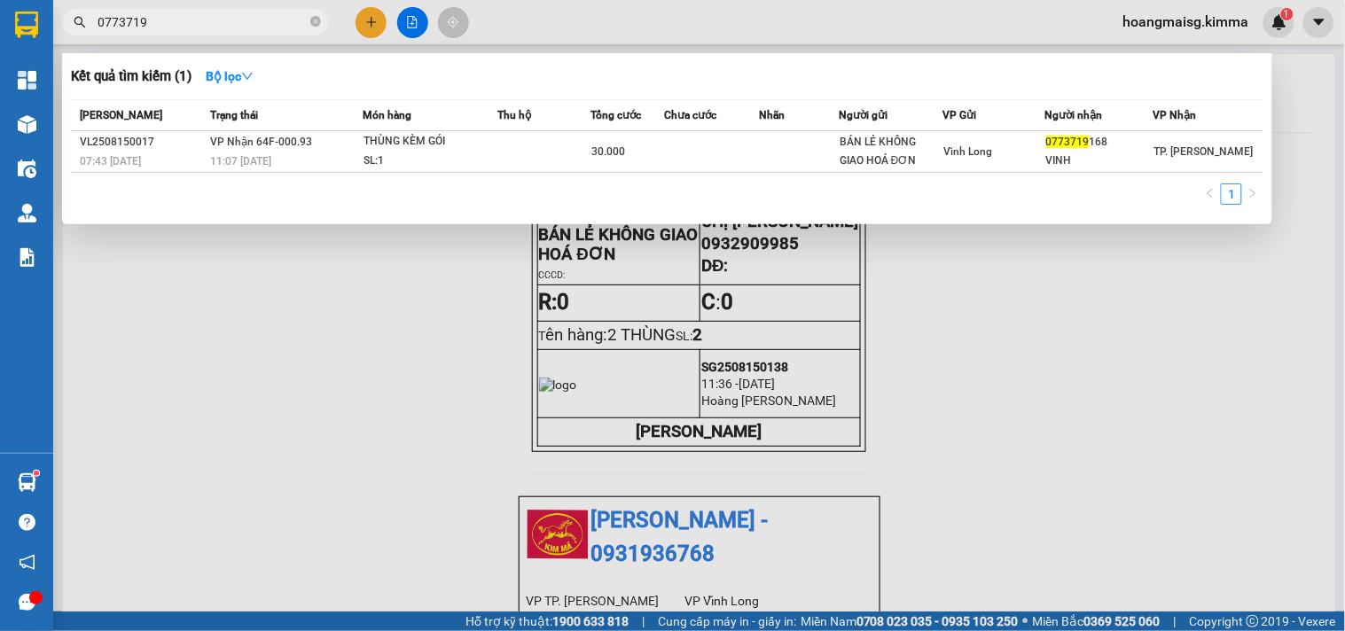
click at [285, 16] on input "0773719" at bounding box center [201, 21] width 209 height 19
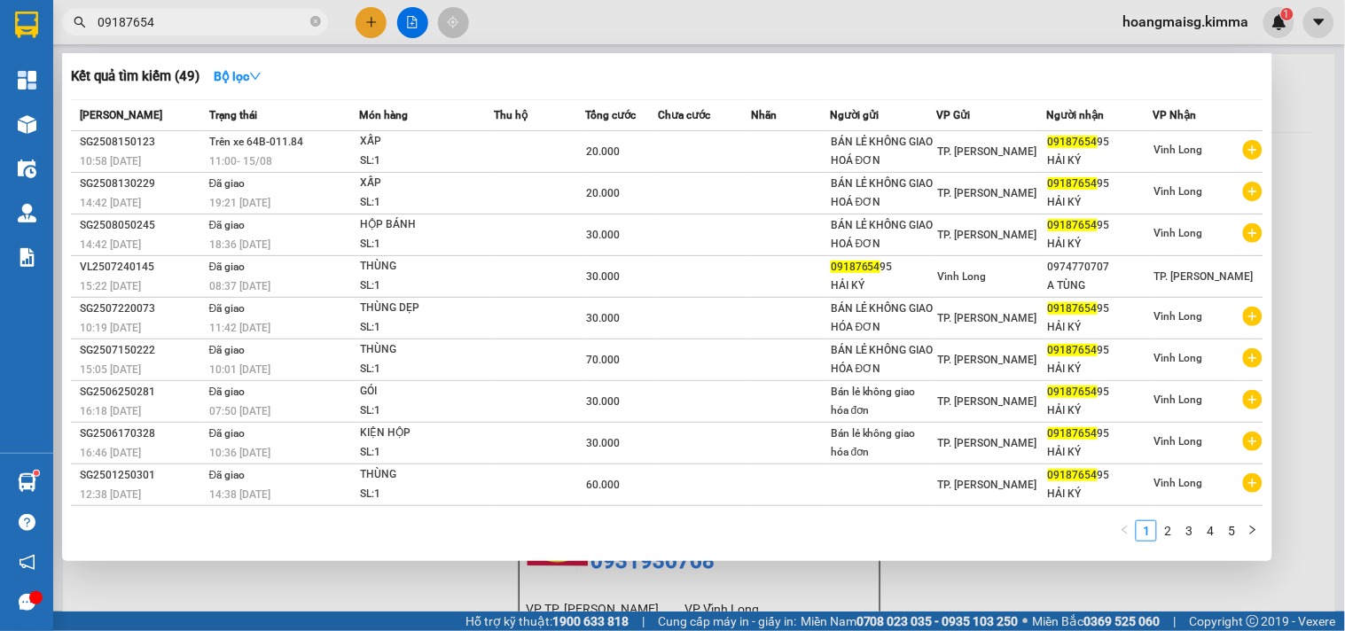
type input "09187654"
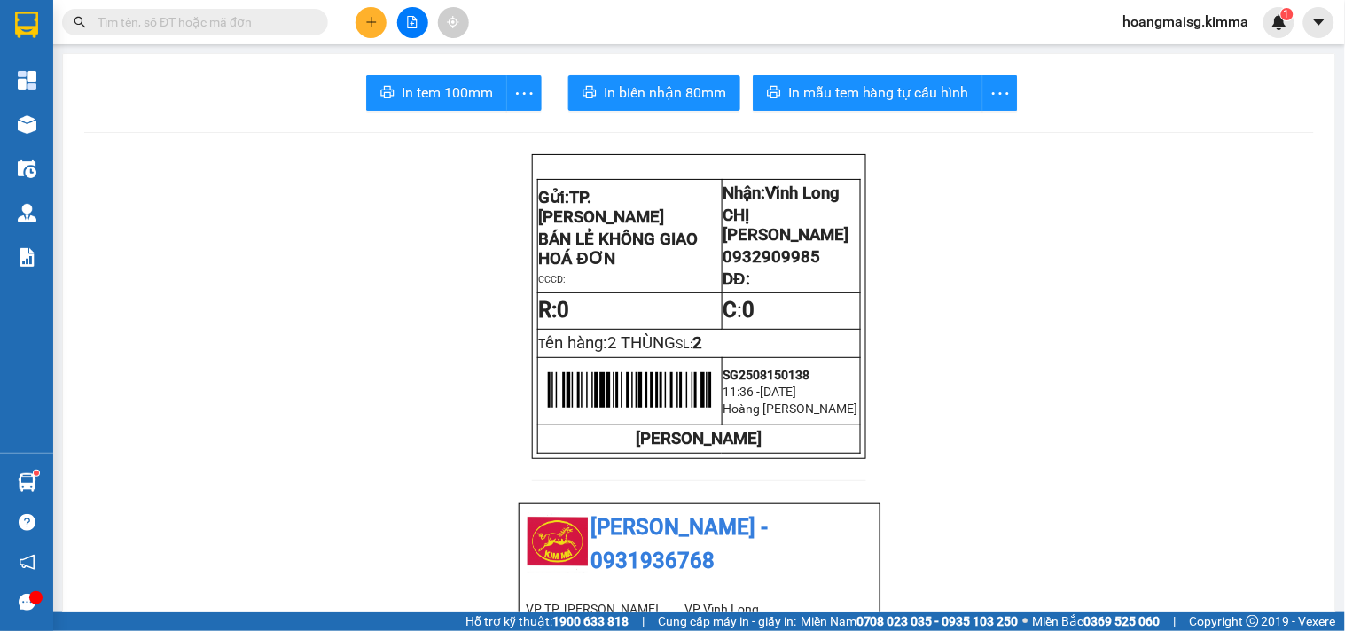
click at [369, 19] on icon "plus" at bounding box center [371, 22] width 12 height 12
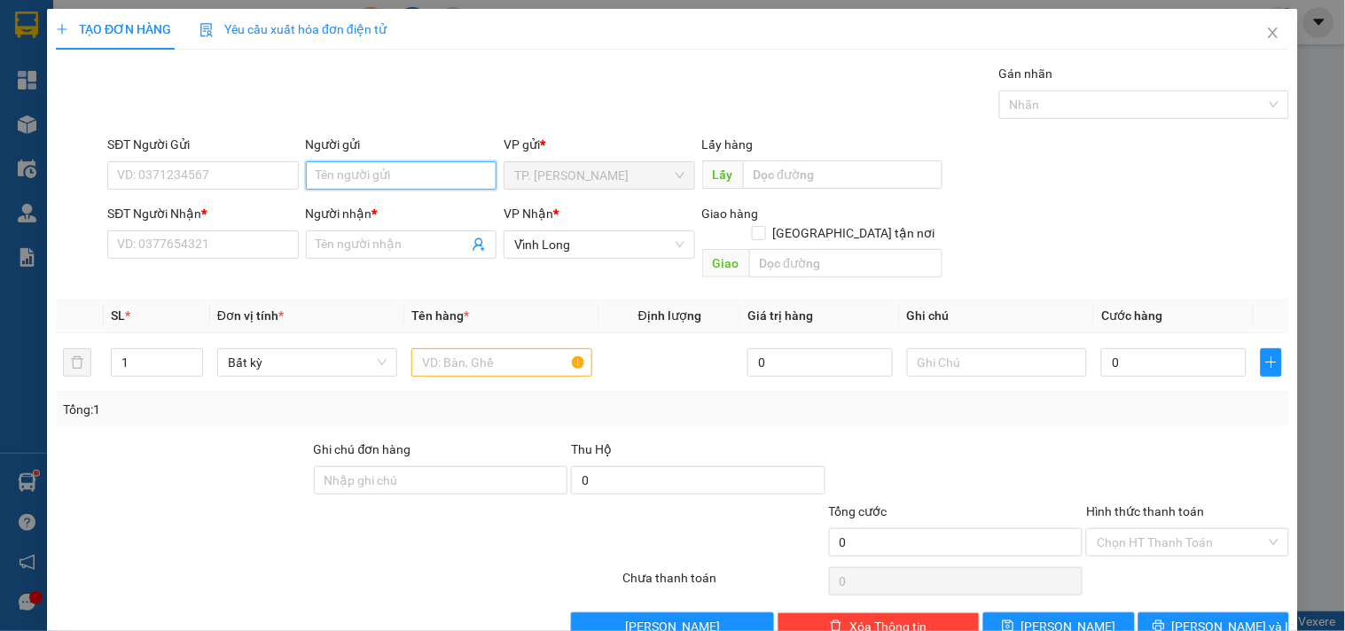
click at [367, 180] on input "Người gửi" at bounding box center [401, 175] width 191 height 28
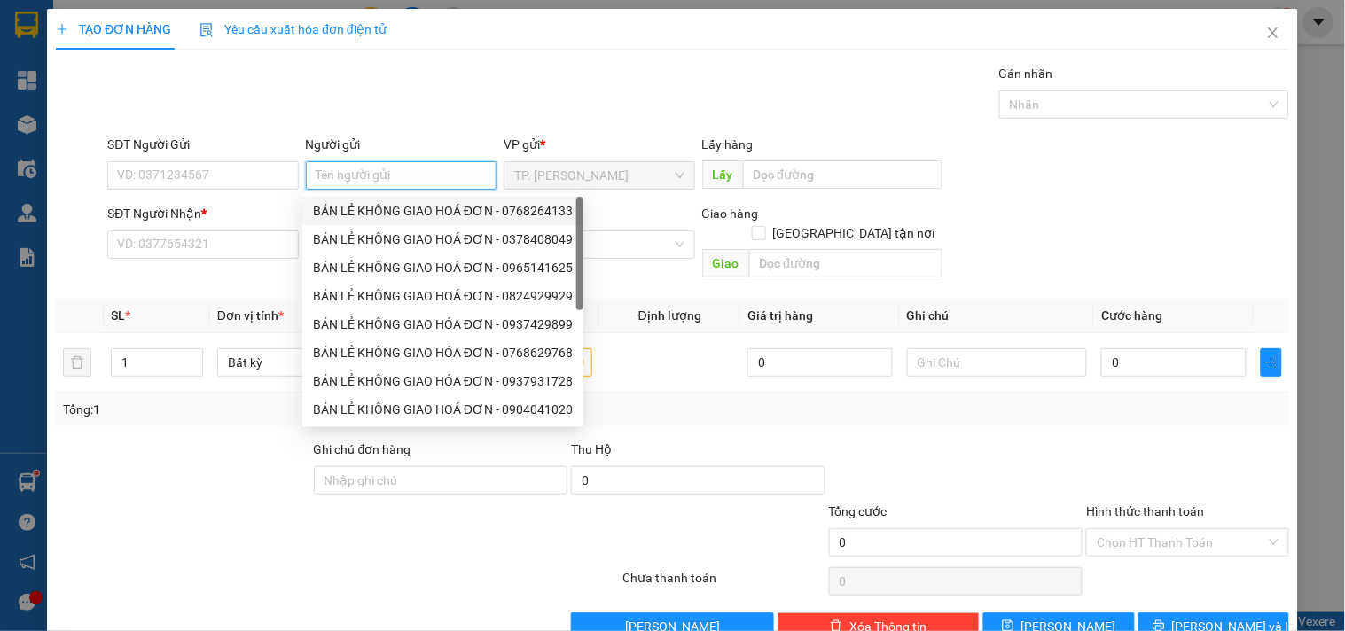
click at [383, 215] on div "BÁN LẺ KHÔNG GIAO HOÁ ĐƠN - 0768264133" at bounding box center [443, 210] width 260 height 19
type input "0768264133"
type input "BÁN LẺ KHÔNG GIAO HOÁ ĐƠN"
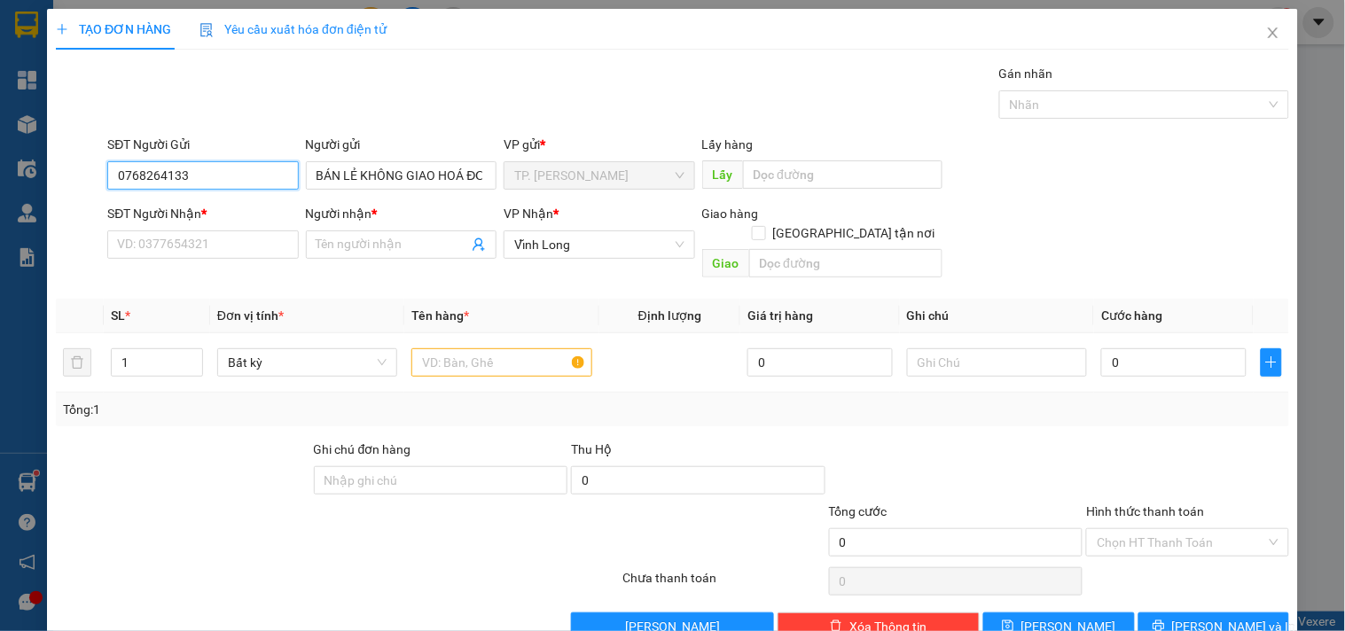
click at [255, 182] on input "0768264133" at bounding box center [202, 175] width 191 height 28
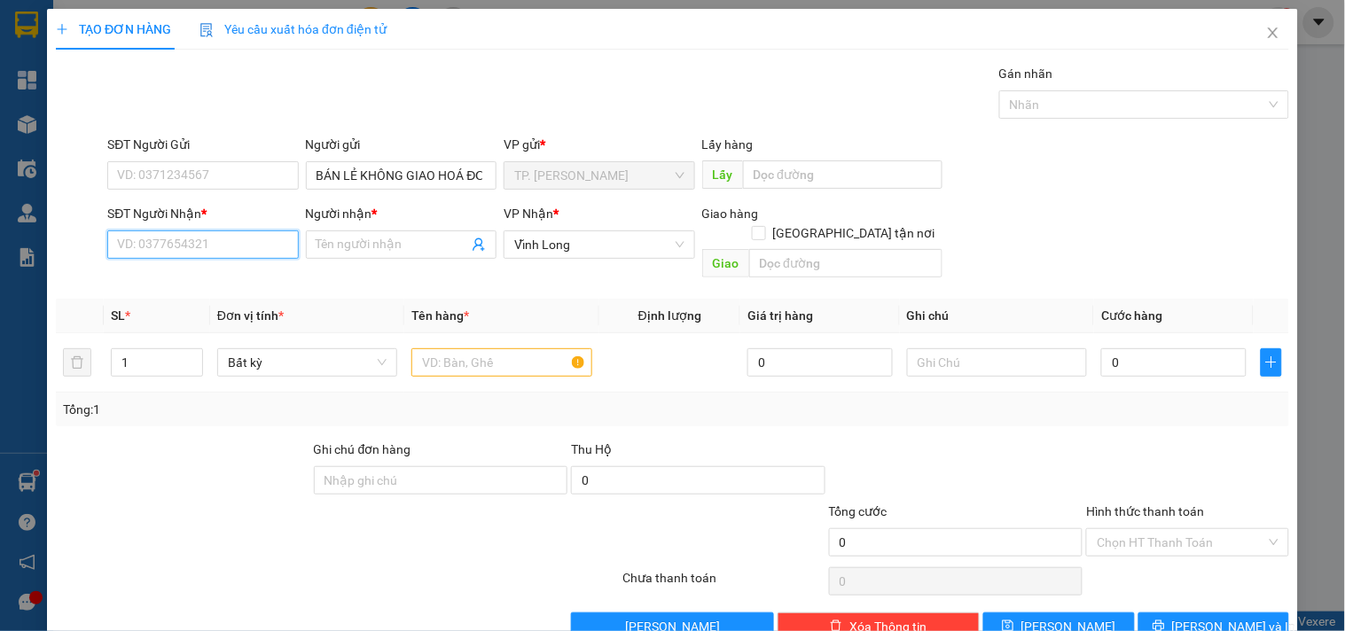
click at [226, 246] on input "SĐT Người Nhận *" at bounding box center [202, 244] width 191 height 28
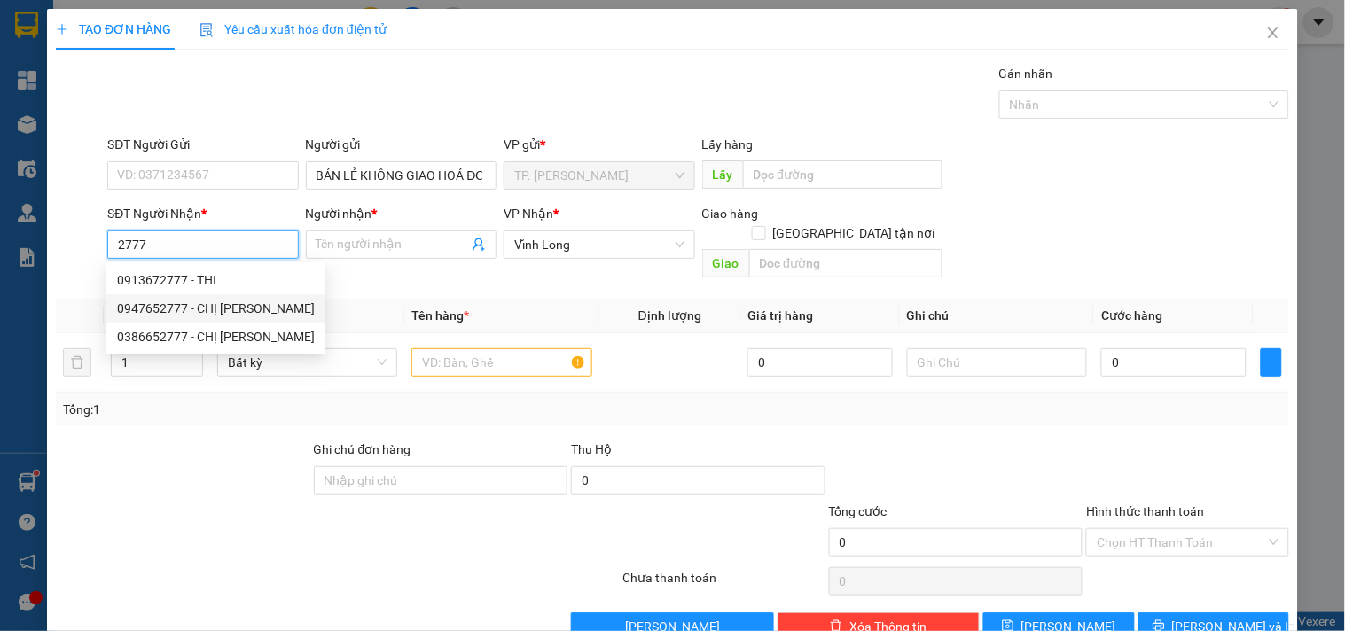
click at [244, 305] on div "0947652777 - CHỊ CHI" at bounding box center [216, 308] width 198 height 19
type input "0947652777"
type input "CHỊ CHI"
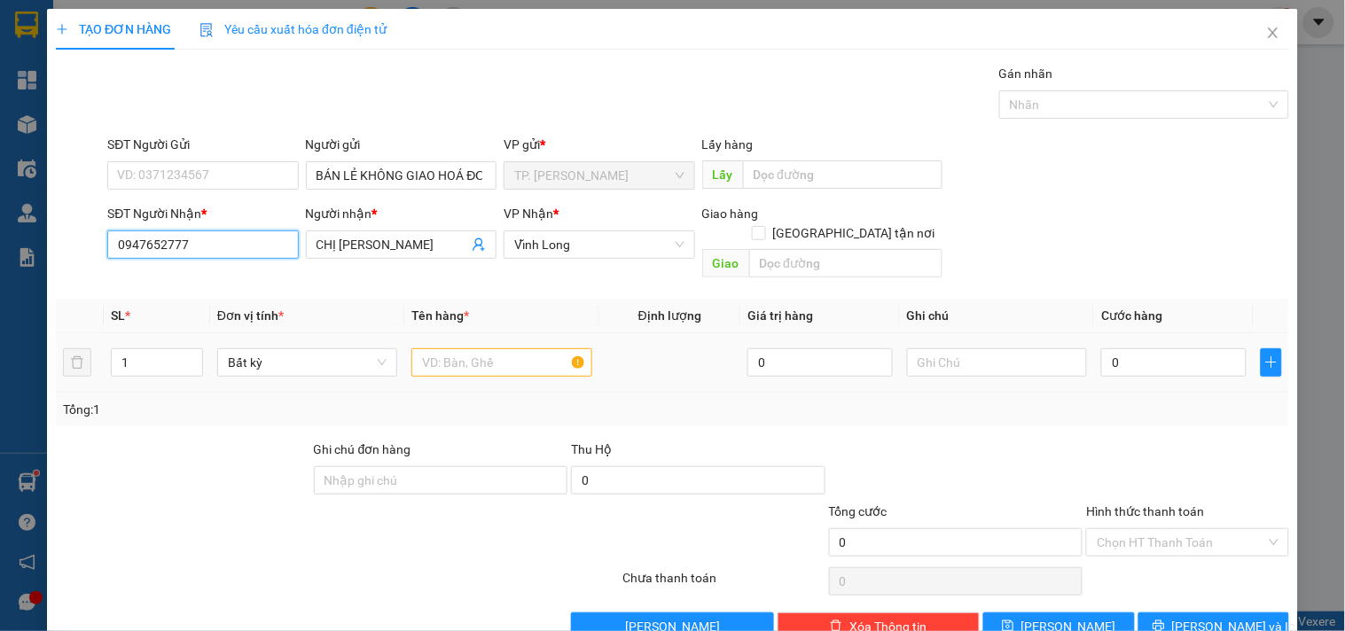
type input "0947652777"
click at [505, 348] on input "text" at bounding box center [501, 362] width 180 height 28
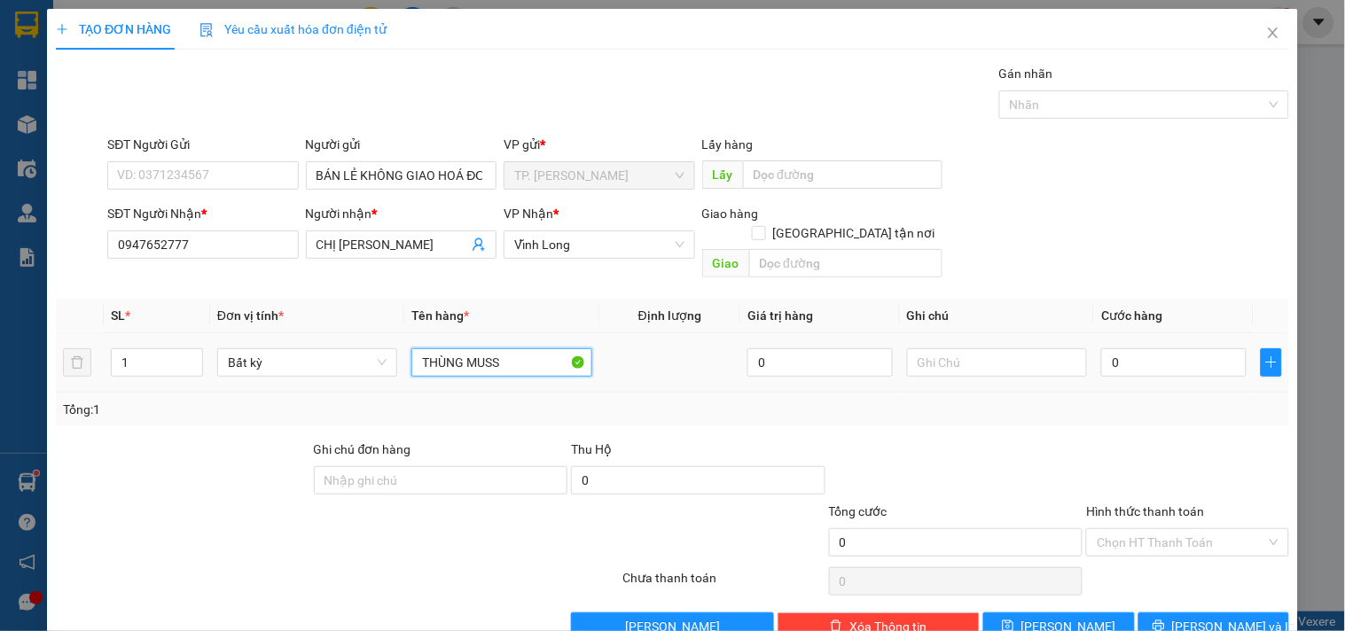
type input "THÙNG MUSS"
type input "TÍN"
click at [1246, 612] on button "Lưu và In" at bounding box center [1213, 626] width 151 height 28
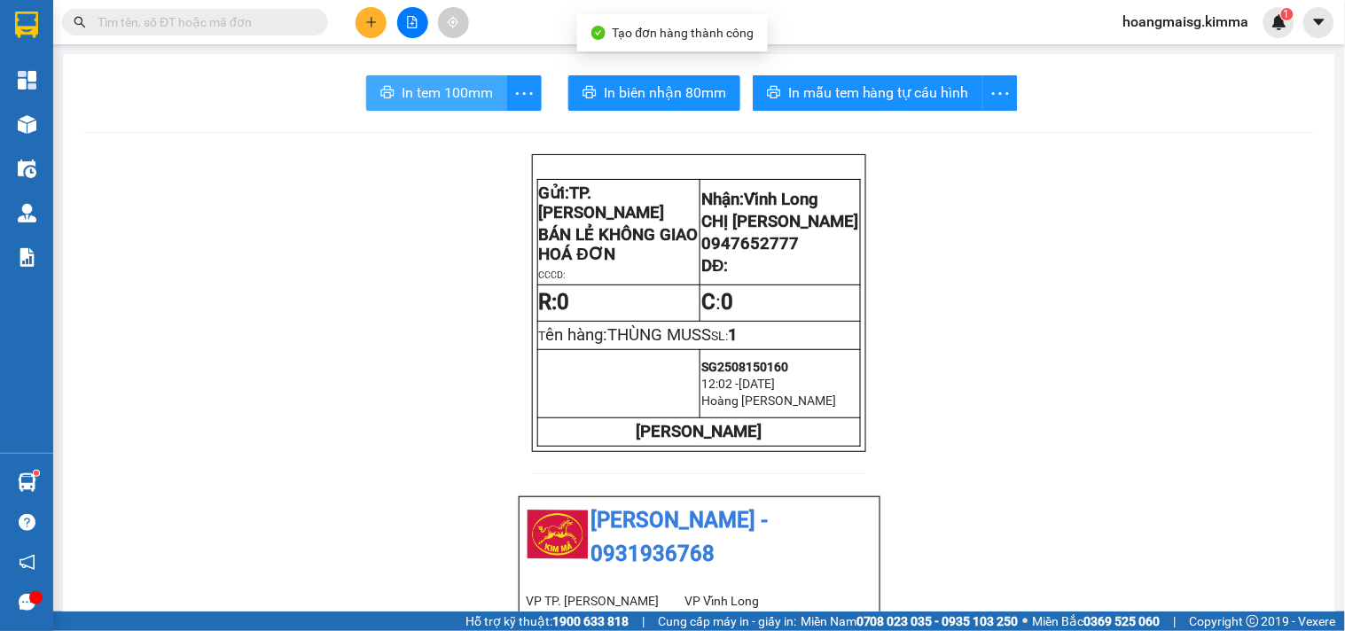
click at [426, 100] on span "In tem 100mm" at bounding box center [447, 93] width 91 height 22
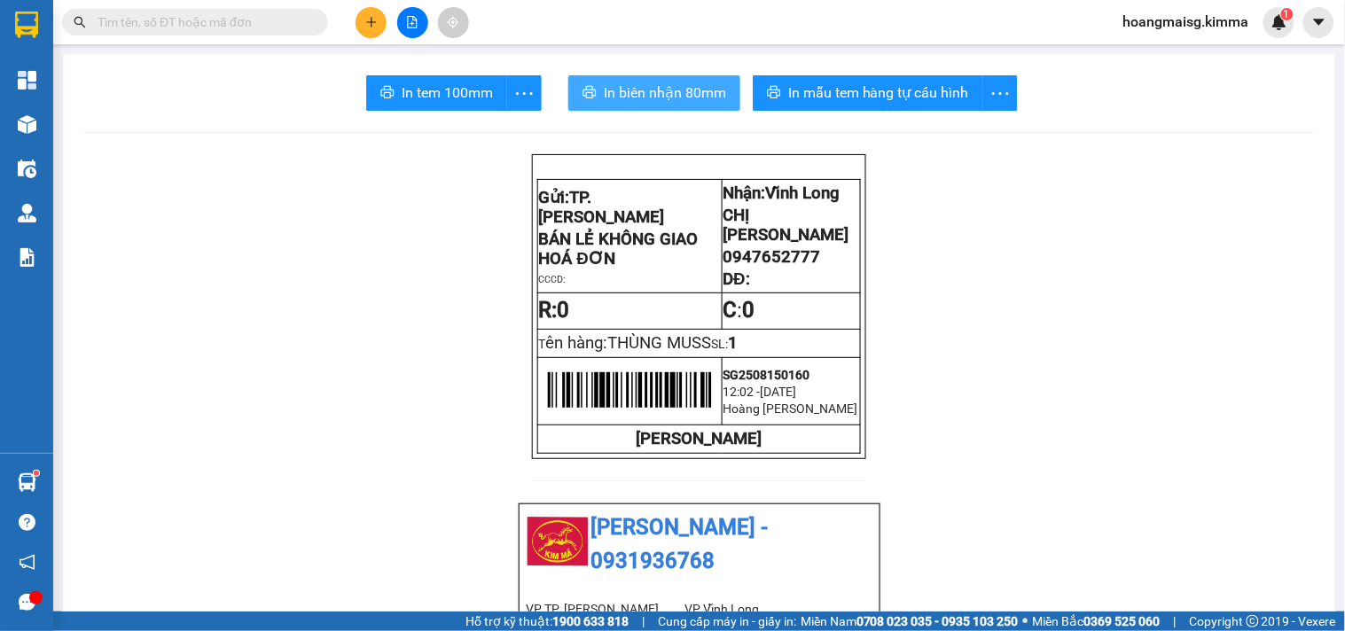
click at [630, 98] on span "In biên nhận 80mm" at bounding box center [665, 93] width 122 height 22
click at [388, 21] on div at bounding box center [412, 22] width 133 height 31
click at [385, 15] on button at bounding box center [370, 22] width 31 height 31
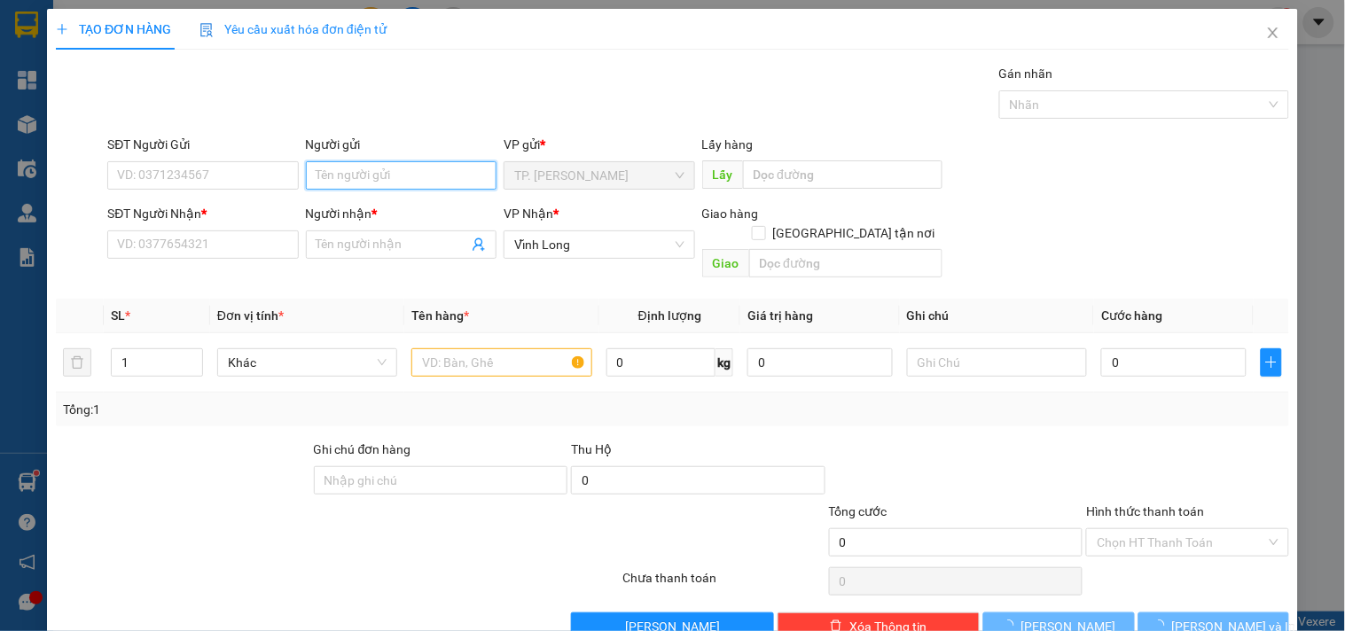
click at [372, 163] on input "Người gửi" at bounding box center [401, 175] width 191 height 28
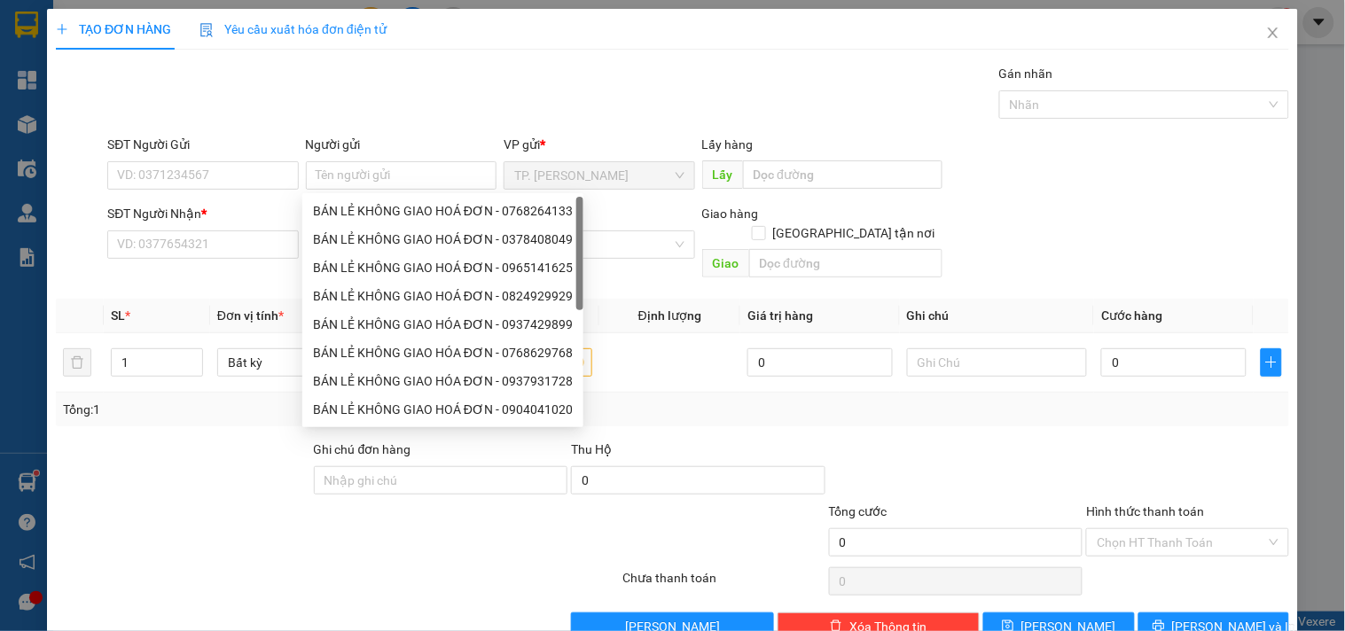
click at [410, 191] on div "Người gửi Tên người gửi" at bounding box center [401, 166] width 191 height 62
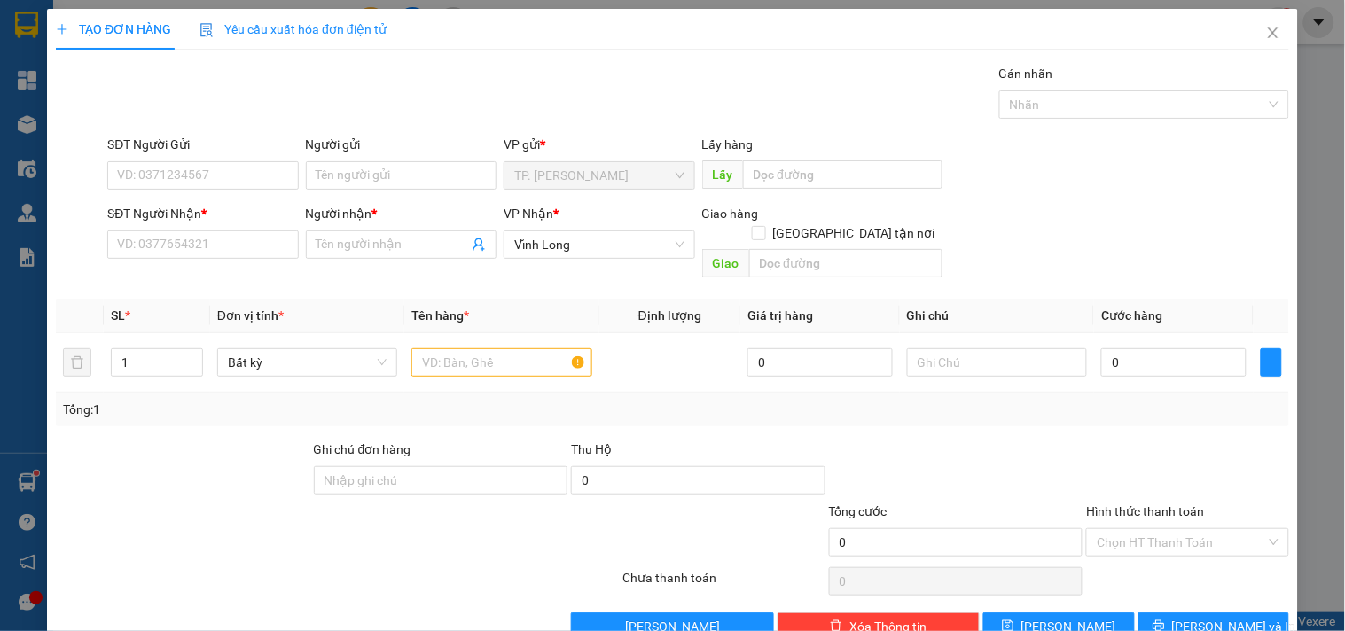
click at [400, 213] on div "Người nhận *" at bounding box center [401, 213] width 191 height 19
click at [400, 235] on input "Người nhận *" at bounding box center [392, 244] width 152 height 19
click at [328, 181] on input "Người gửi" at bounding box center [401, 175] width 191 height 28
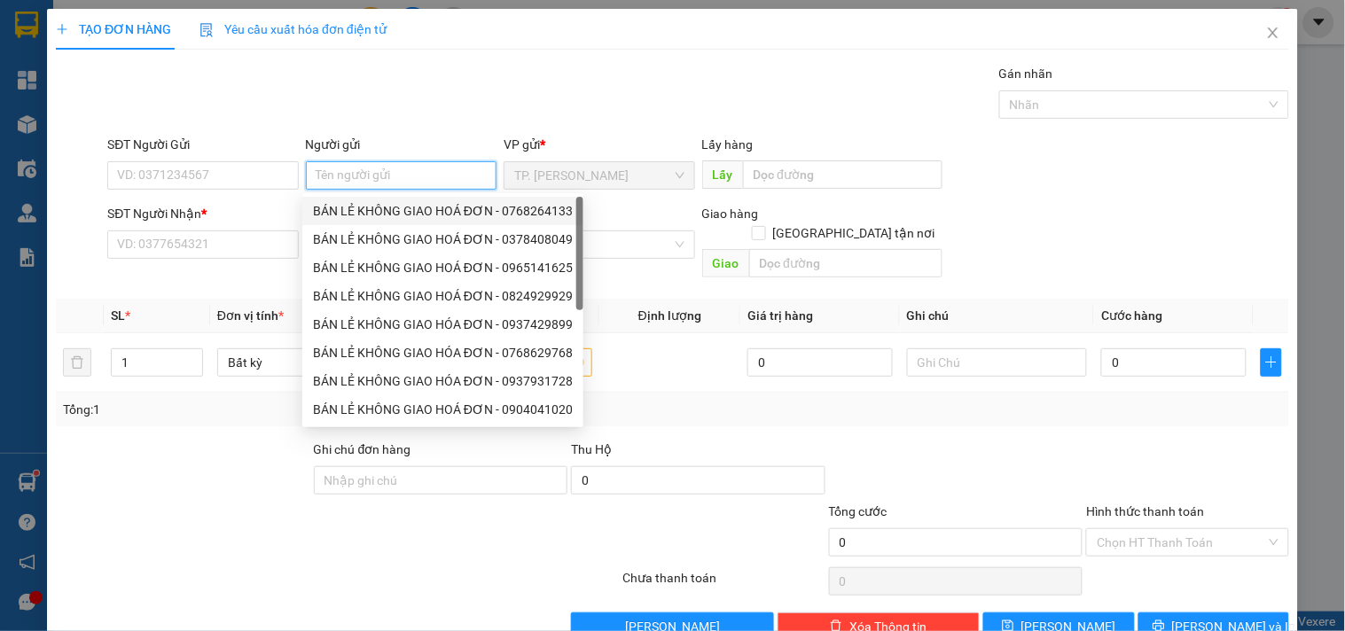
click at [337, 213] on div "BÁN LẺ KHÔNG GIAO HOÁ ĐƠN - 0768264133" at bounding box center [443, 210] width 260 height 19
type input "0768264133"
type input "BÁN LẺ KHÔNG GIAO HOÁ ĐƠN"
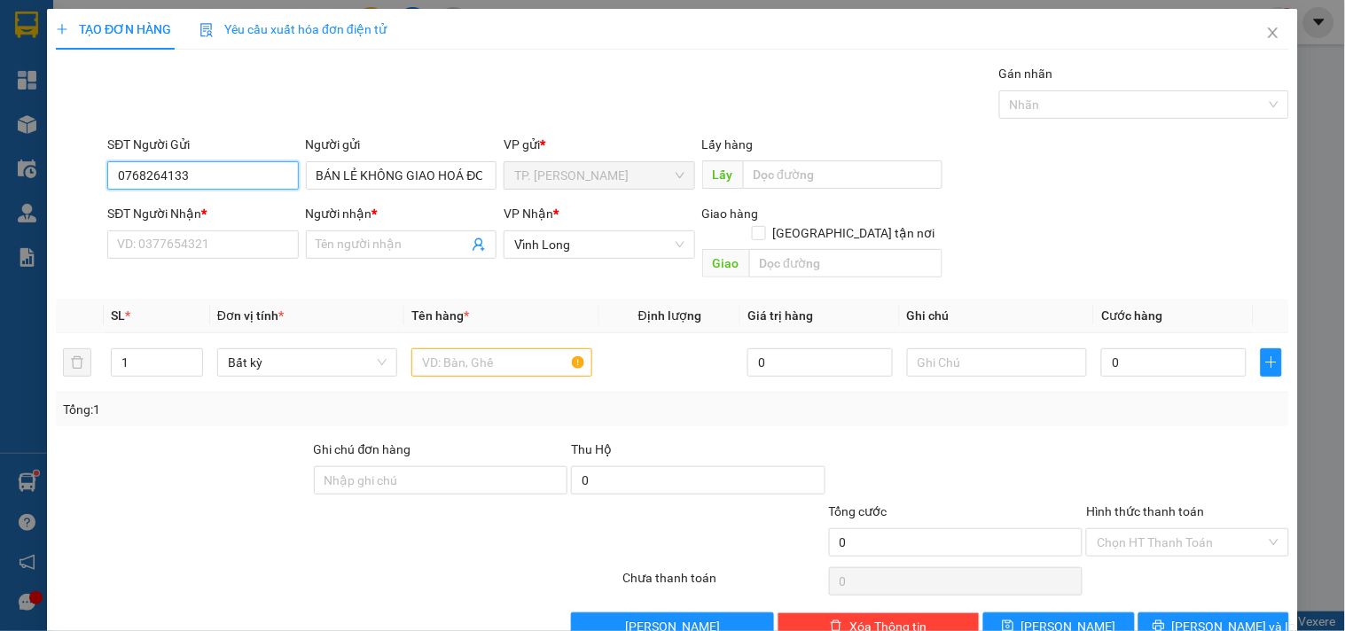
click at [270, 179] on input "0768264133" at bounding box center [202, 175] width 191 height 28
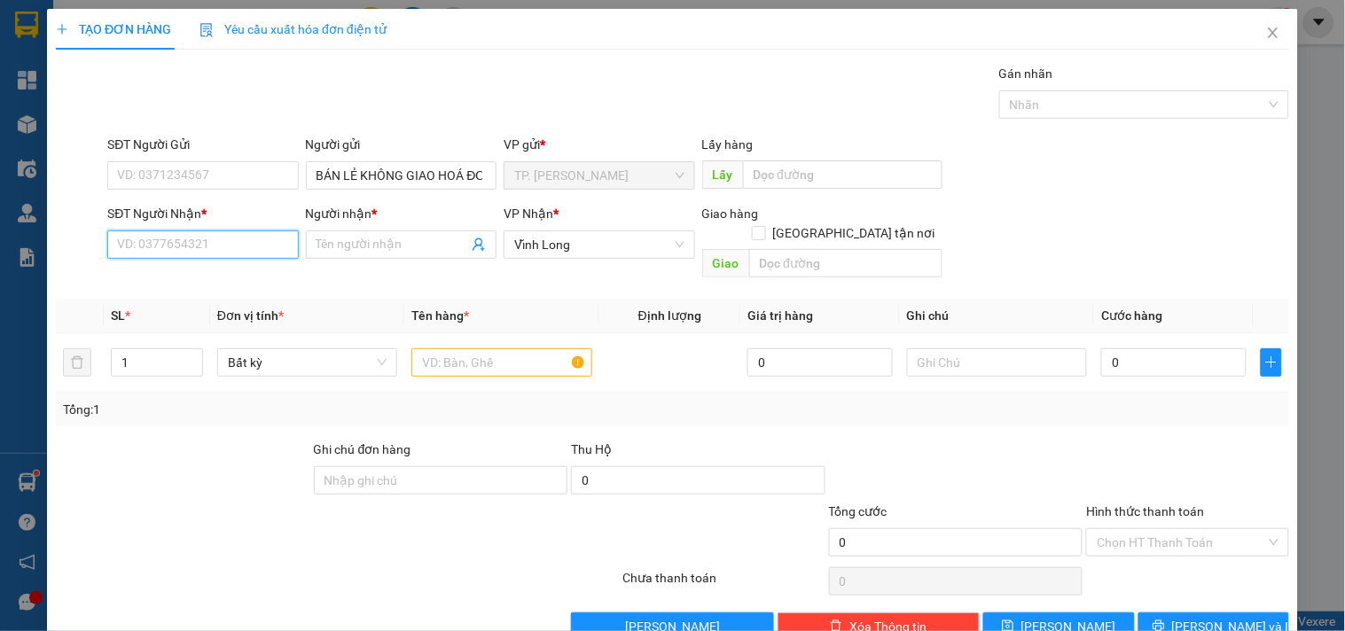
click at [230, 246] on input "SĐT Người Nhận *" at bounding box center [202, 244] width 191 height 28
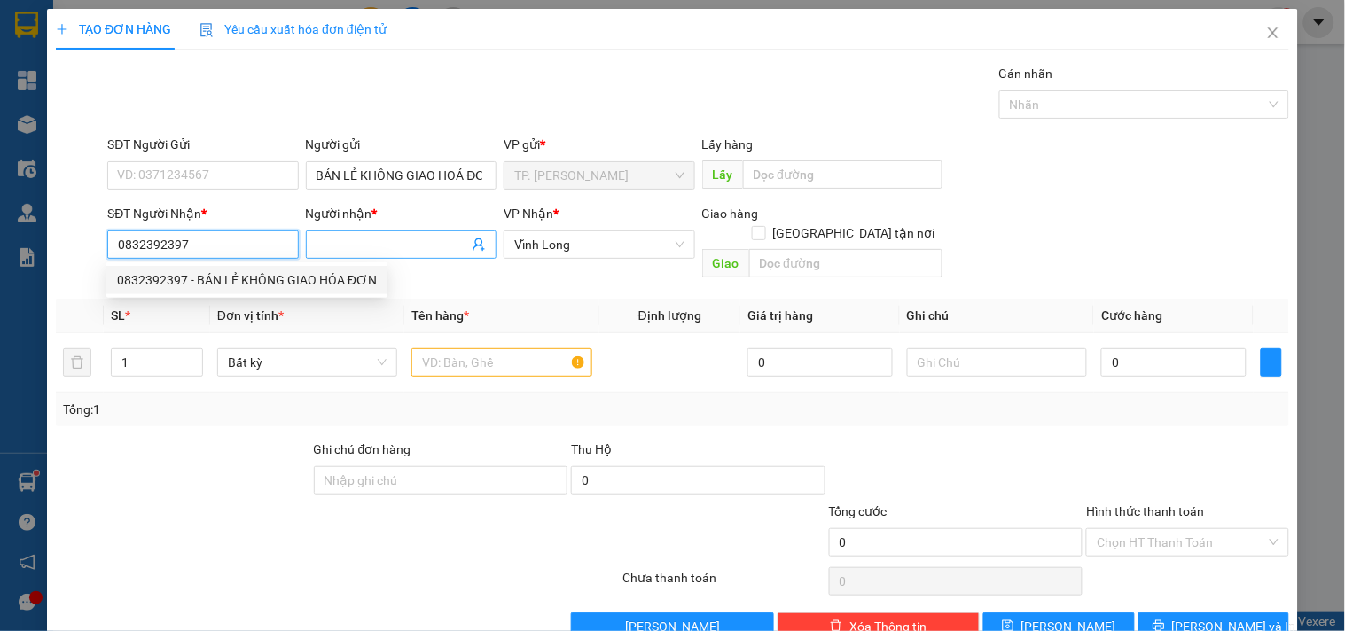
type input "0832392397"
click at [359, 253] on input "Người nhận *" at bounding box center [392, 244] width 152 height 19
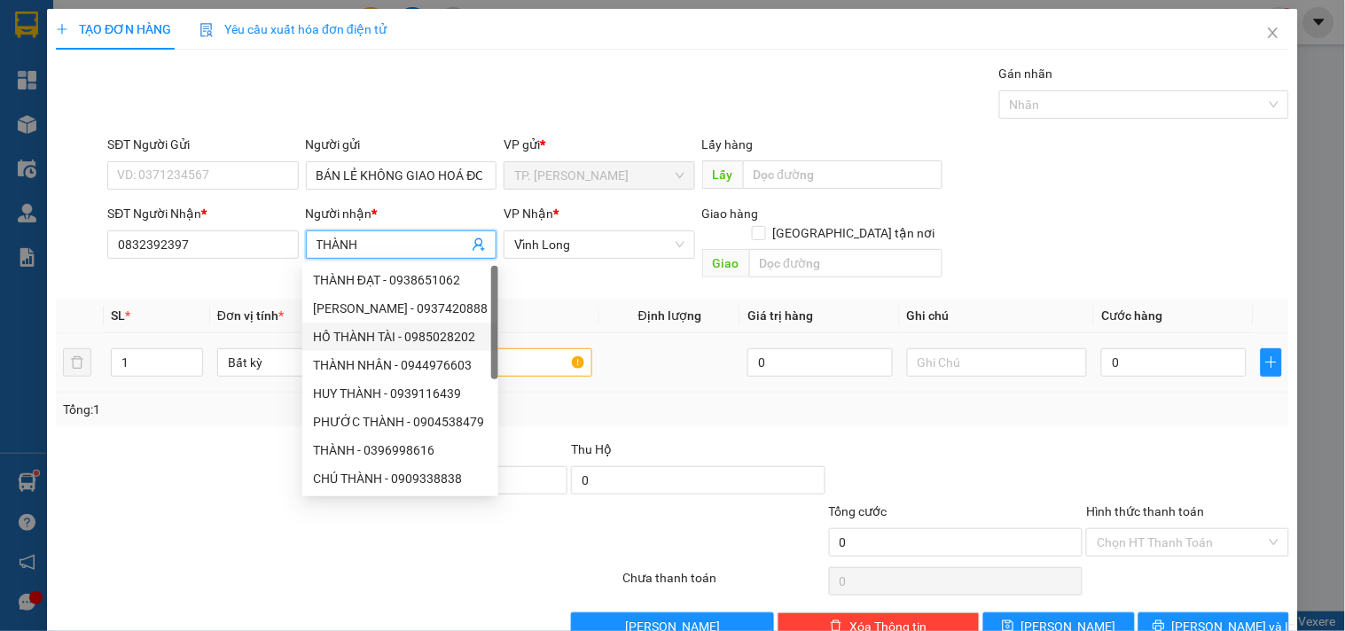
type input "THÀNH"
click at [537, 334] on td at bounding box center [501, 362] width 194 height 59
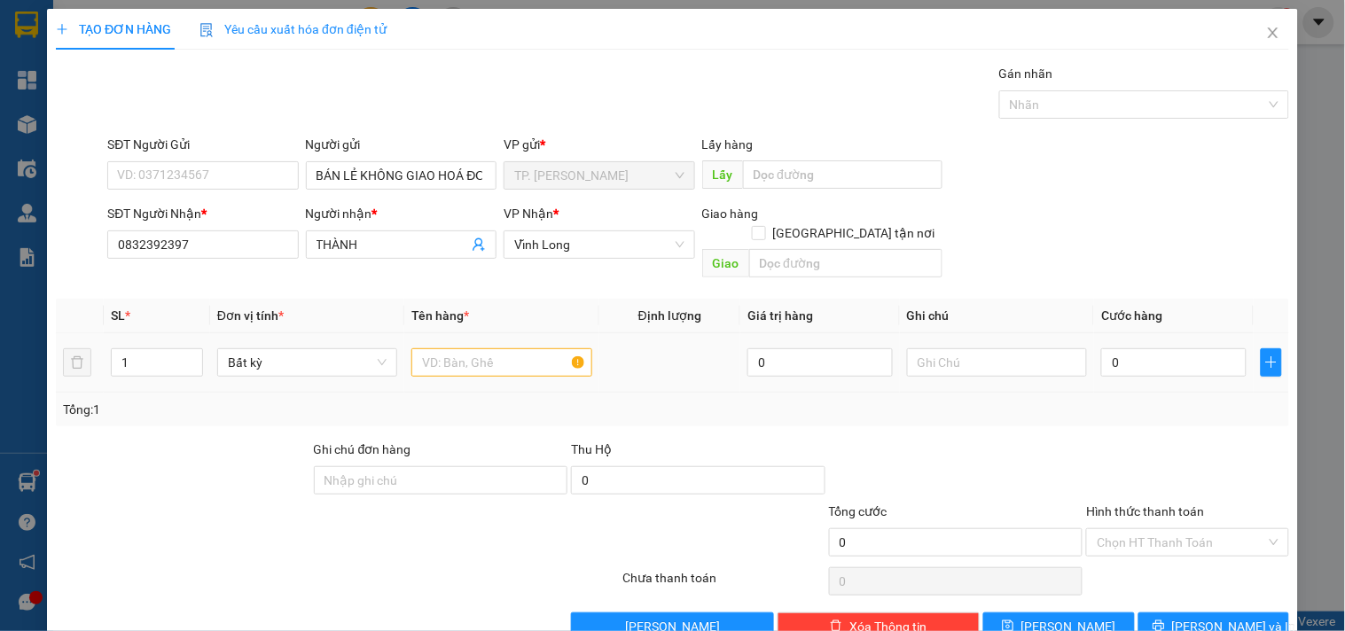
scroll to position [24, 0]
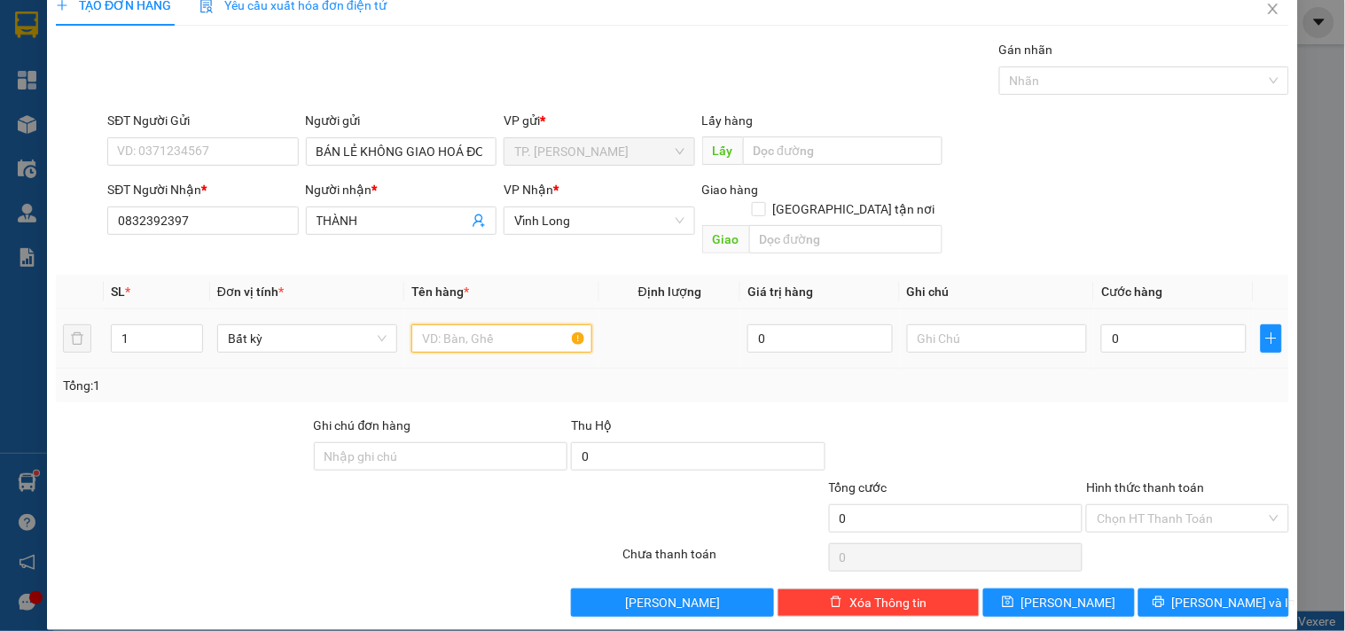
click at [527, 324] on input "text" at bounding box center [501, 338] width 180 height 28
type input "T"
type input "THÙNG TRẮNG"
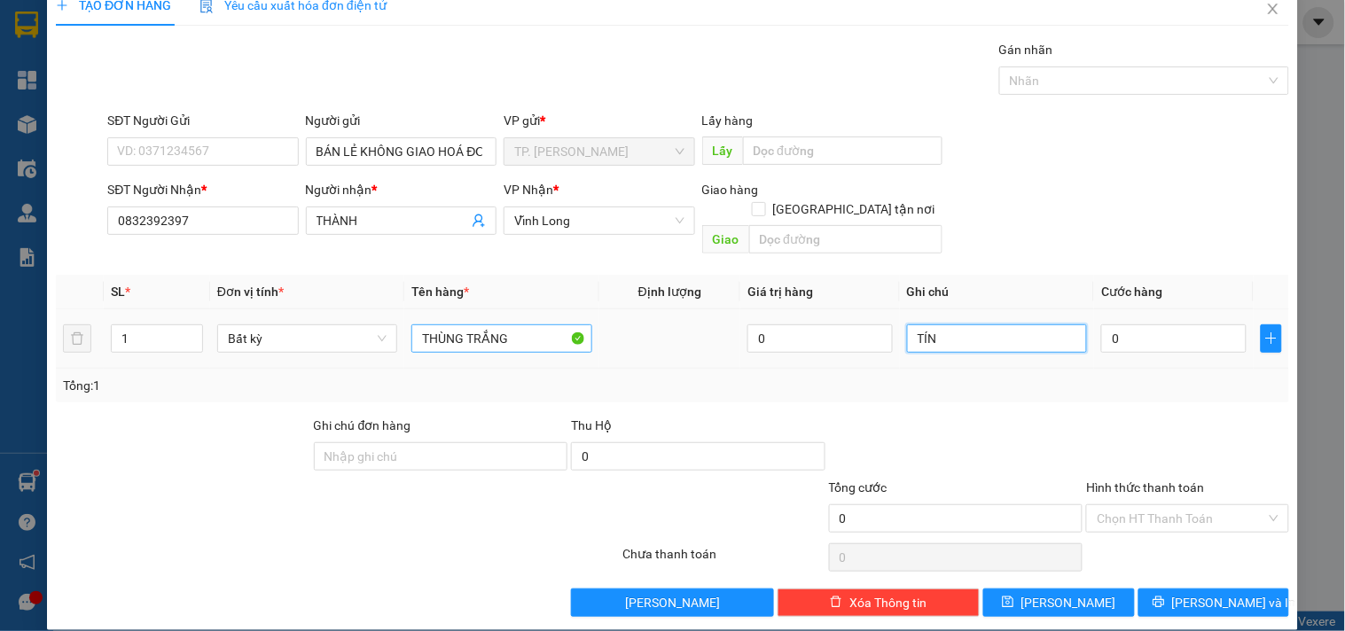
type input "TÍN"
type input "005"
type input "5"
type input "0.050"
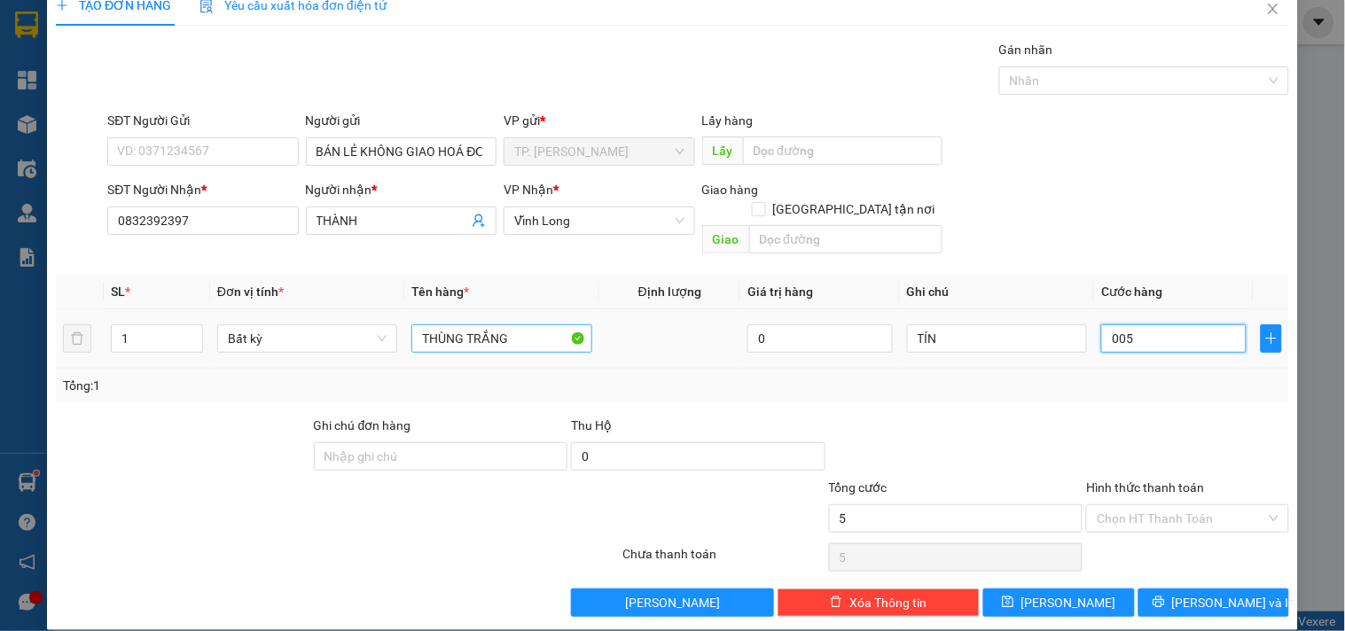
type input "50"
type input "50.000"
click at [1136, 505] on input "Hình thức thanh toán" at bounding box center [1180, 518] width 168 height 27
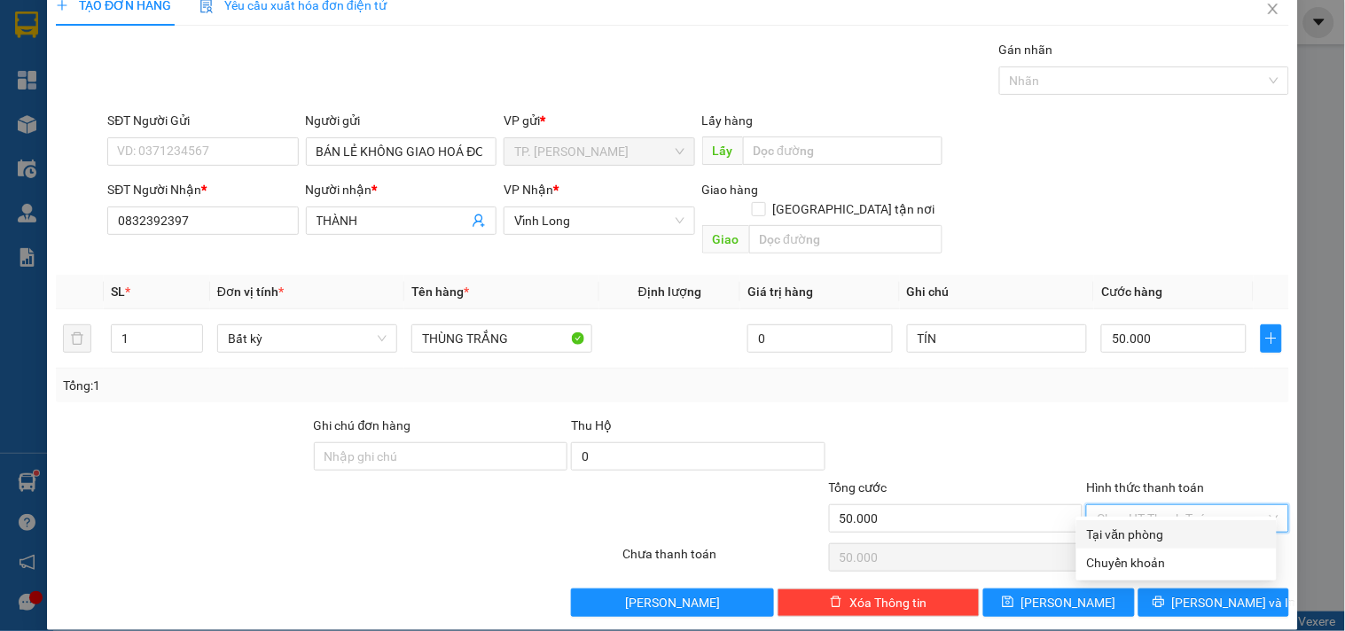
click at [1131, 534] on div "Tại văn phòng" at bounding box center [1176, 534] width 179 height 19
type input "0"
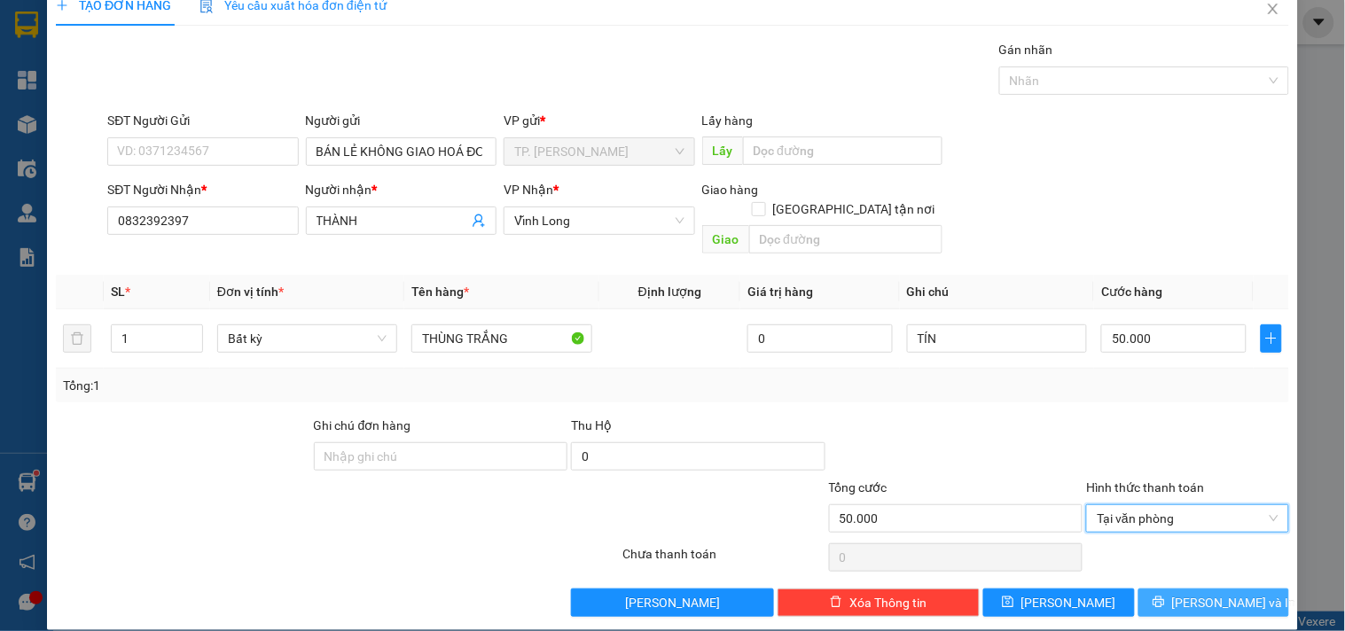
click at [1207, 593] on span "Lưu và In" at bounding box center [1234, 602] width 124 height 19
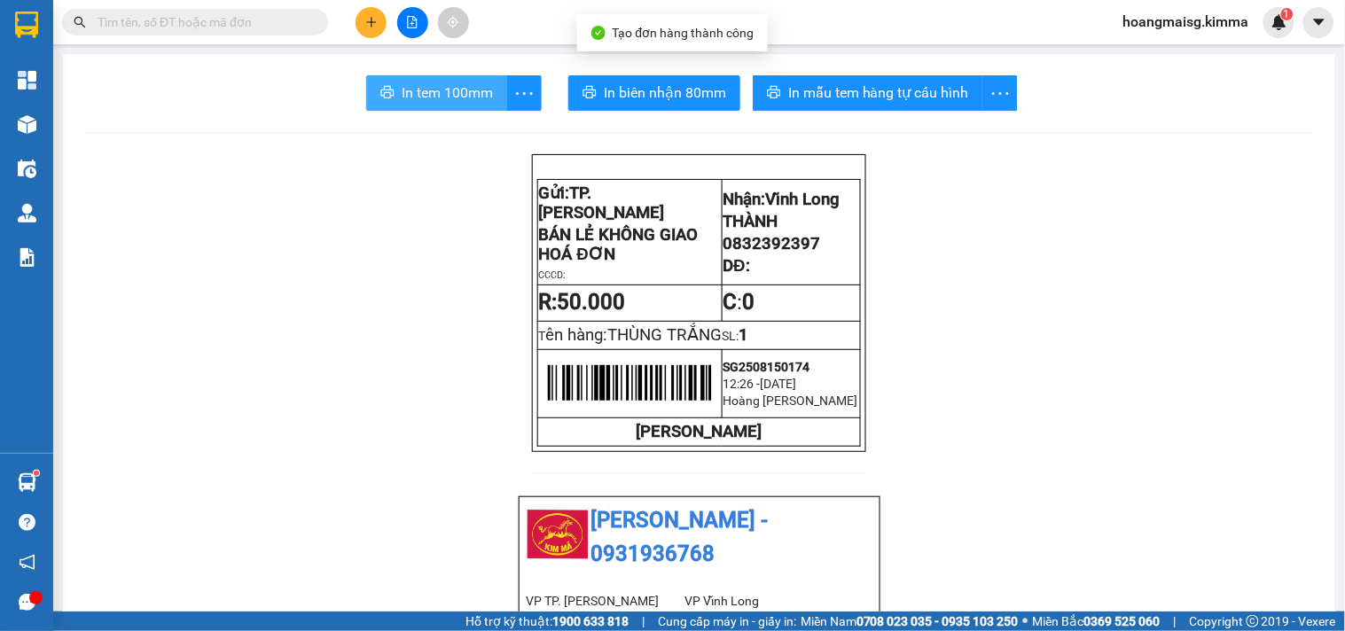
click at [394, 97] on button "In tem 100mm" at bounding box center [436, 92] width 141 height 35
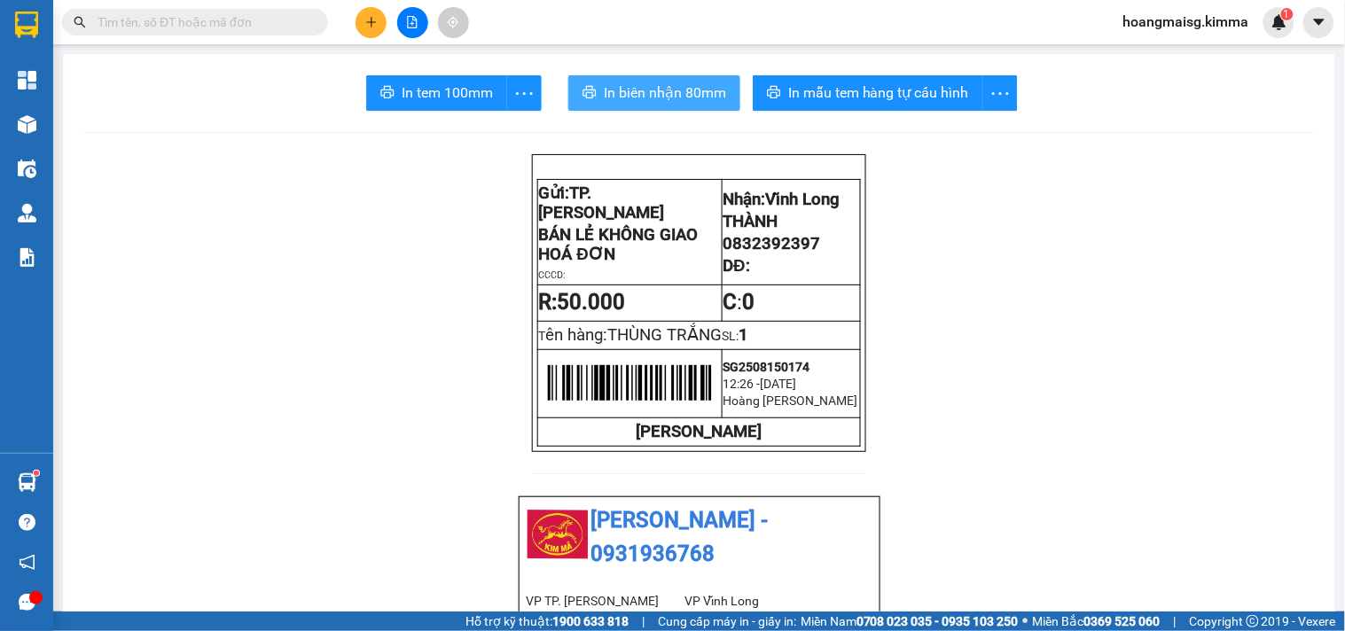
click at [659, 86] on span "In biên nhận 80mm" at bounding box center [665, 93] width 122 height 22
click at [367, 14] on button at bounding box center [370, 22] width 31 height 31
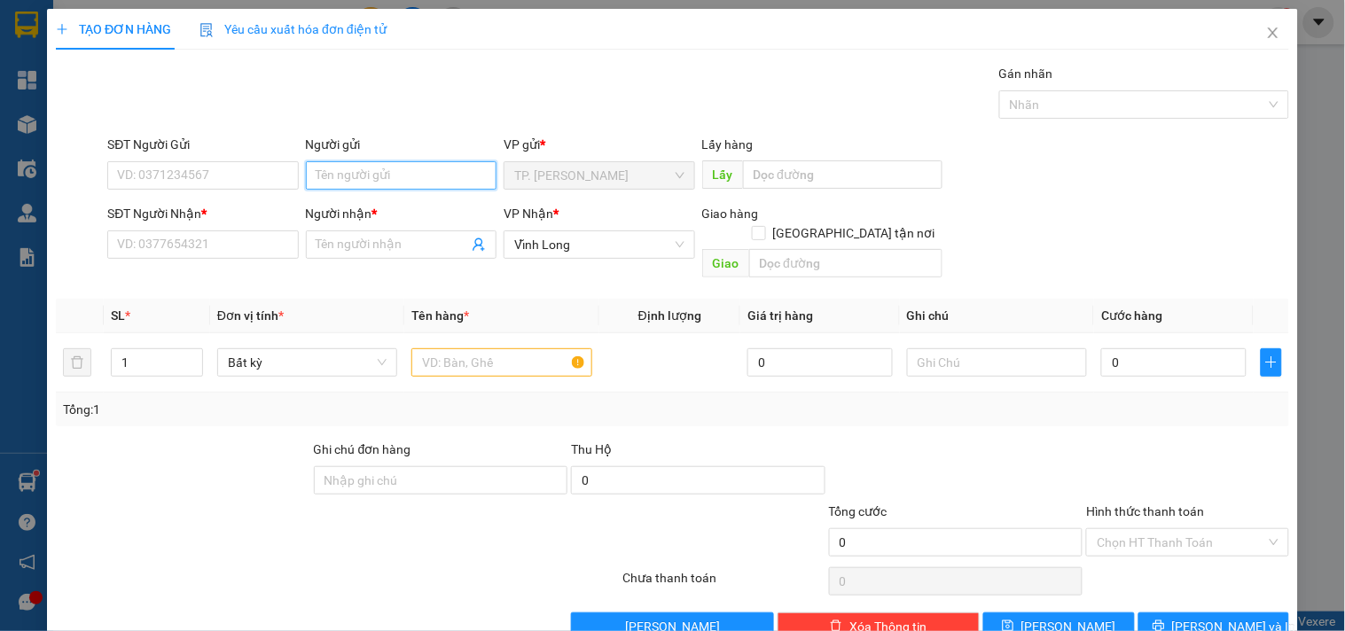
click at [360, 183] on input "Người gửi" at bounding box center [401, 175] width 191 height 28
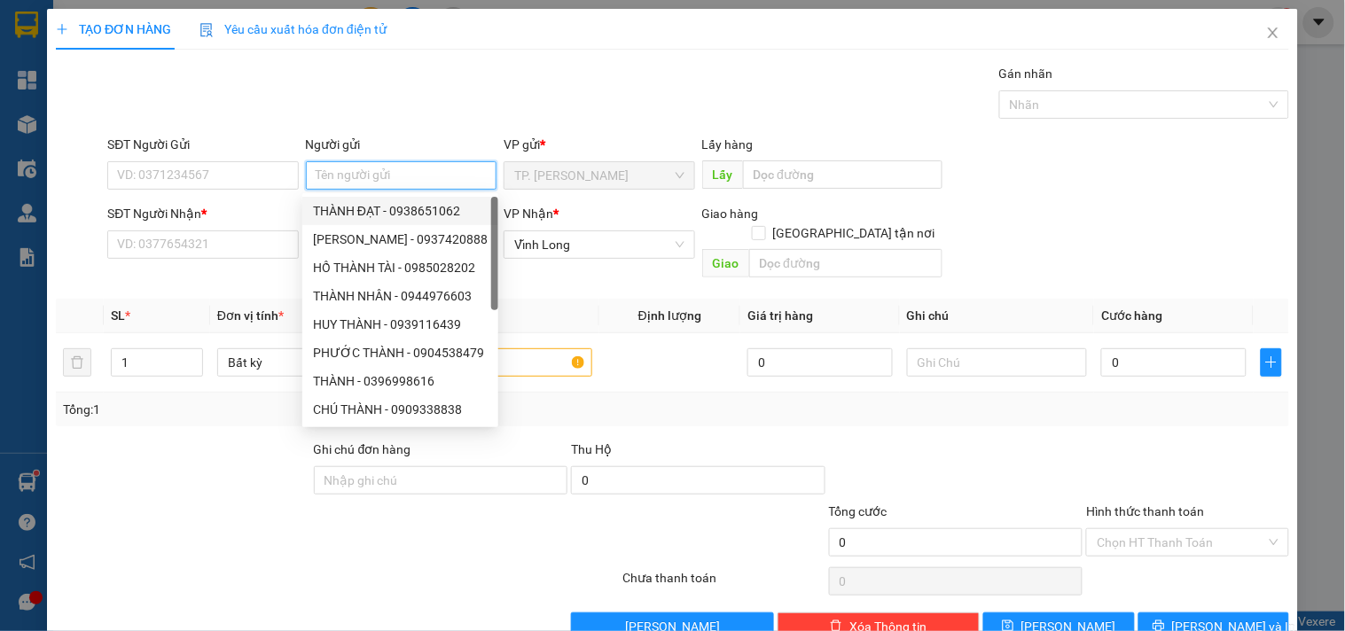
click at [375, 213] on div "THÀNH ĐẠT - 0938651062" at bounding box center [400, 210] width 175 height 19
type input "0938651062"
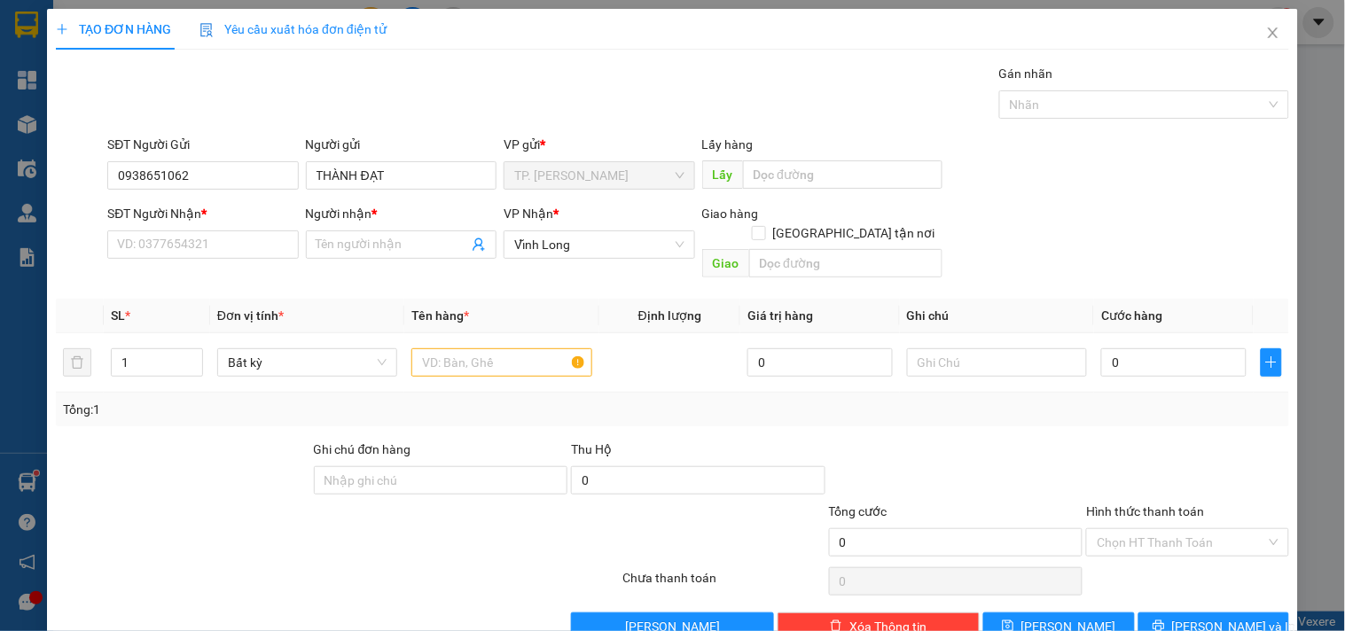
click at [402, 191] on div "Người gửi THÀNH ĐẠT" at bounding box center [401, 166] width 191 height 62
click at [404, 182] on input "THÀNH ĐẠT" at bounding box center [401, 175] width 191 height 28
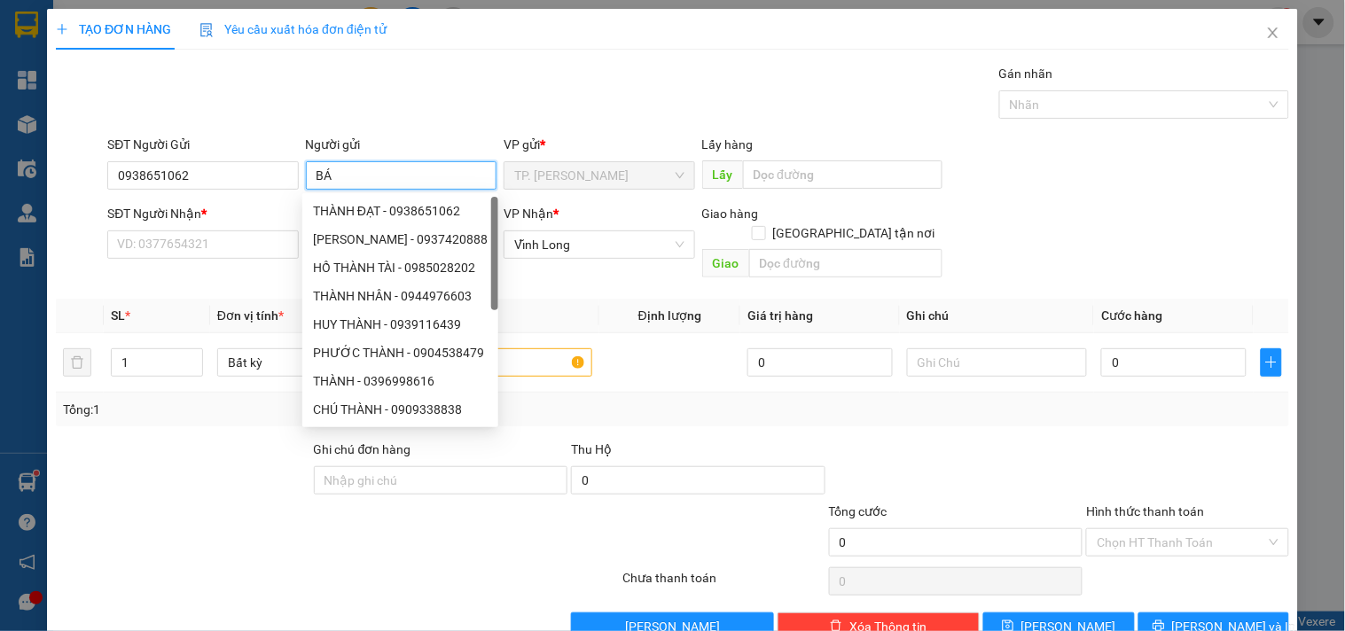
type input "BÁN"
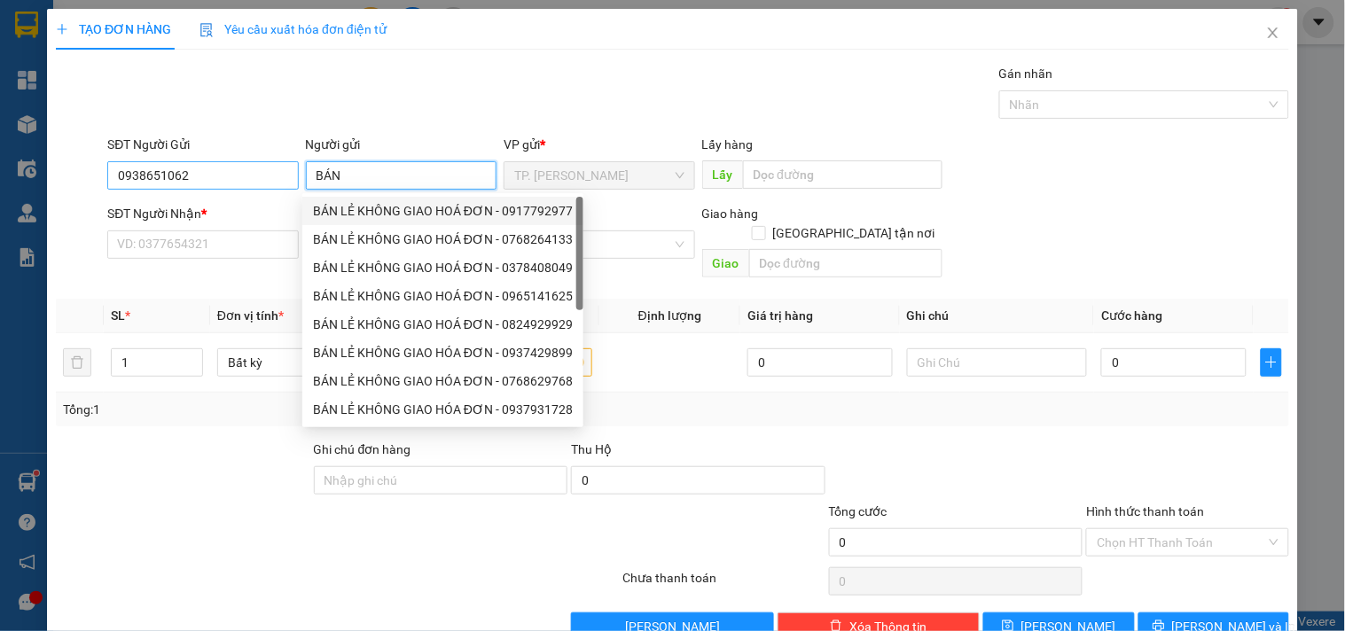
drag, startPoint x: 384, startPoint y: 207, endPoint x: 230, endPoint y: 175, distance: 156.4
click at [379, 206] on div "BÁN LẺ KHÔNG GIAO HOÁ ĐƠN - 0917792977" at bounding box center [443, 210] width 260 height 19
type input "0917792977"
type input "BÁN LẺ KHÔNG GIAO HOÁ ĐƠN"
click at [229, 175] on input "0917792977" at bounding box center [202, 175] width 191 height 28
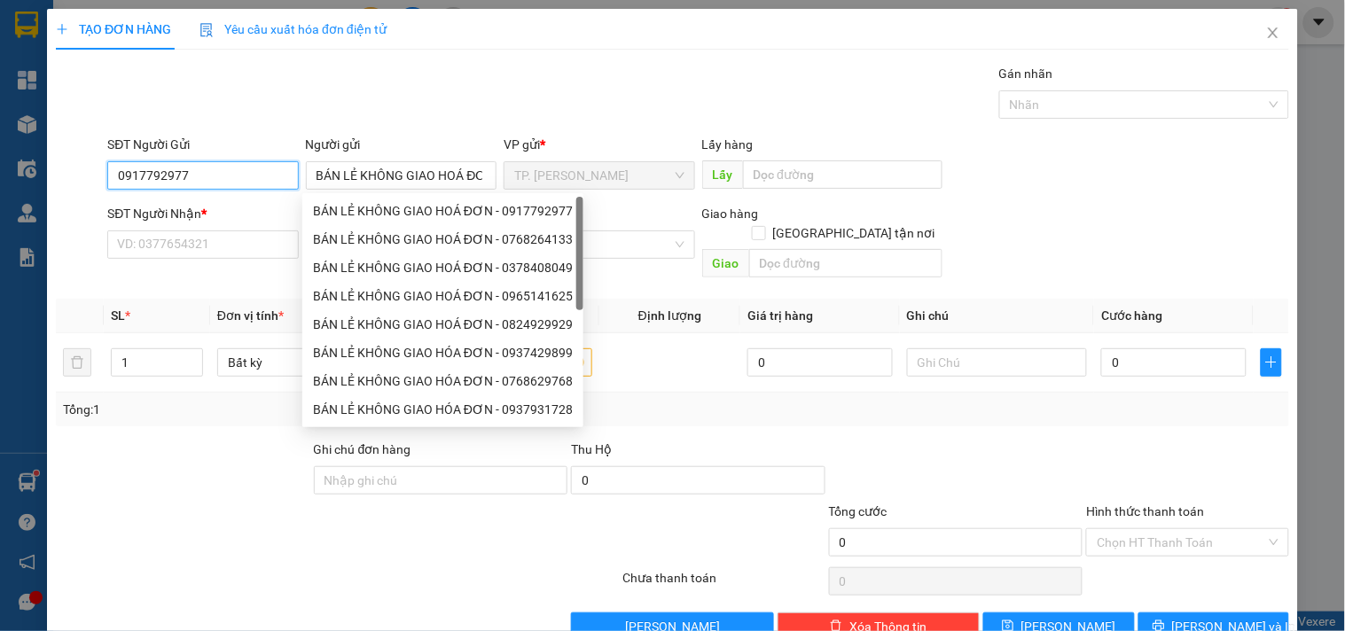
click at [229, 175] on input "0917792977" at bounding box center [202, 175] width 191 height 28
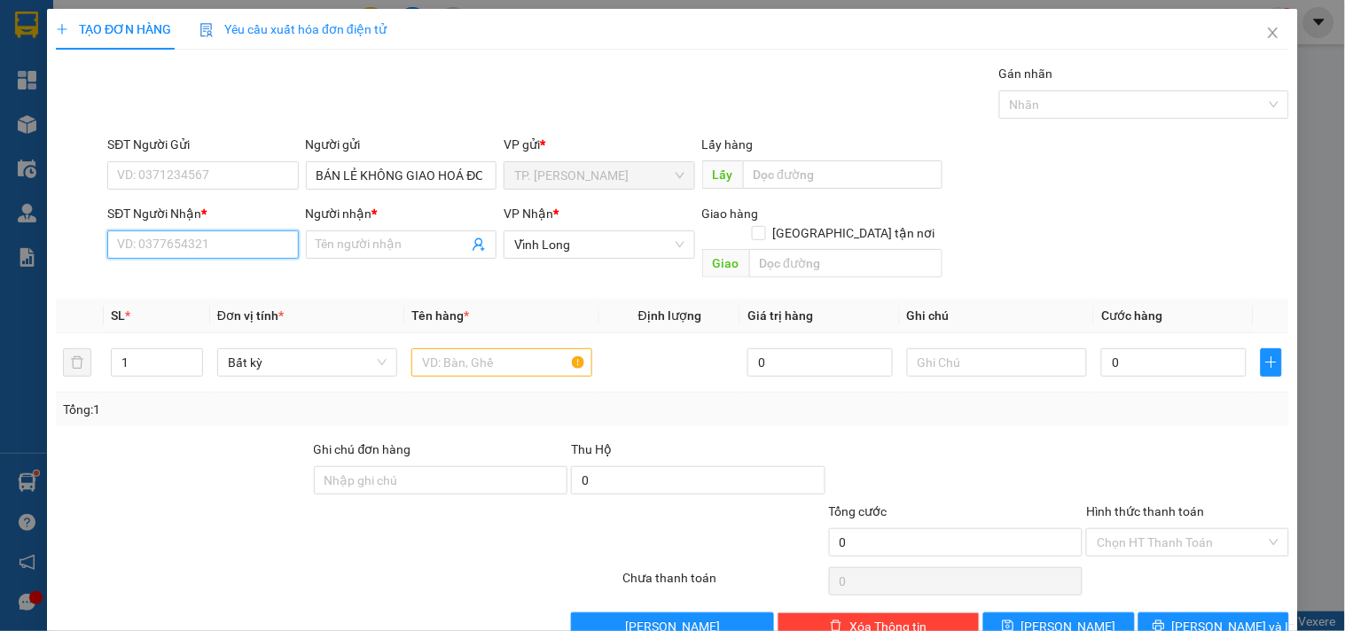
click at [205, 245] on input "SĐT Người Nhận *" at bounding box center [202, 244] width 191 height 28
type input "0932005859"
click at [225, 278] on div "0932005859 - CHỊ NHƯ" at bounding box center [201, 279] width 168 height 19
type input "CHỊ NHƯ"
type input "0932005859"
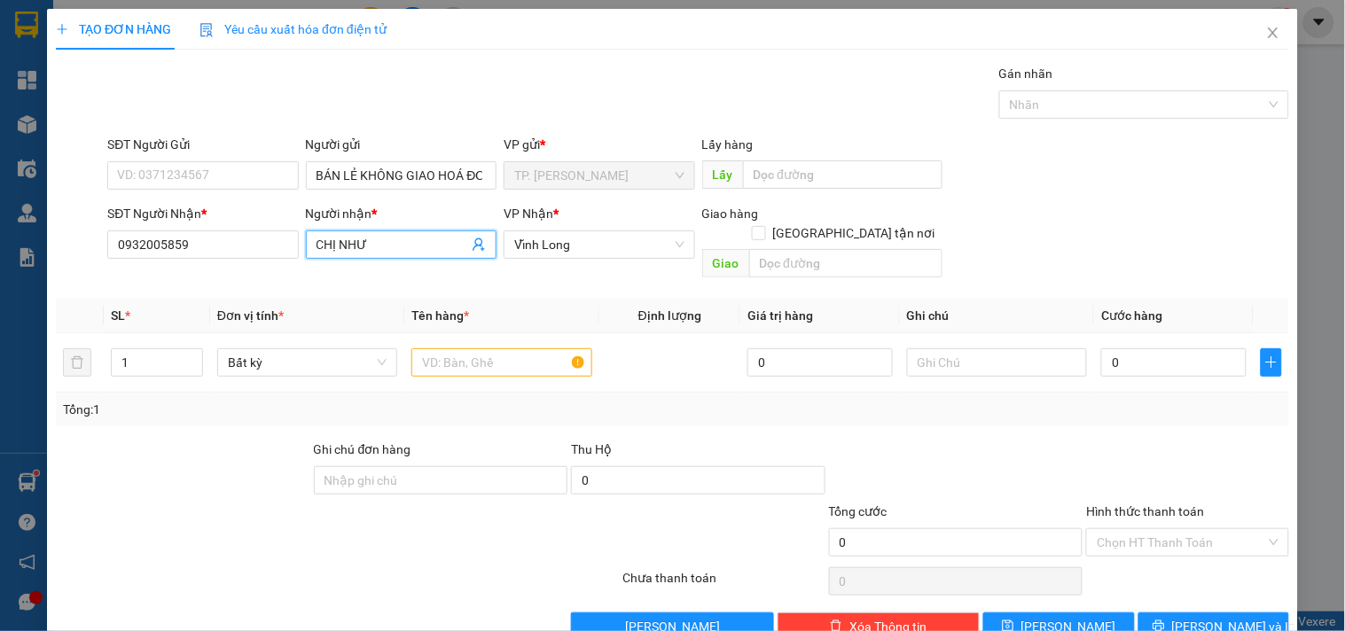
click at [403, 235] on input "CHỊ NHƯ" at bounding box center [392, 244] width 152 height 19
type input "CHỊ NIỀM"
click at [532, 348] on input "text" at bounding box center [501, 362] width 180 height 28
type input "2"
click at [190, 349] on span "Increase Value" at bounding box center [192, 357] width 19 height 16
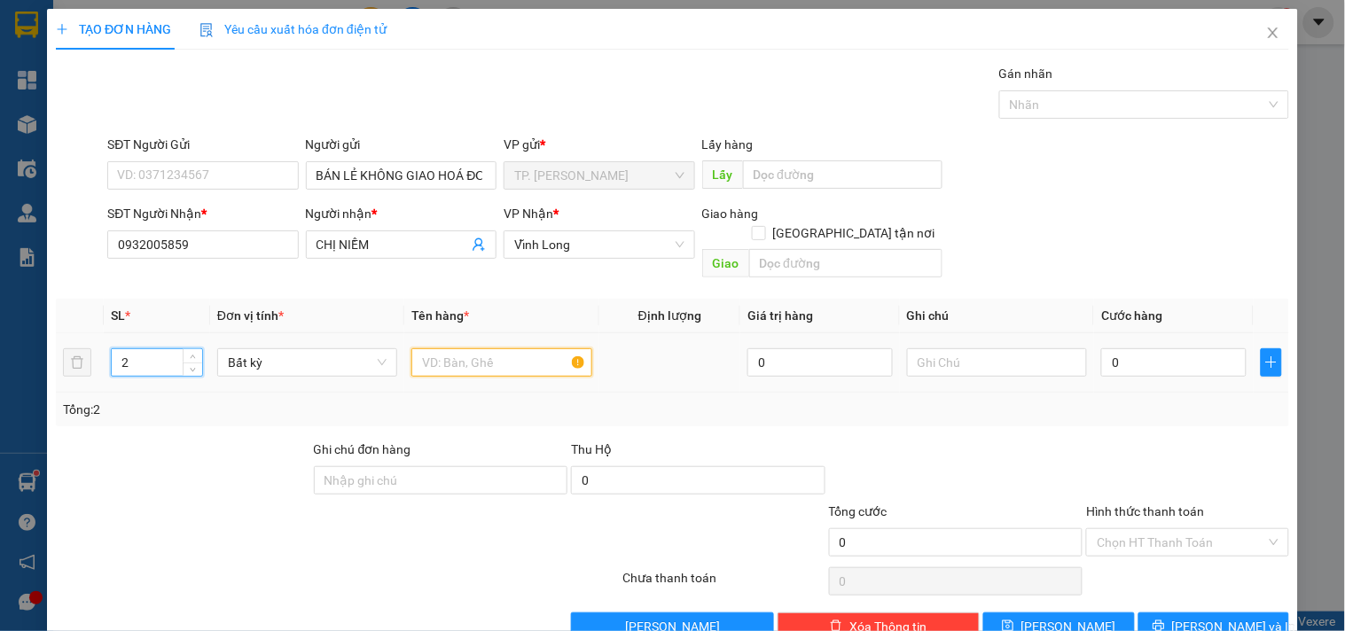
click at [452, 348] on input "text" at bounding box center [501, 362] width 180 height 28
type input "1 THÙNG TRẮNG + 1THUFNG MUSS"
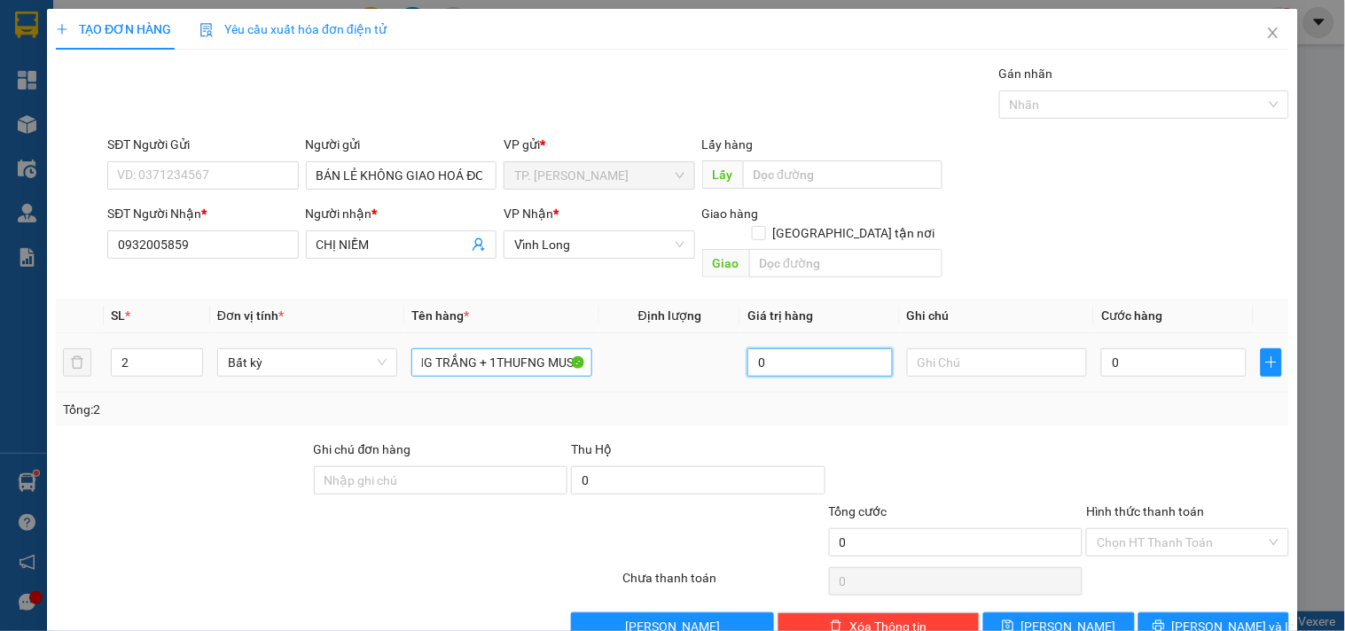
scroll to position [0, 0]
type input "TÍN"
click at [519, 348] on input "1 THÙNG TRẮNG + 1THUFNG MUSS" at bounding box center [501, 362] width 180 height 28
type input "1 THÙNG TRẮNG + 1 THUNG MUSS"
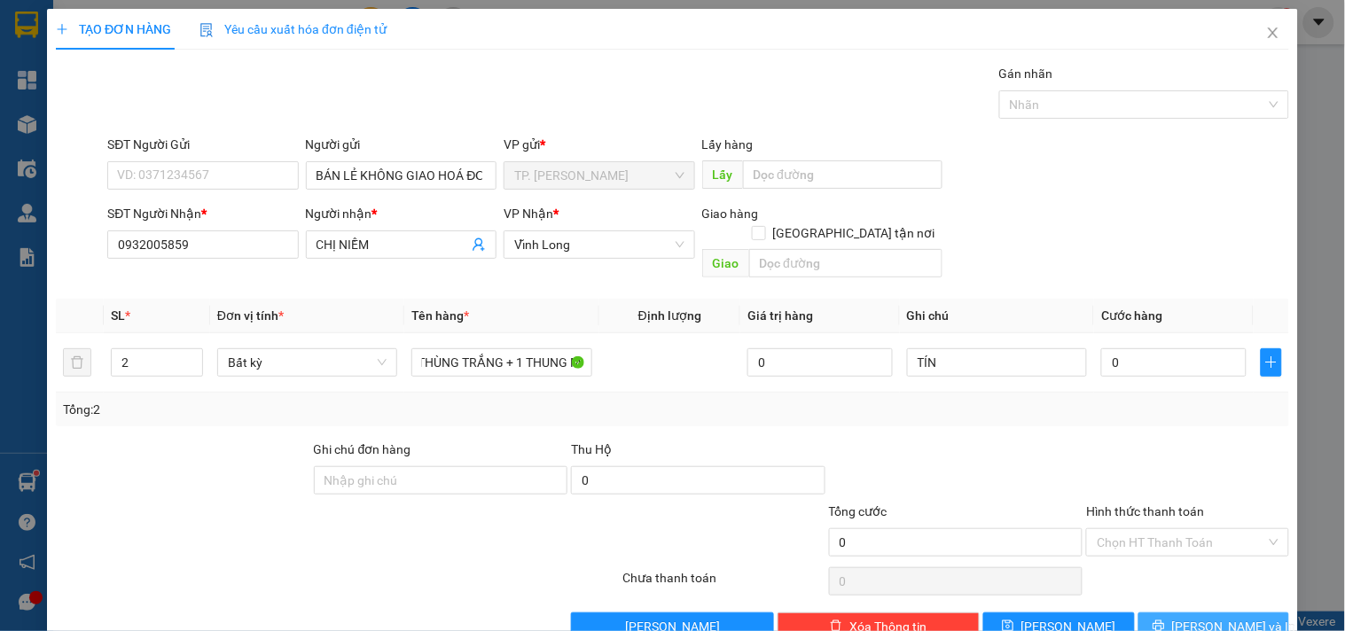
click at [1165, 620] on icon "printer" at bounding box center [1158, 626] width 12 height 12
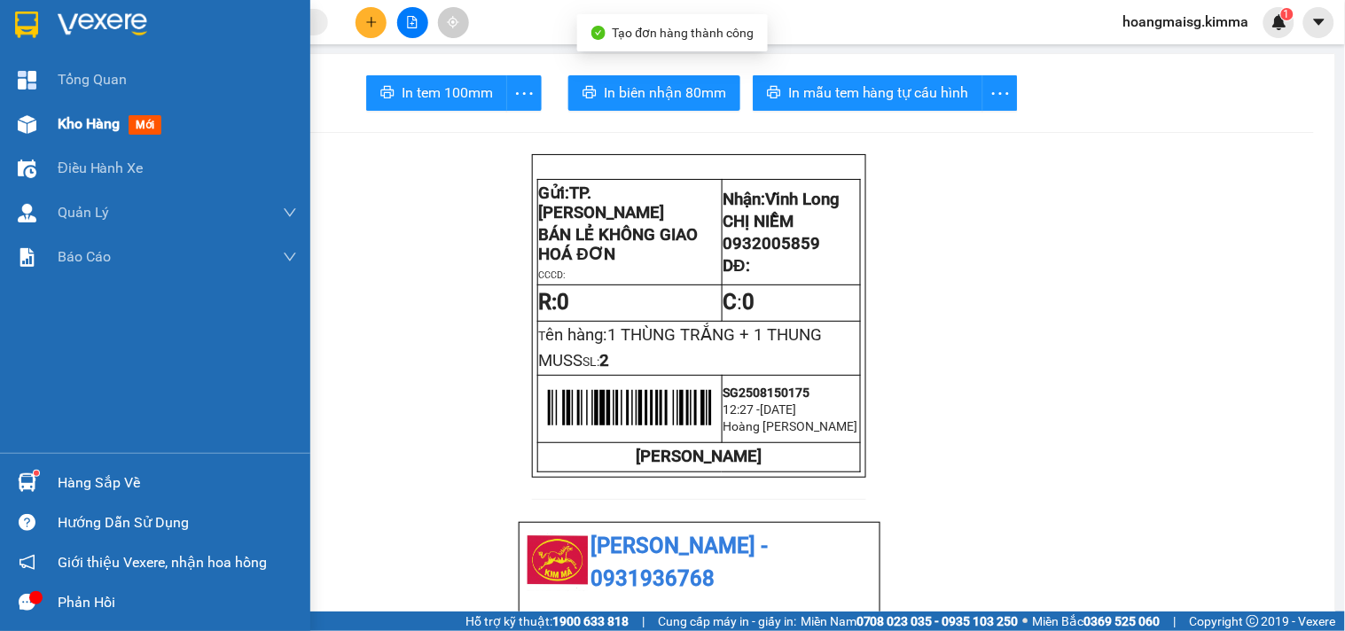
click at [36, 129] on div at bounding box center [27, 124] width 31 height 31
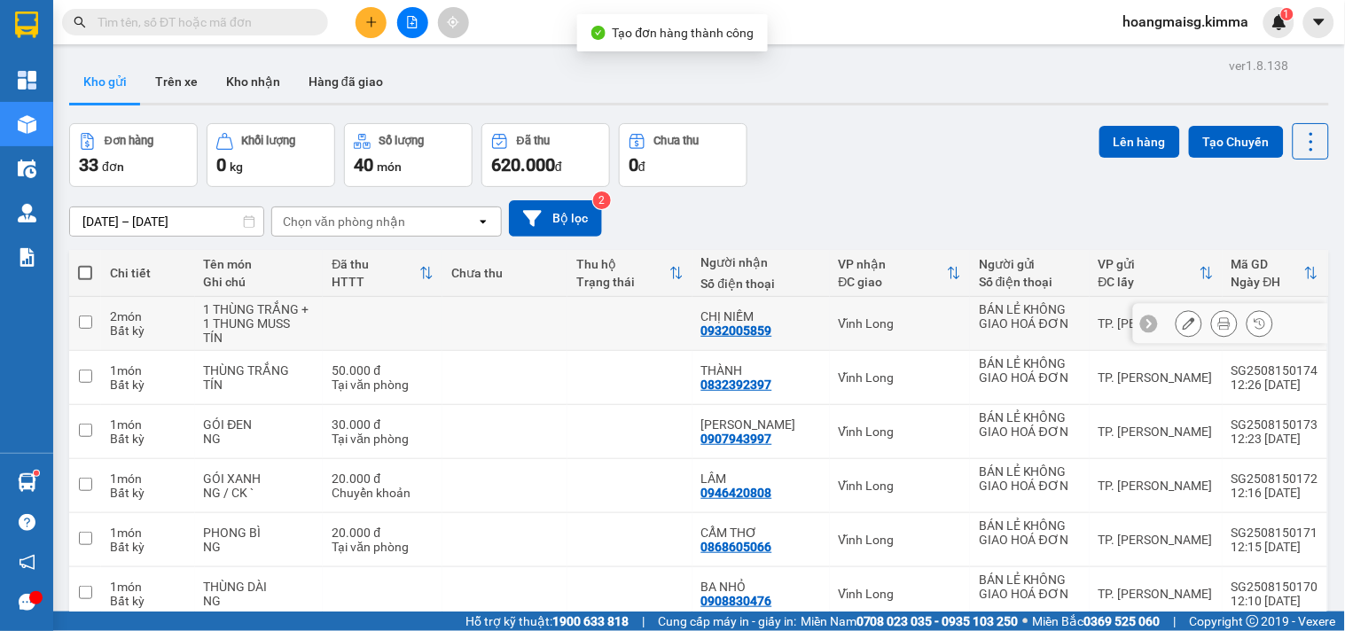
click at [1182, 330] on icon at bounding box center [1188, 323] width 12 height 12
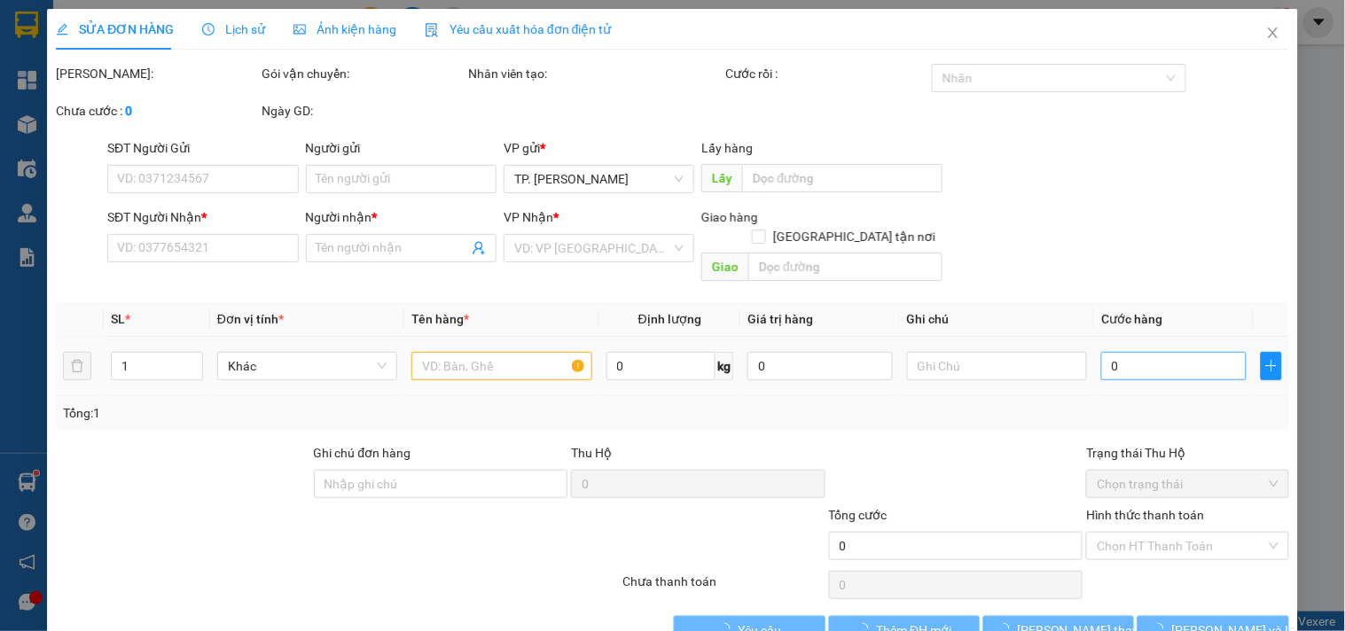
type input "BÁN LẺ KHÔNG GIAO HOÁ ĐƠN"
type input "0932005859"
type input "CHỊ NIỀM"
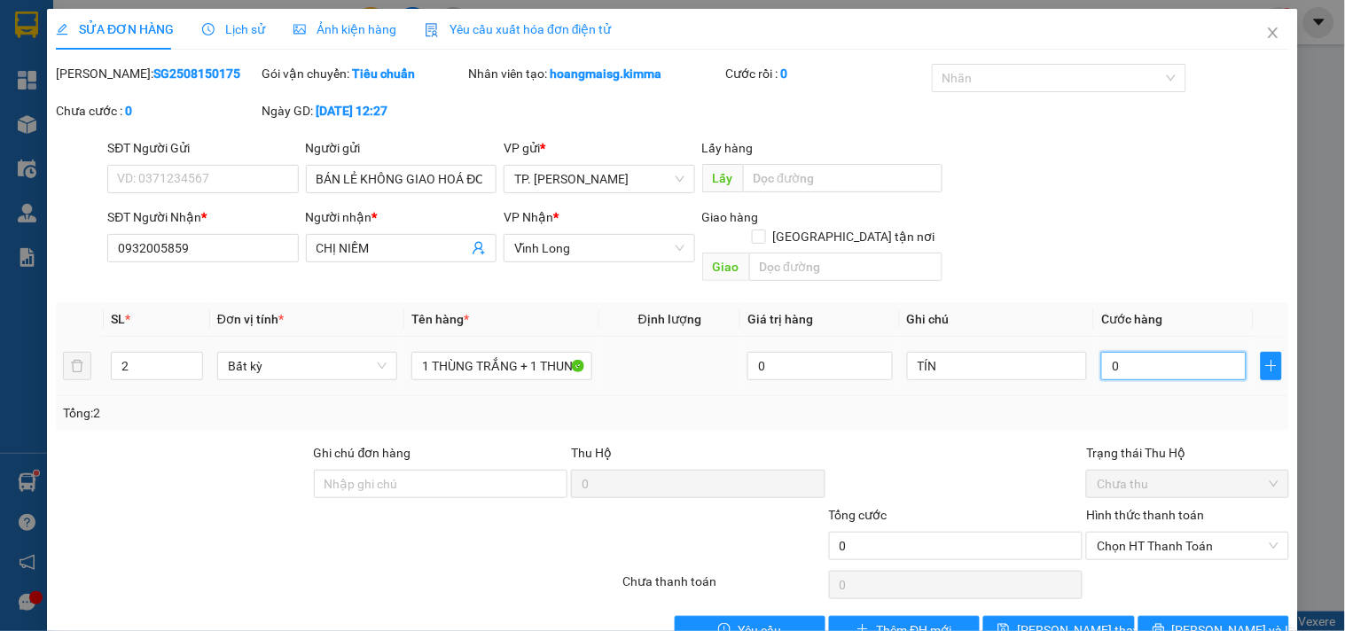
click at [1173, 352] on input "0" at bounding box center [1173, 366] width 145 height 28
type input "0"
type input "7"
type input "007"
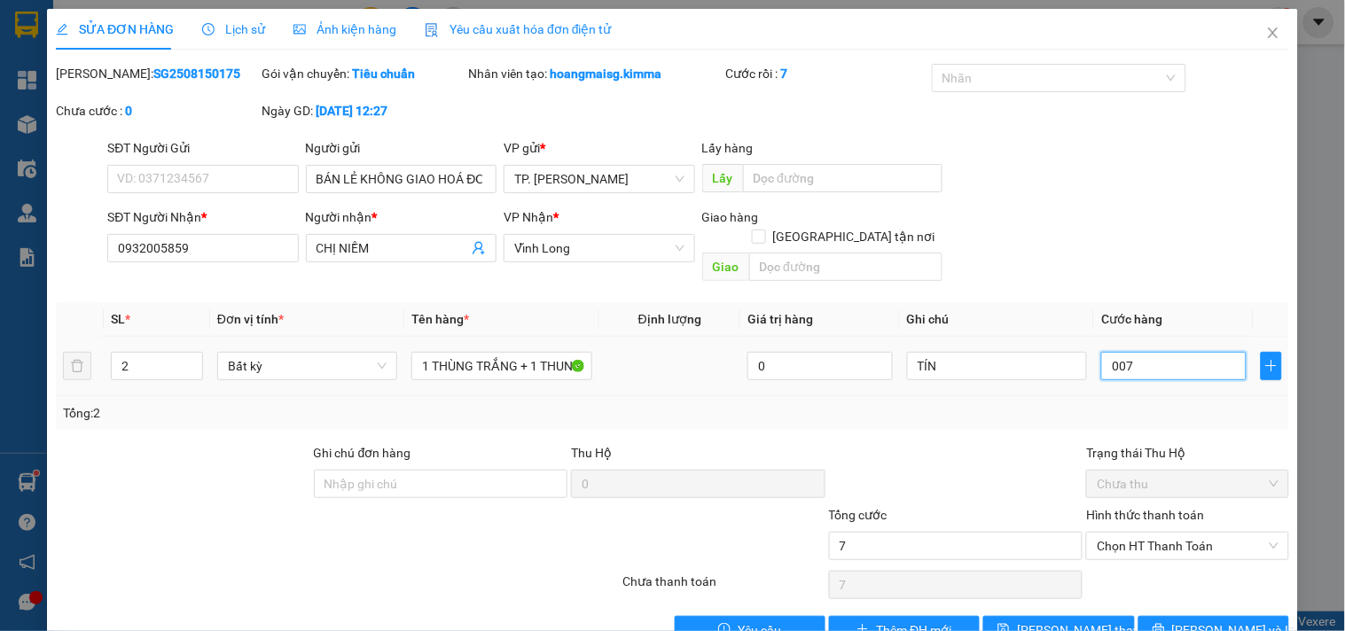
type input "70"
type input "0.070"
type input "70"
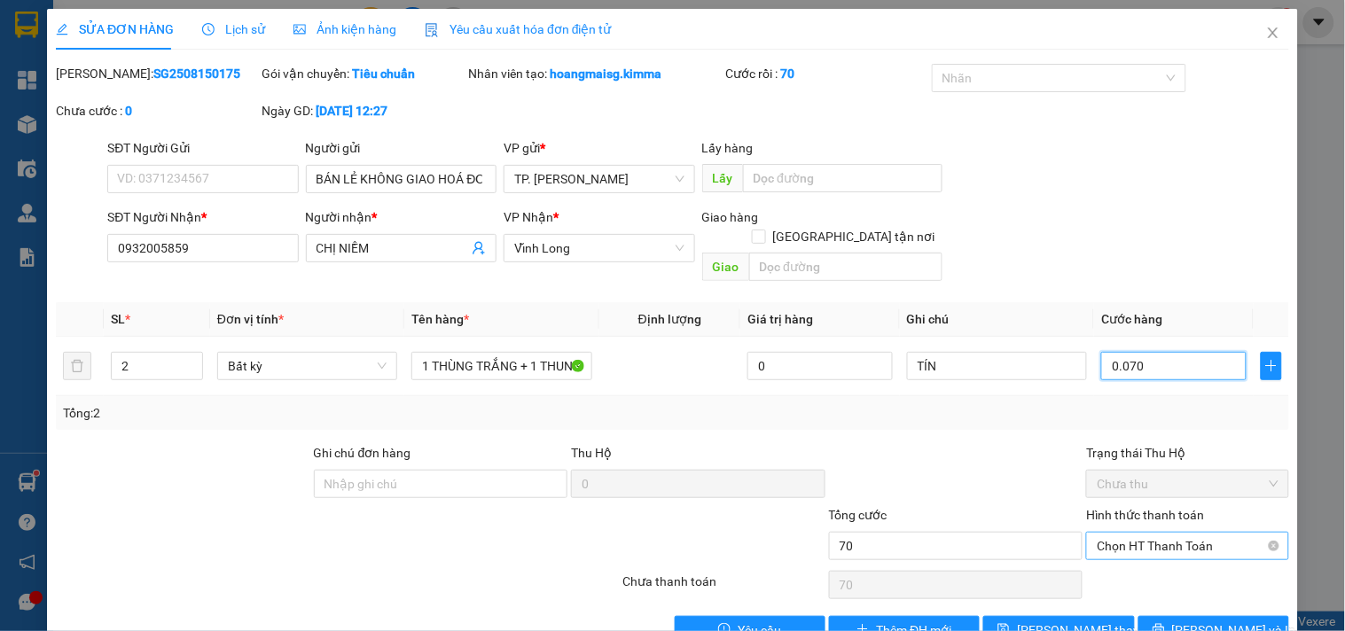
click at [1145, 533] on span "Chọn HT Thanh Toán" at bounding box center [1186, 546] width 181 height 27
type input "0.070"
type input "70.000"
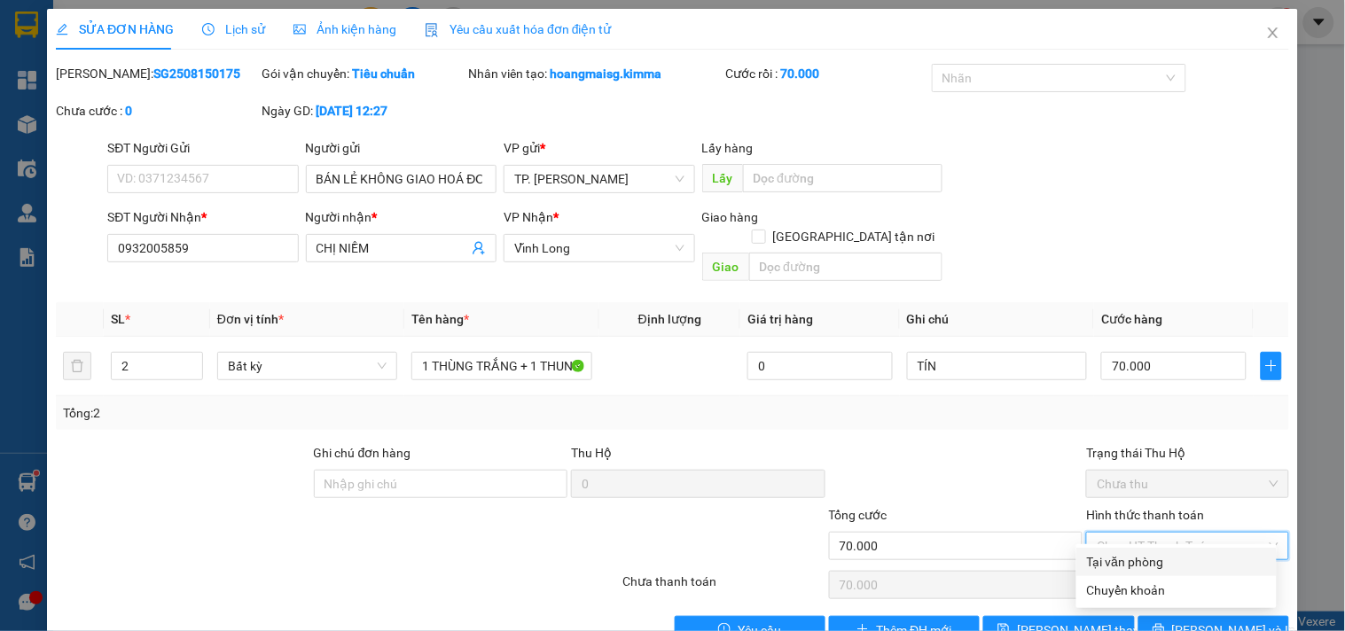
click at [1141, 554] on div "Tại văn phòng" at bounding box center [1176, 561] width 179 height 19
type input "0"
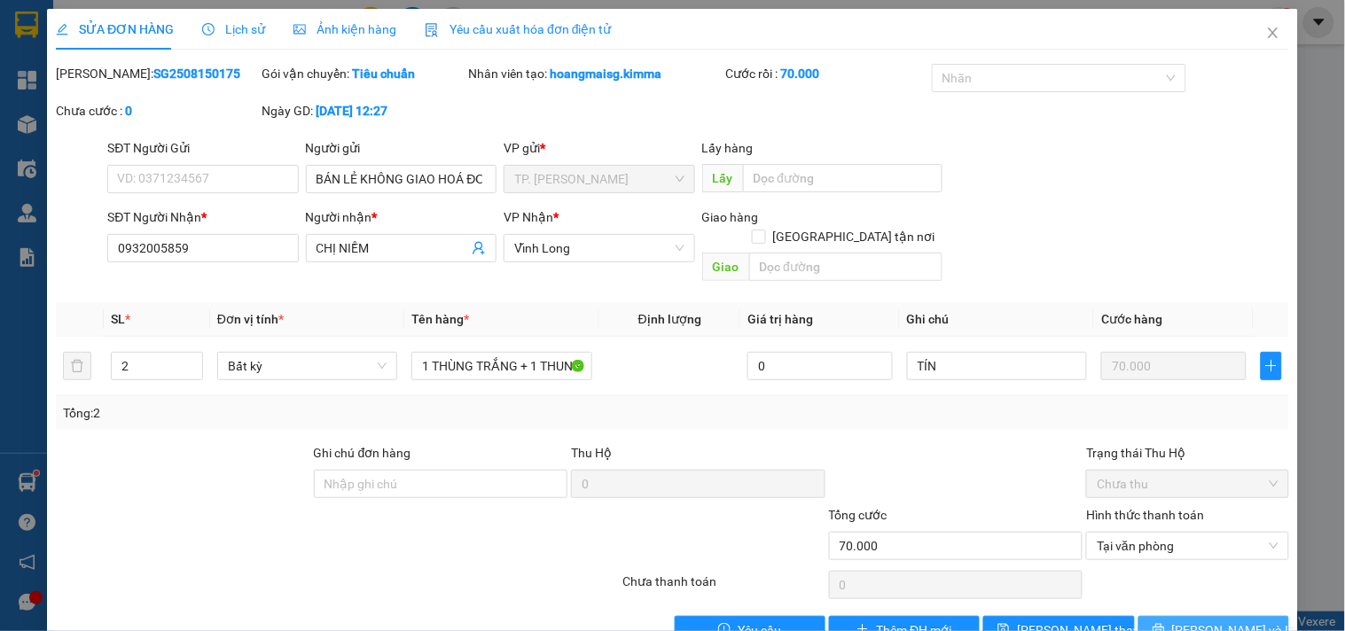
click at [1209, 620] on span "Lưu và In" at bounding box center [1234, 629] width 124 height 19
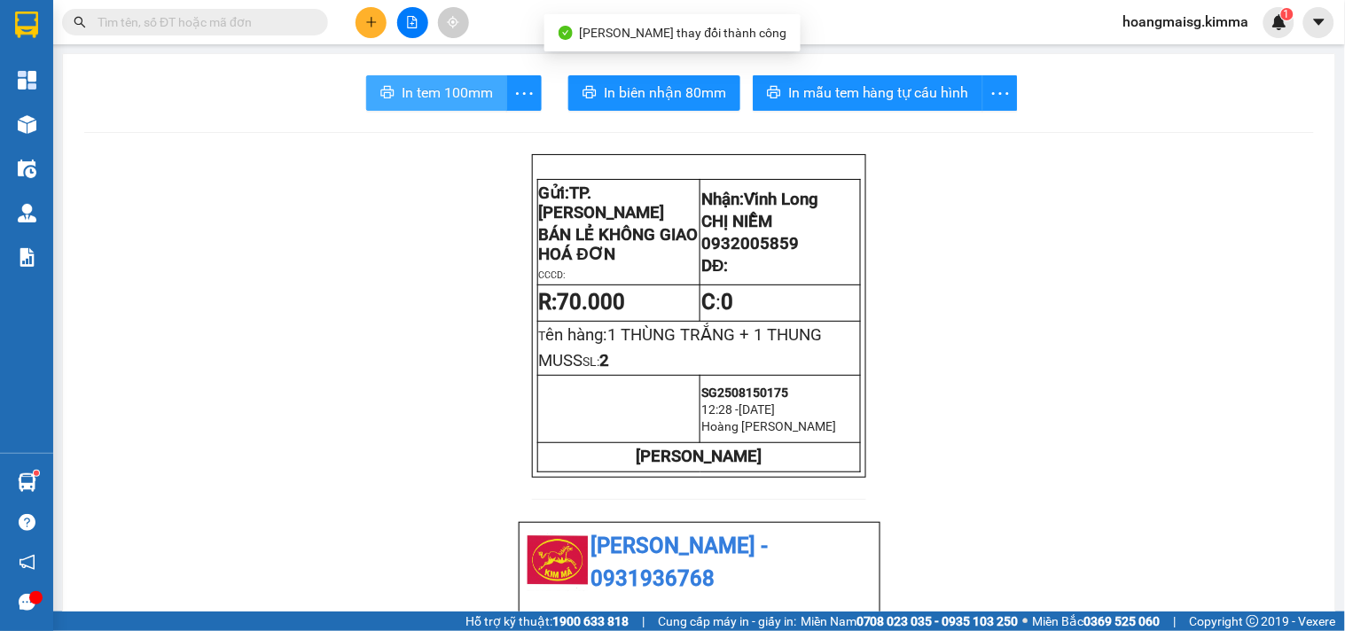
click at [447, 92] on span "In tem 100mm" at bounding box center [447, 93] width 91 height 22
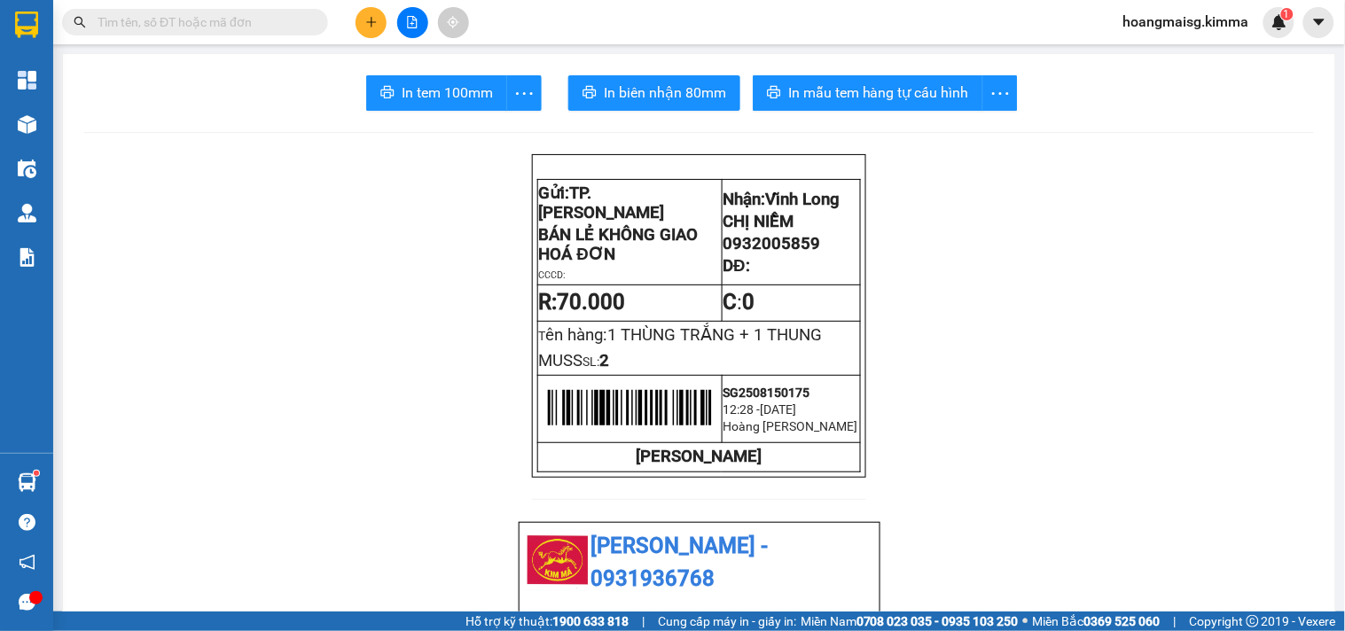
drag, startPoint x: 457, startPoint y: 59, endPoint x: 449, endPoint y: 73, distance: 15.5
click at [448, 97] on span "In tem 100mm" at bounding box center [447, 93] width 91 height 22
click at [651, 104] on button "In biên nhận 80mm" at bounding box center [654, 92] width 172 height 35
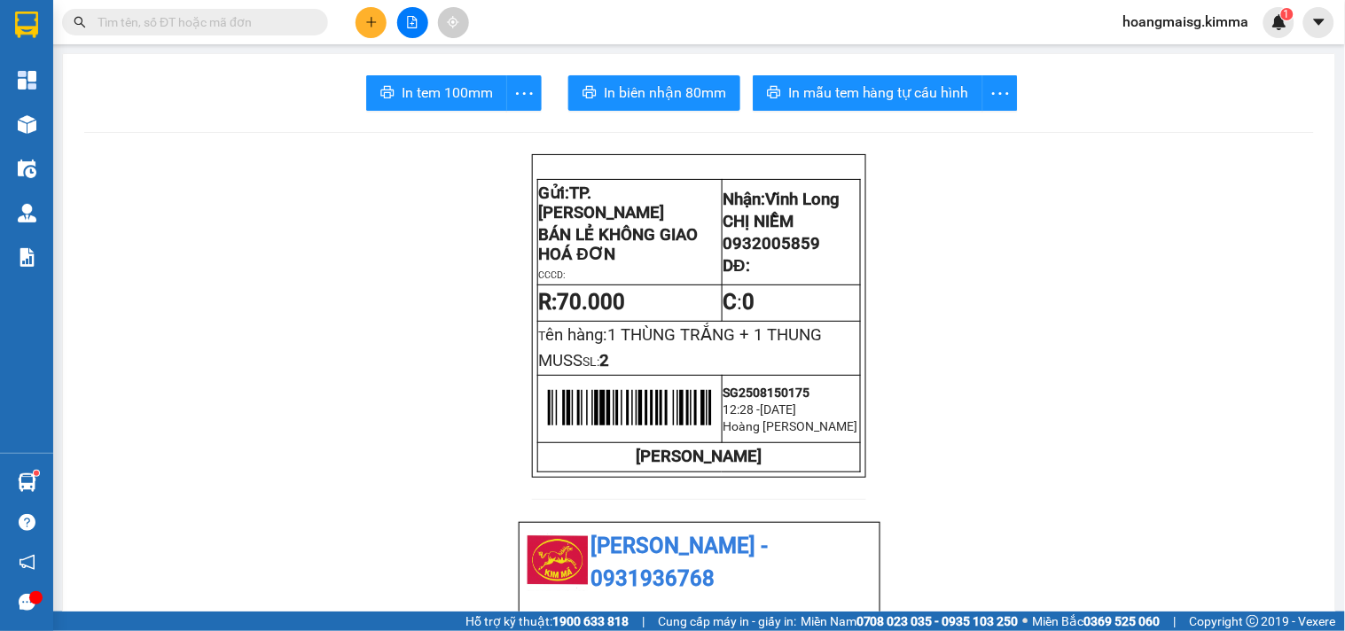
click at [374, 16] on icon "plus" at bounding box center [371, 22] width 12 height 12
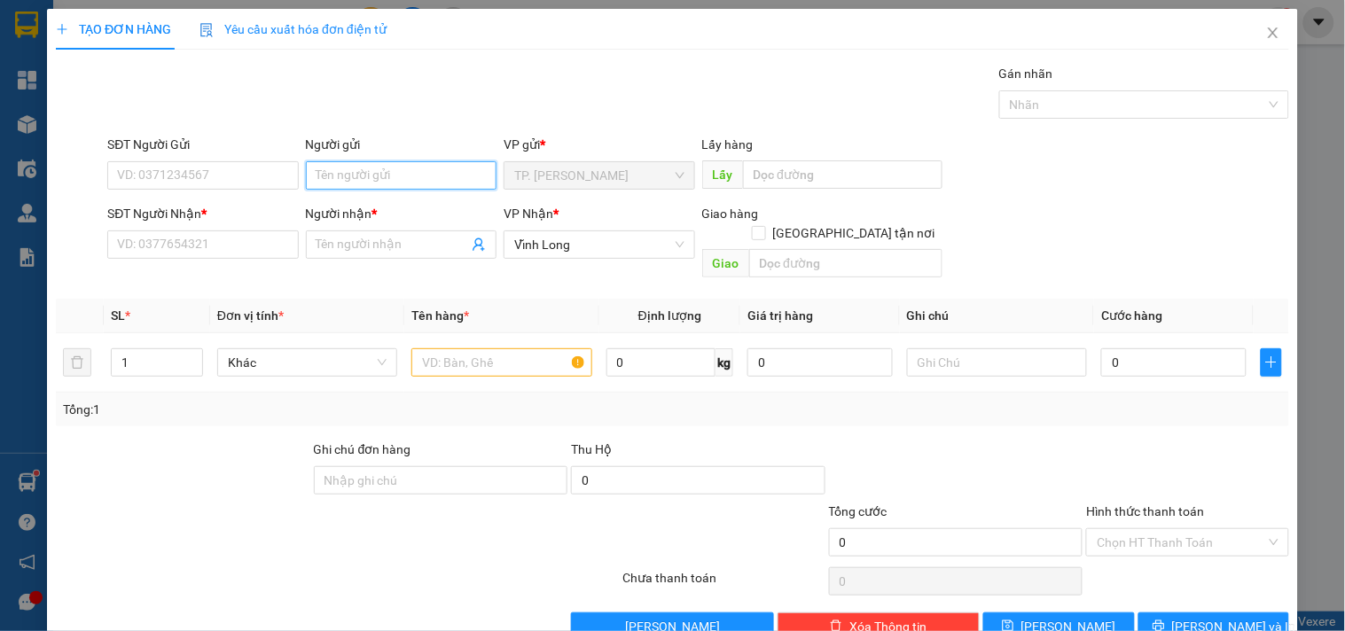
click at [357, 173] on input "Người gửi" at bounding box center [401, 175] width 191 height 28
type input "BÁ"
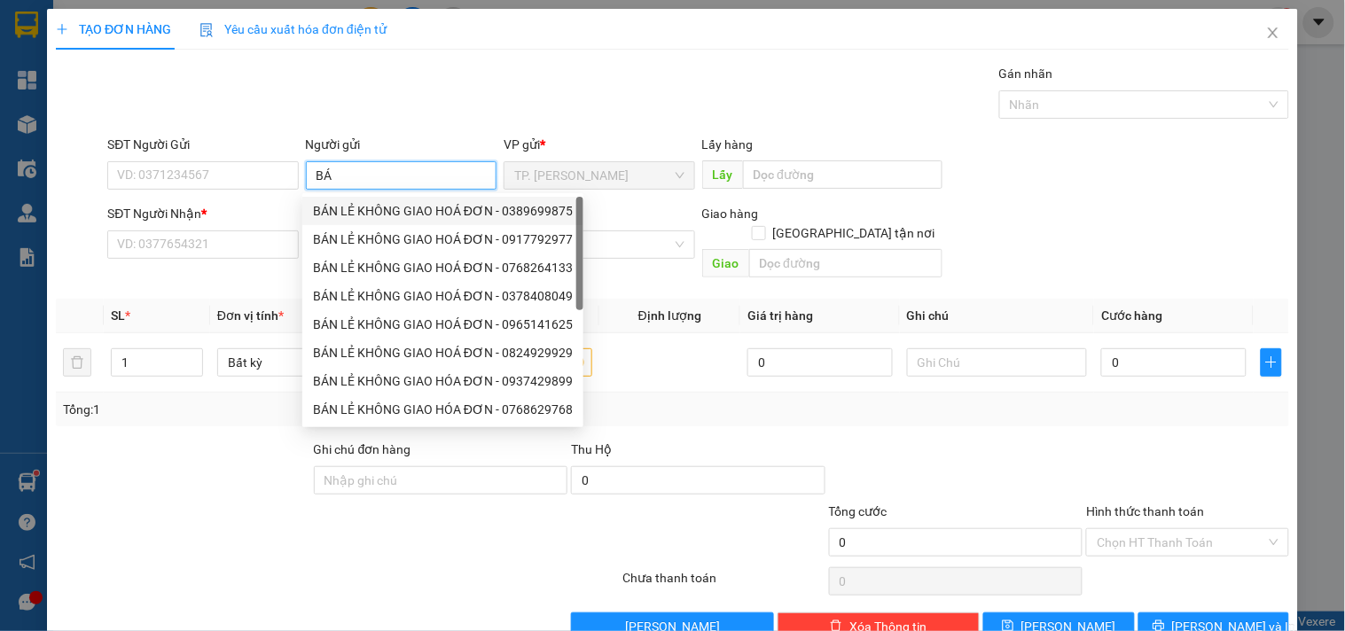
click at [372, 201] on div "BÁN LẺ KHÔNG GIAO HOÁ ĐƠN - 0389699875" at bounding box center [443, 210] width 260 height 19
type input "0389699875"
type input "BÁN LẺ KHÔNG GIAO HOÁ ĐƠN"
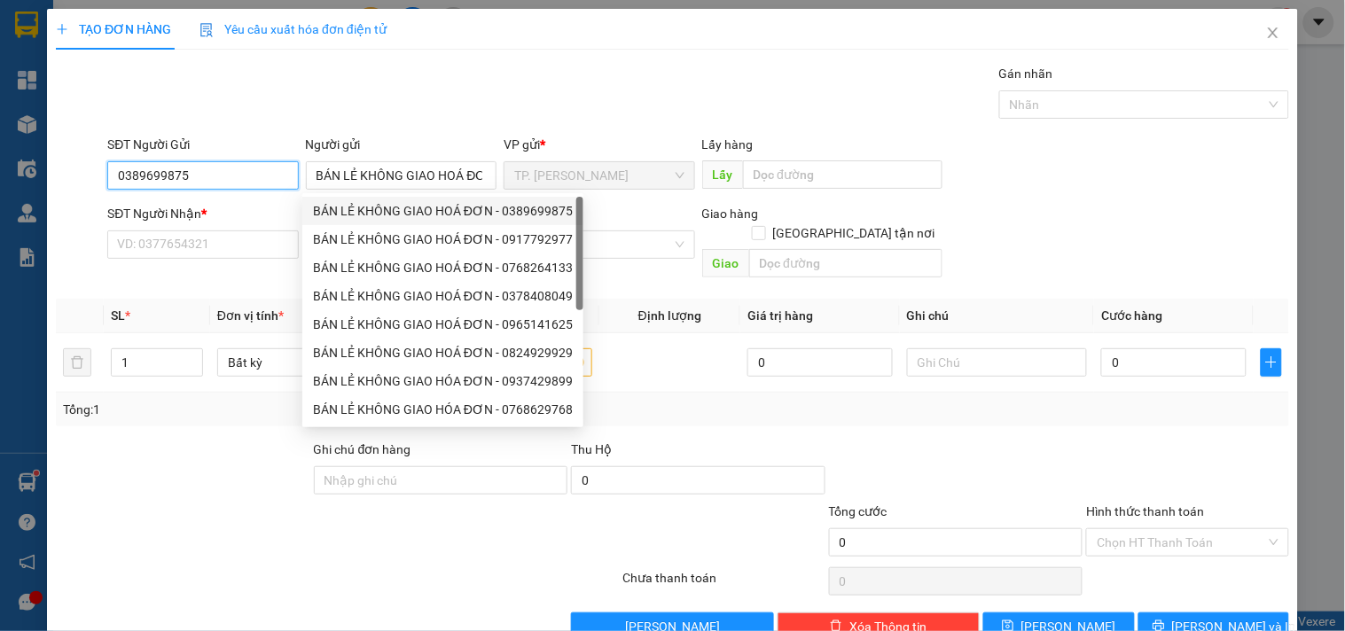
click at [234, 173] on input "0389699875" at bounding box center [202, 175] width 191 height 28
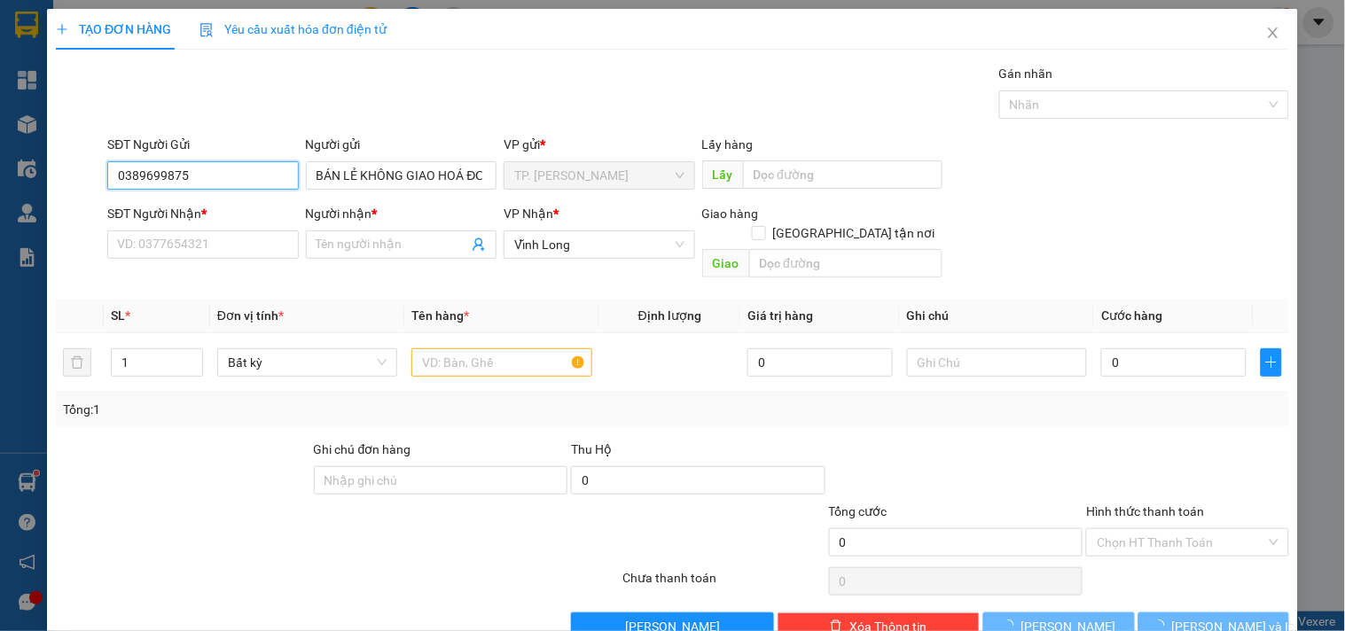
click at [234, 173] on input "0389699875" at bounding box center [202, 175] width 191 height 28
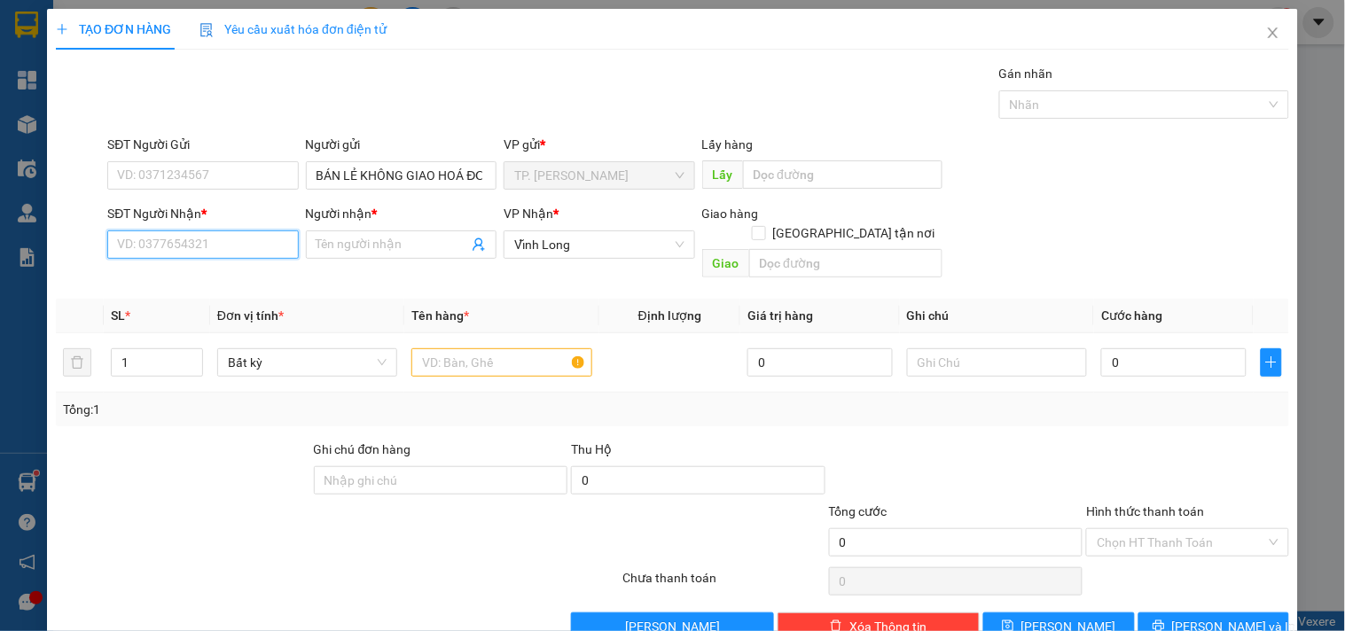
click at [209, 239] on input "SĐT Người Nhận *" at bounding box center [202, 244] width 191 height 28
type input "0366127381"
drag, startPoint x: 223, startPoint y: 284, endPoint x: 399, endPoint y: 308, distance: 177.1
click at [225, 284] on div "0366127381 - TUẤN" at bounding box center [201, 279] width 168 height 19
type input "TUẤN"
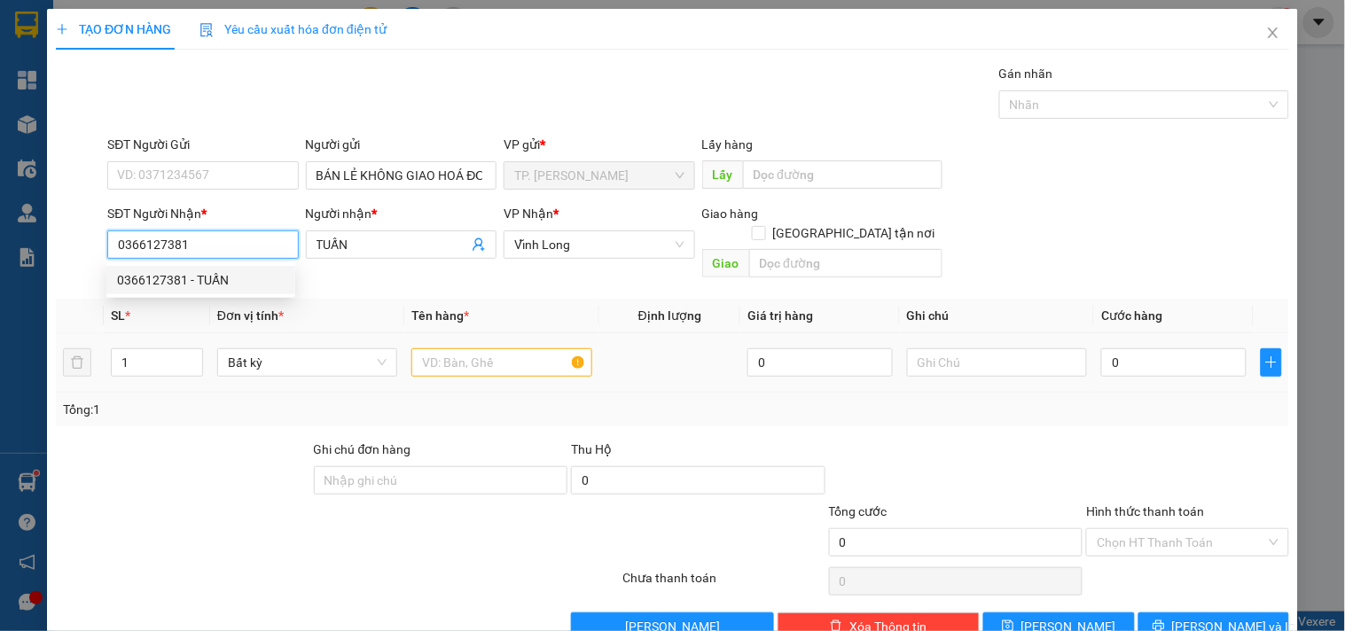
type input "0366127381"
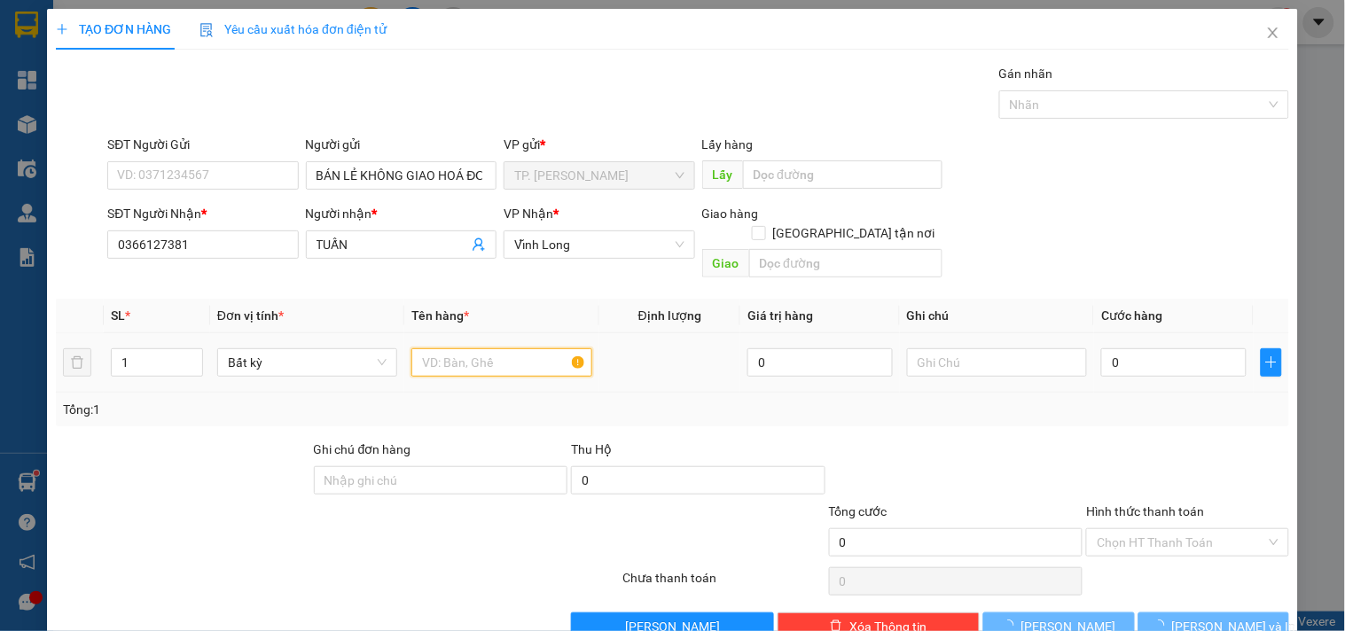
drag, startPoint x: 507, startPoint y: 356, endPoint x: 503, endPoint y: 338, distance: 19.1
click at [508, 356] on input "text" at bounding box center [501, 362] width 180 height 28
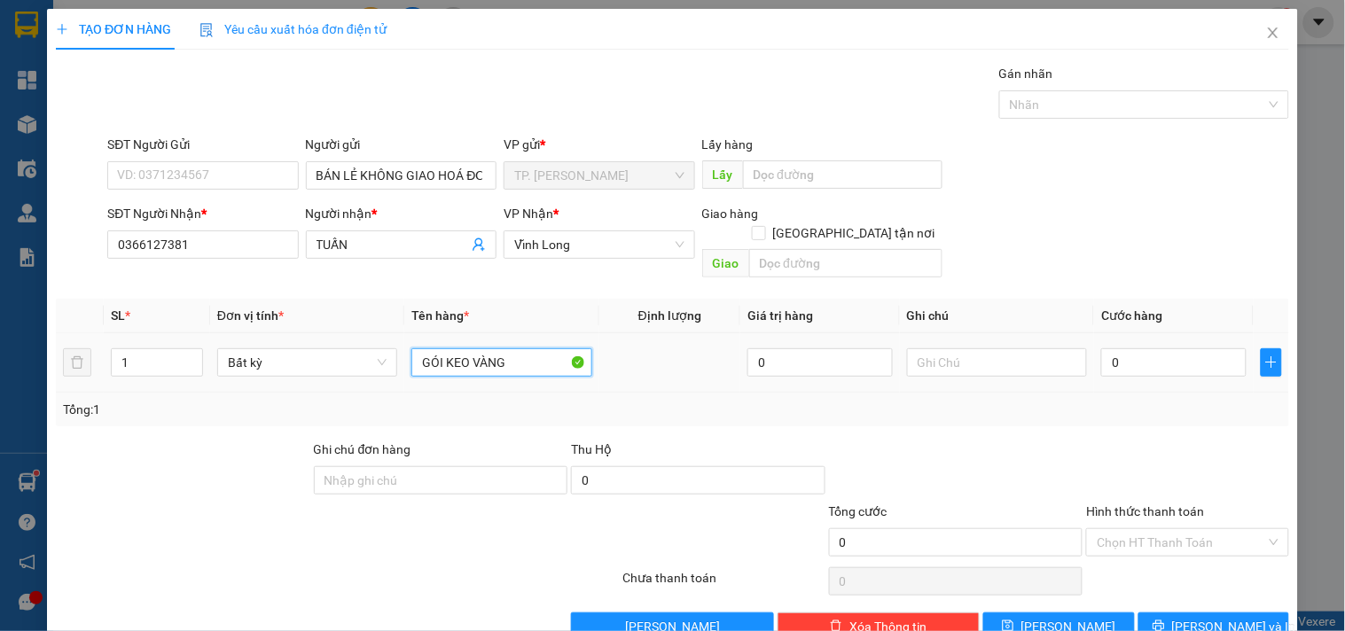
type input "GÓI KEO VÀNG"
type input "TÍN"
click at [1177, 612] on button "Lưu và In" at bounding box center [1213, 626] width 151 height 28
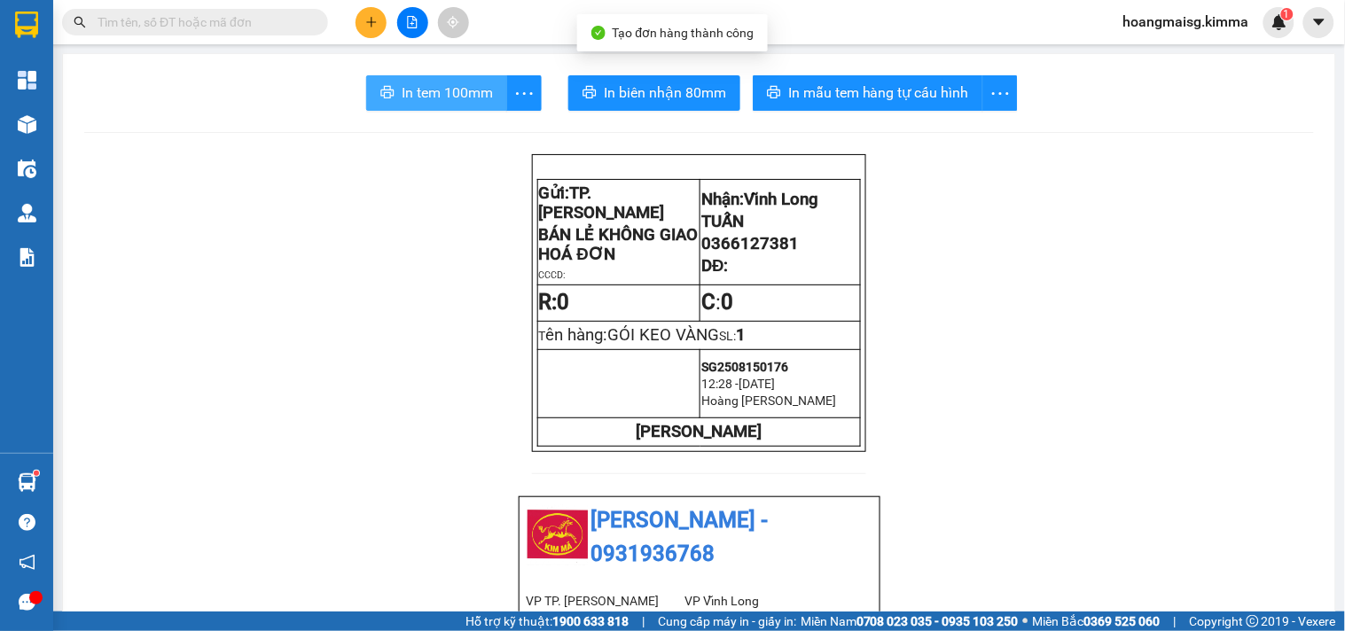
click at [434, 89] on span "In tem 100mm" at bounding box center [447, 93] width 91 height 22
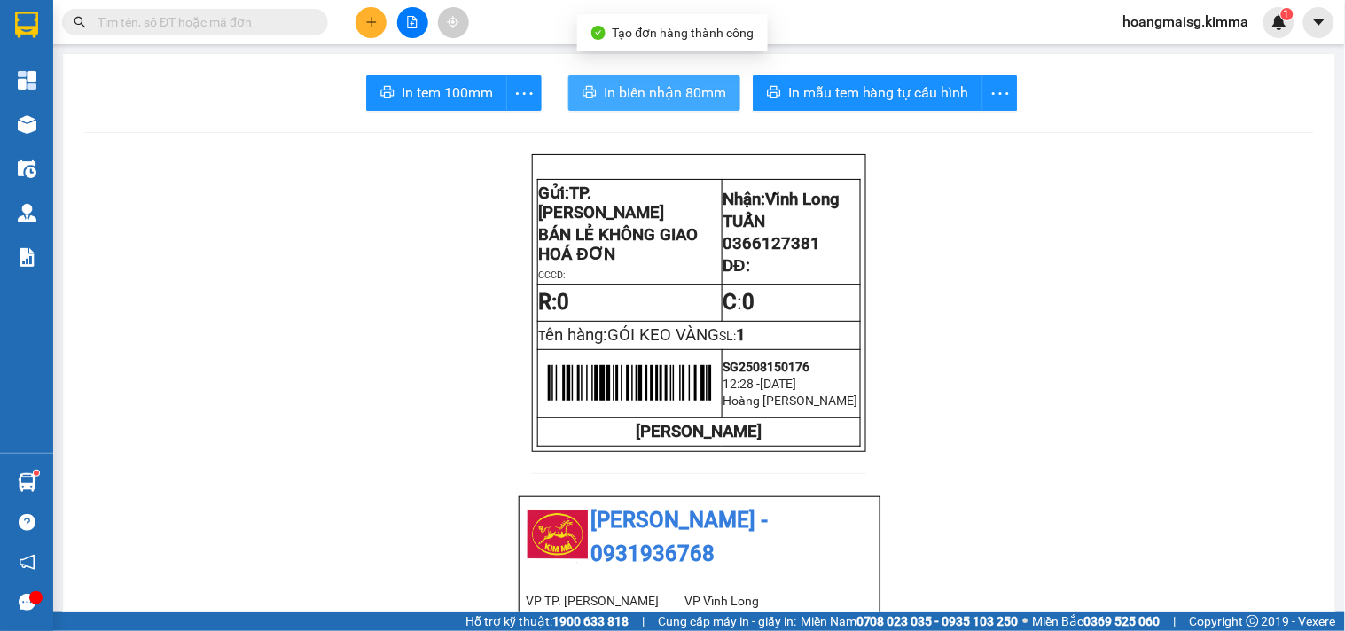
click at [667, 101] on span "In biên nhận 80mm" at bounding box center [665, 93] width 122 height 22
click at [369, 40] on div "Kết quả tìm kiếm ( 49 ) Bộ lọc Mã ĐH Trạng thái Món hàng Thu hộ Tổng cước Chưa …" at bounding box center [672, 22] width 1345 height 44
click at [385, 3] on div "Kết quả tìm kiếm ( 49 ) Bộ lọc Mã ĐH Trạng thái Món hàng Thu hộ Tổng cước Chưa …" at bounding box center [672, 22] width 1345 height 44
click at [374, 23] on icon "plus" at bounding box center [371, 22] width 12 height 12
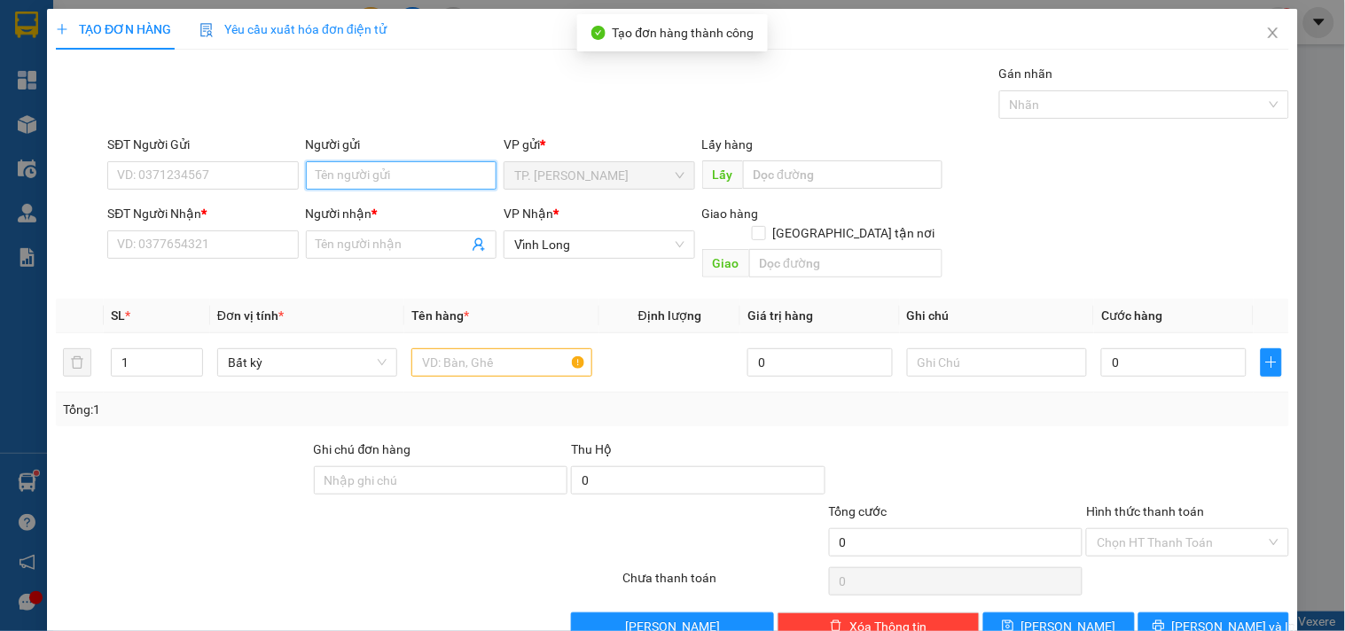
click at [341, 184] on input "Người gửi" at bounding box center [401, 175] width 191 height 28
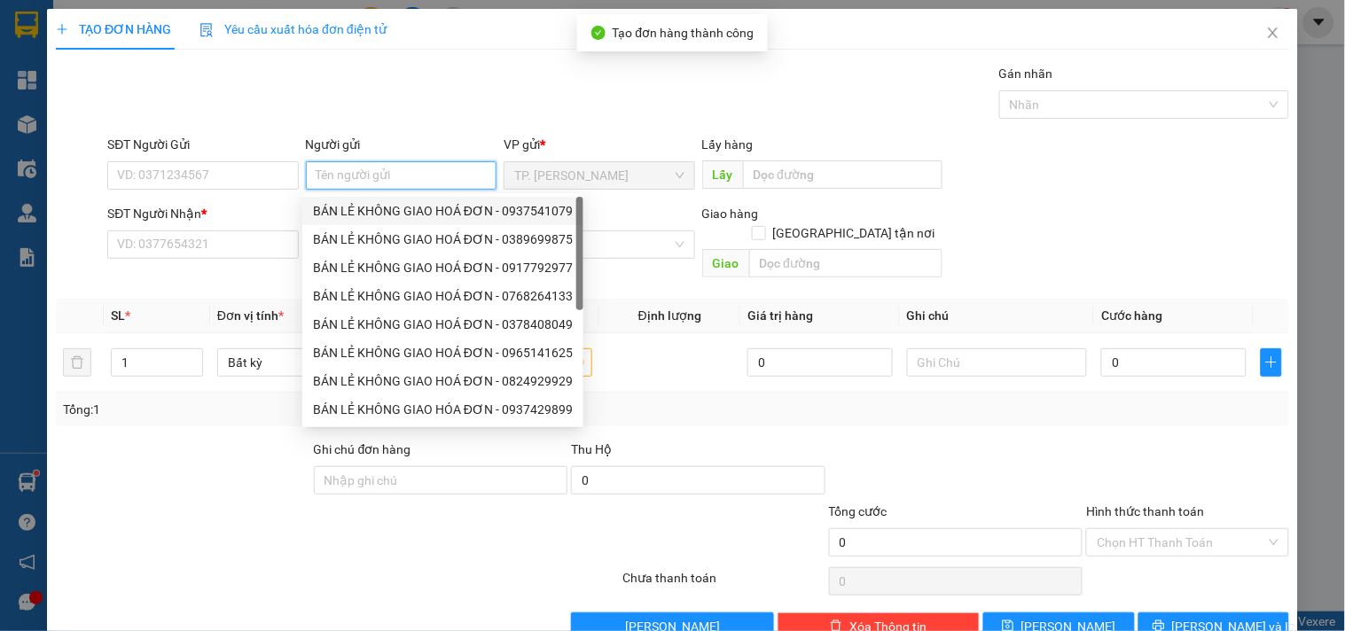
click at [353, 214] on div "BÁN LẺ KHÔNG GIAO HOÁ ĐƠN - 0937541079" at bounding box center [443, 210] width 260 height 19
type input "0937541079"
type input "BÁN LẺ KHÔNG GIAO HOÁ ĐƠN"
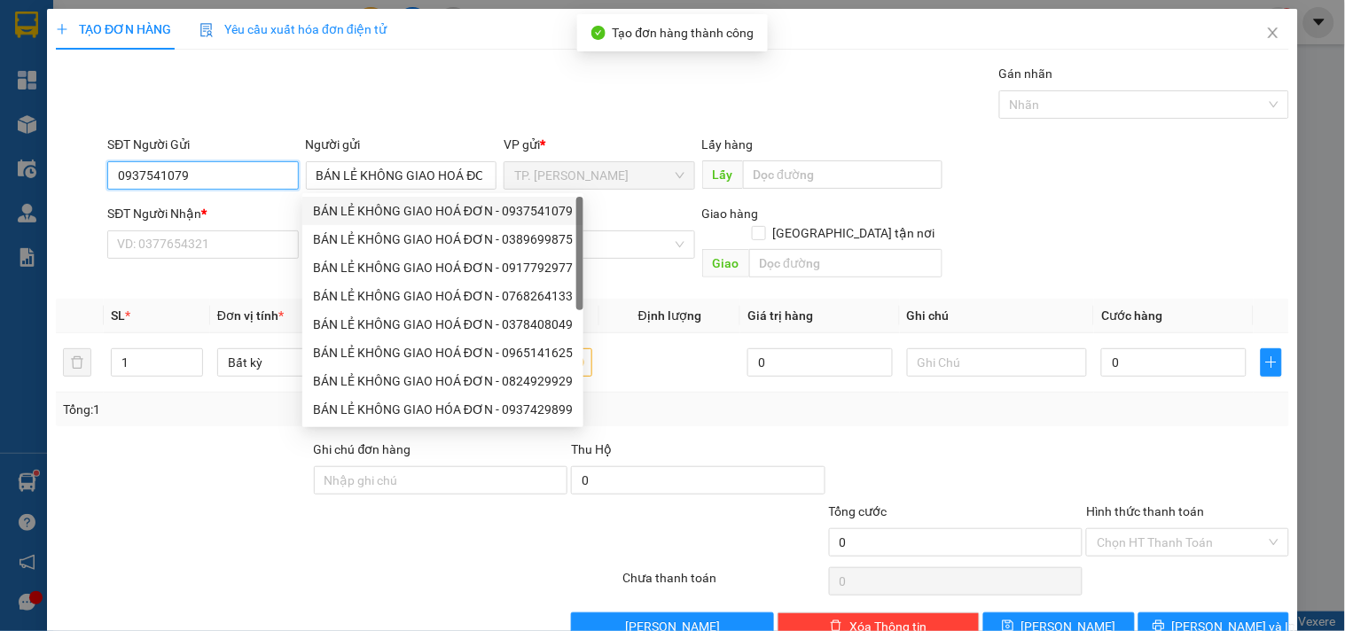
click at [287, 183] on input "0937541079" at bounding box center [202, 175] width 191 height 28
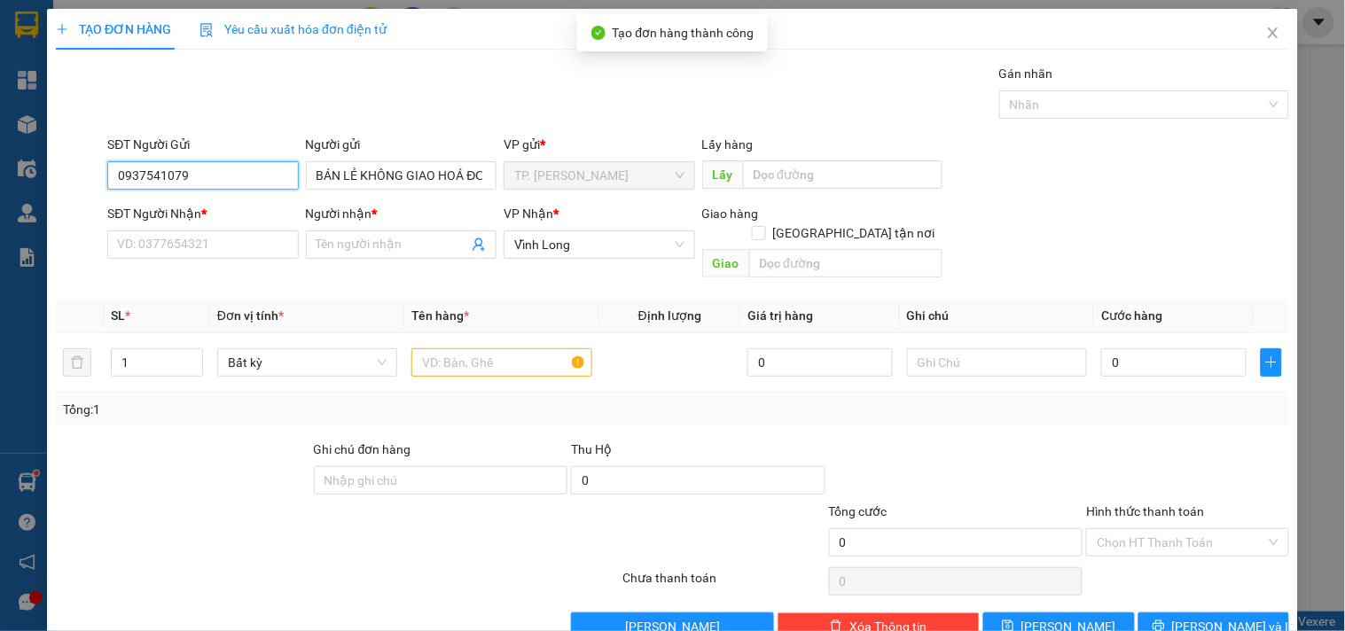
click at [287, 183] on input "0937541079" at bounding box center [202, 175] width 191 height 28
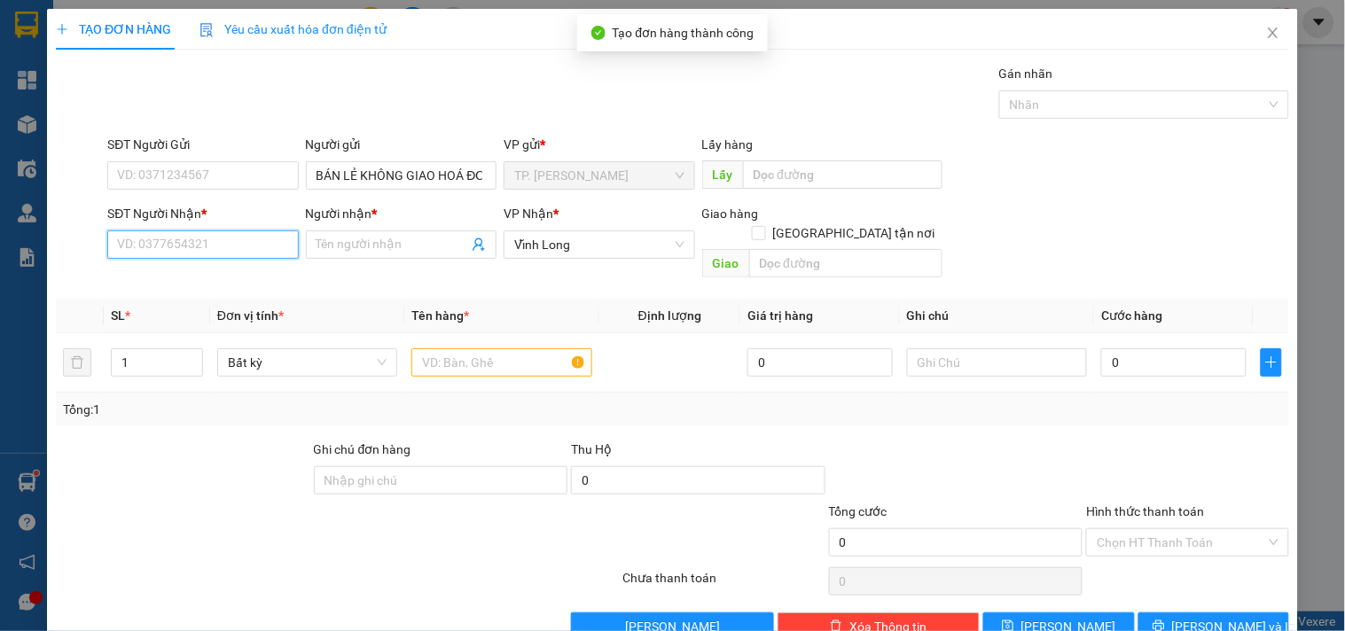
click at [246, 258] on input "SĐT Người Nhận *" at bounding box center [202, 244] width 191 height 28
click at [244, 253] on input "SĐT Người Nhận *" at bounding box center [202, 244] width 191 height 28
click at [241, 275] on div "0393673370 - TÚ TRÂM" at bounding box center [201, 279] width 168 height 19
type input "0393673370"
type input "TÚ TRÂM"
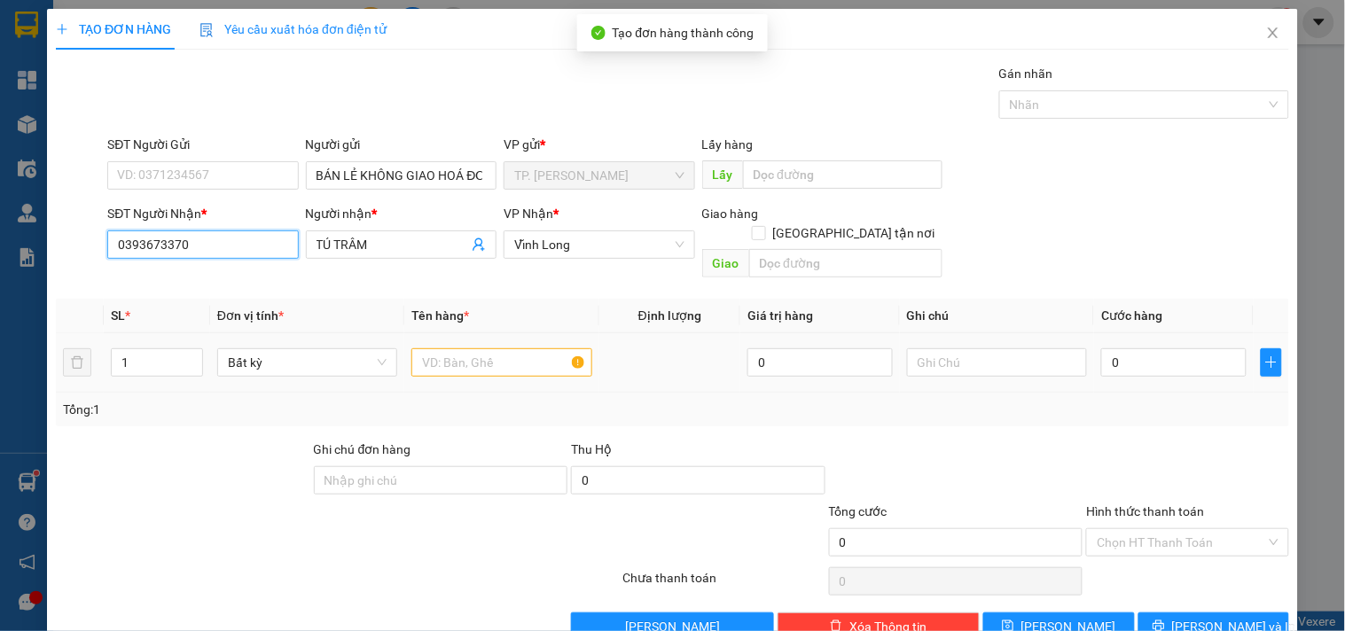
type input "0393673370"
click at [423, 348] on input "text" at bounding box center [501, 362] width 180 height 28
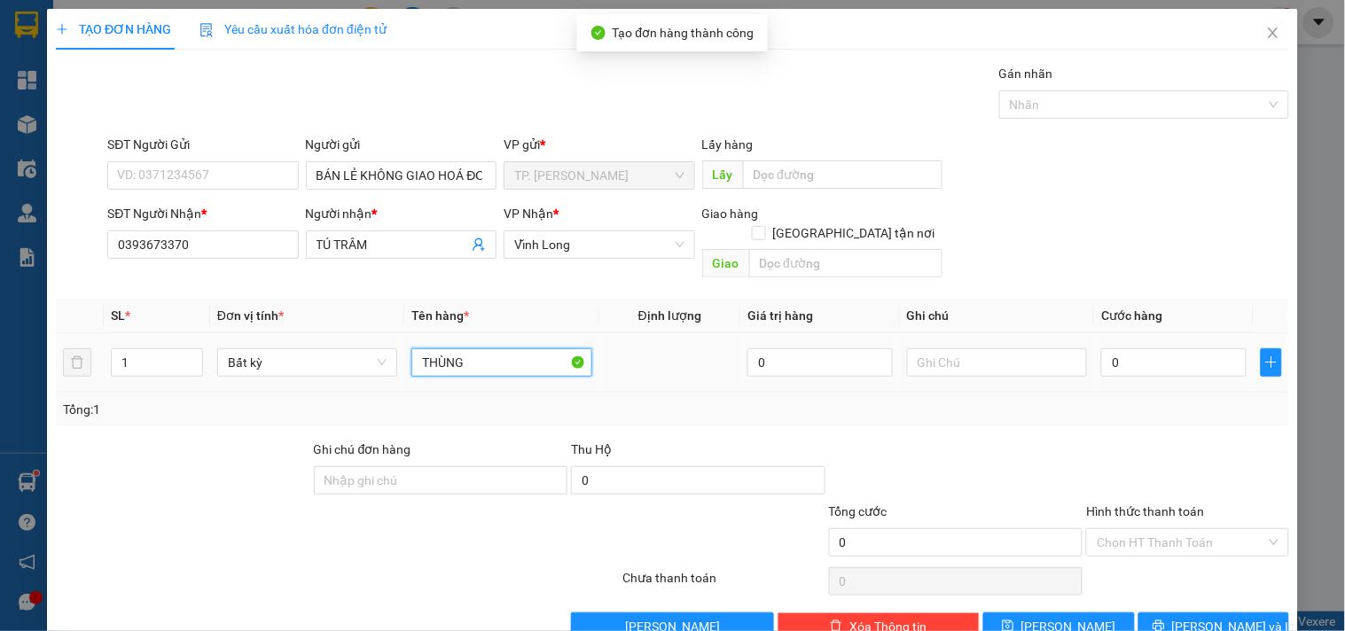
type input "THÙNG"
type input "TÍN"
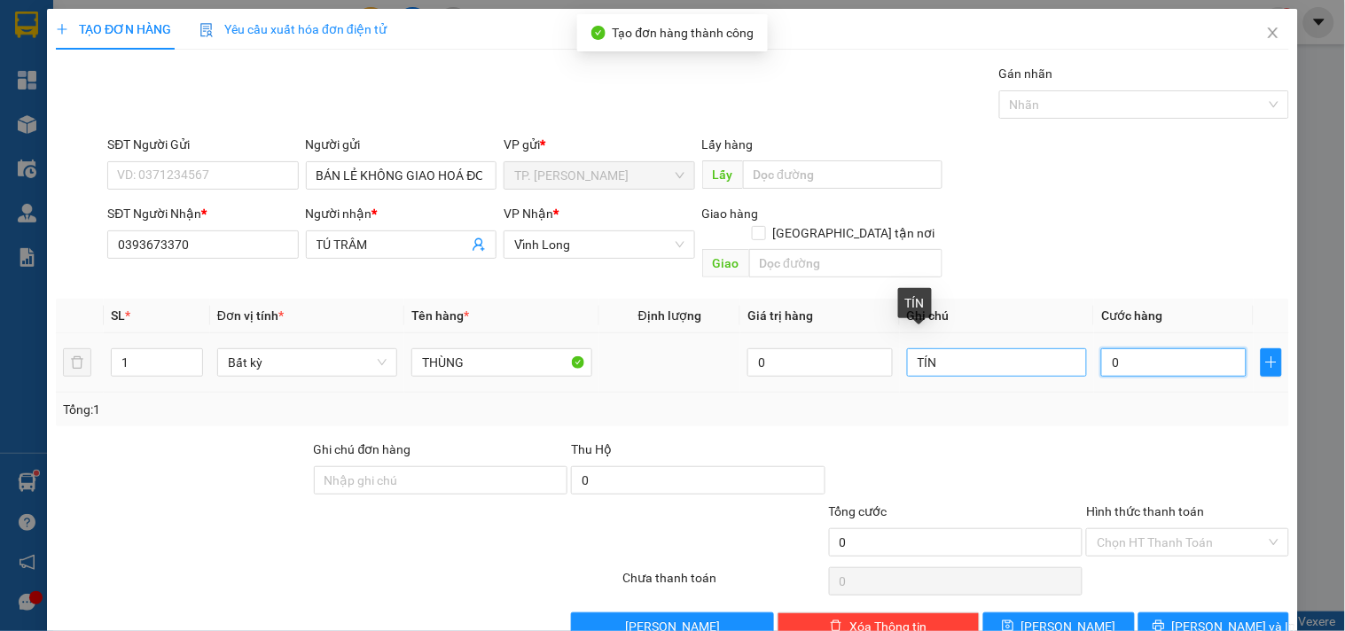
type input "006"
type input "6"
type input "0.060"
type input "60"
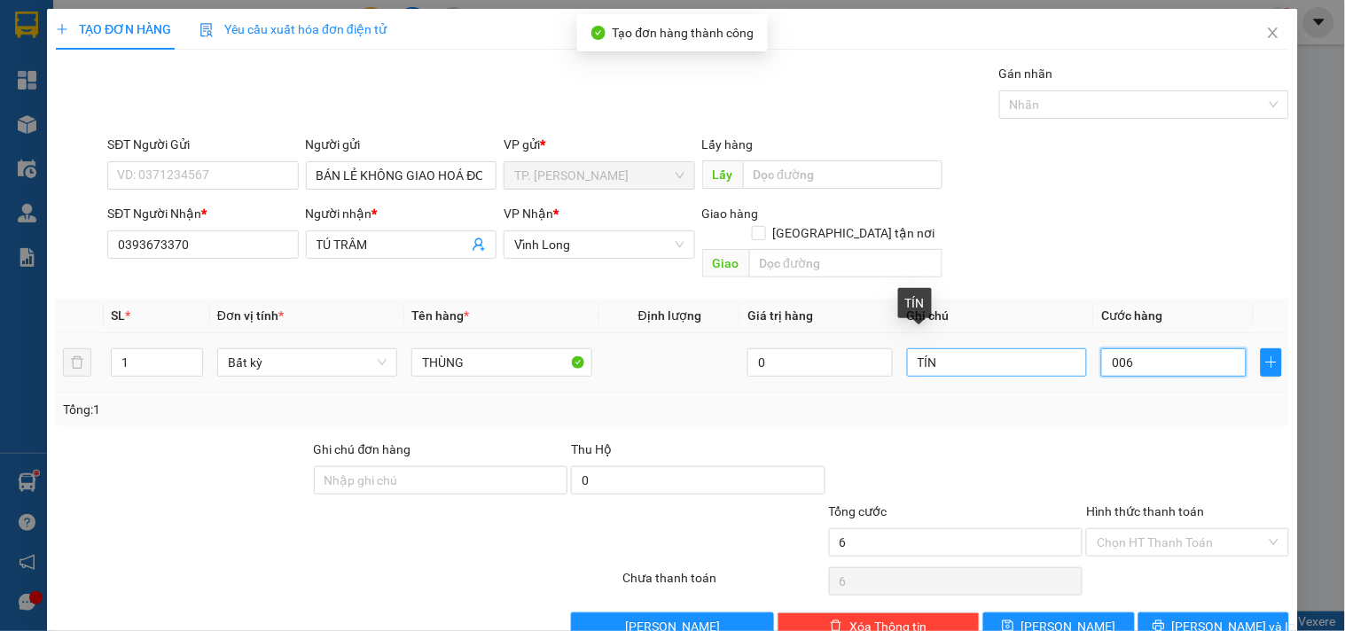
type input "60"
click at [1159, 529] on input "Hình thức thanh toán" at bounding box center [1180, 542] width 168 height 27
type input "60.000"
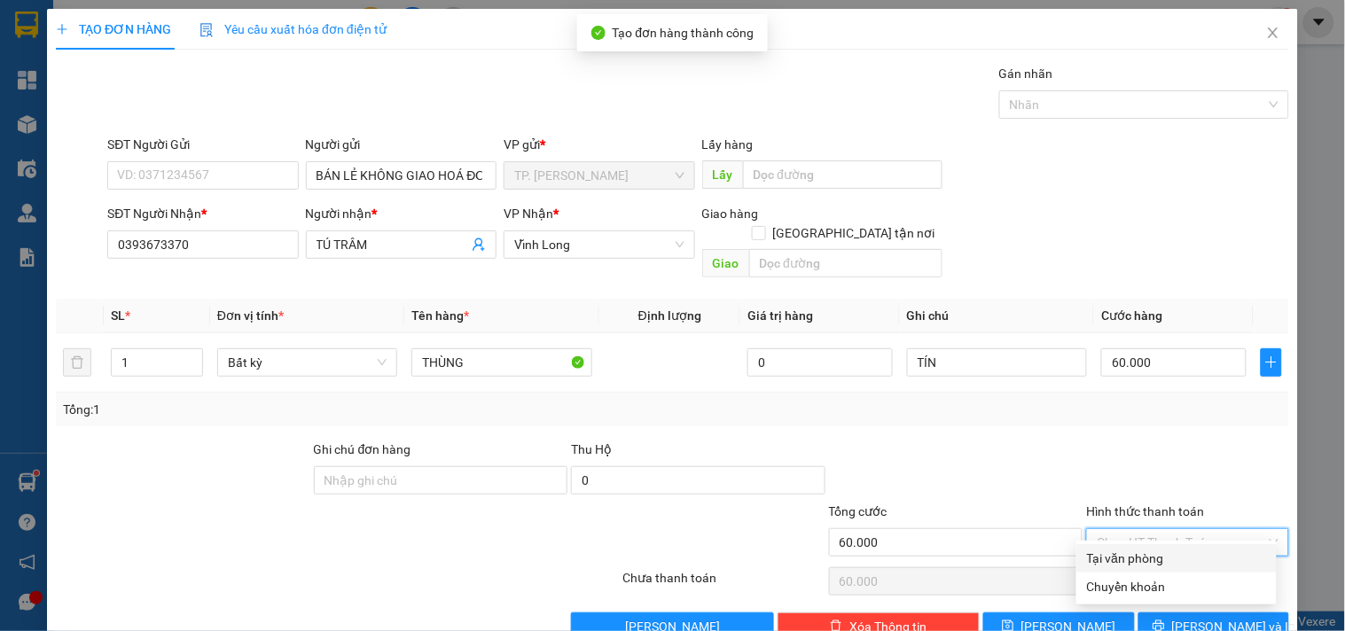
click at [1150, 557] on div "Tại văn phòng" at bounding box center [1176, 558] width 179 height 19
type input "0"
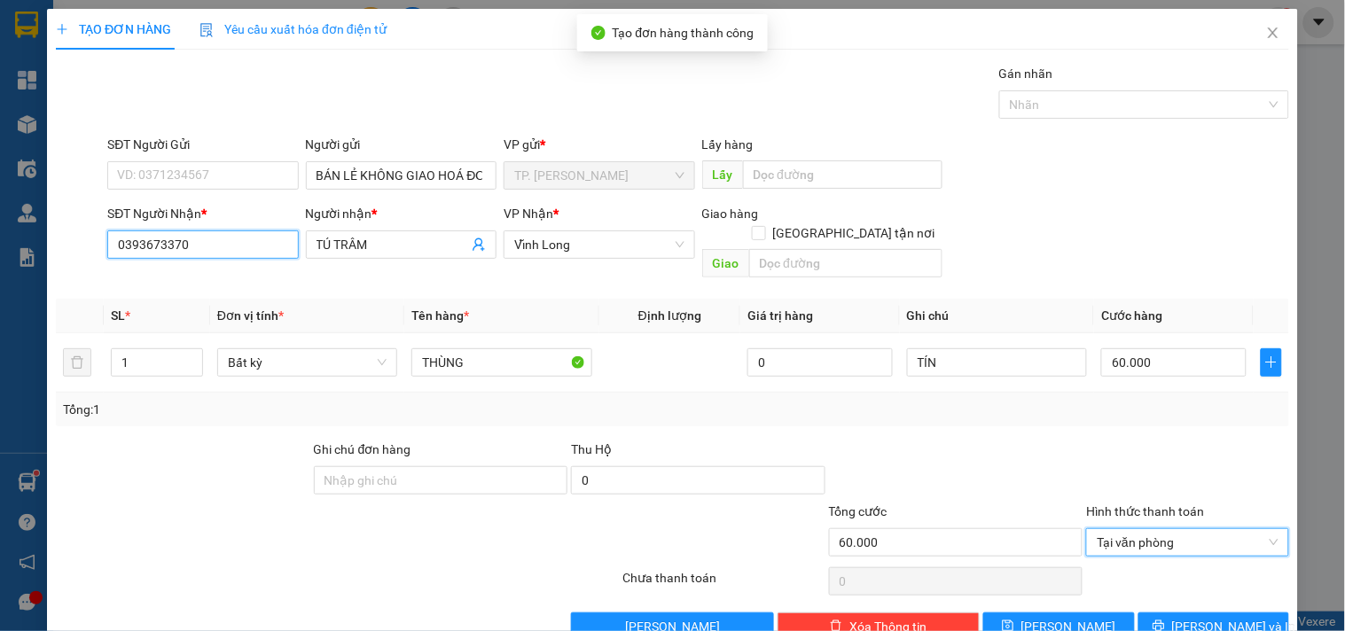
click at [253, 243] on input "0393673370" at bounding box center [202, 244] width 191 height 28
click at [661, 276] on div "Transit Pickup Surcharge Ids Transit Deliver Surcharge Ids Transit Deliver Surc…" at bounding box center [672, 352] width 1233 height 577
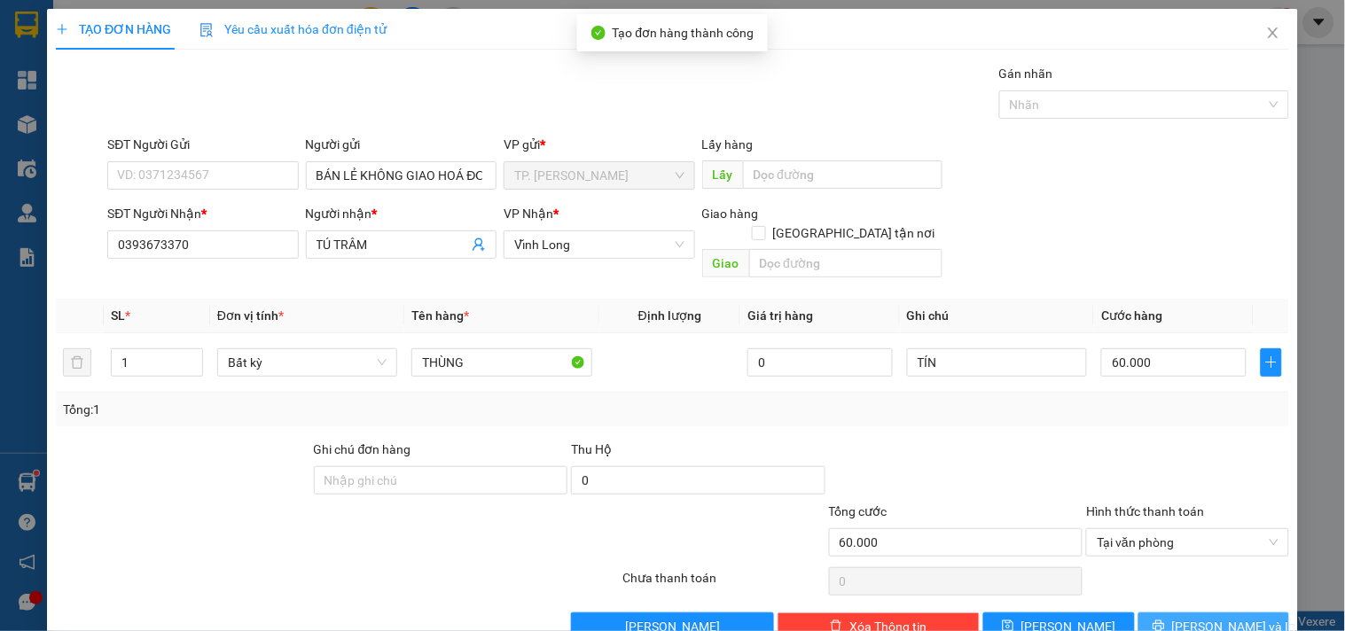
click at [1161, 612] on button "Lưu và In" at bounding box center [1213, 626] width 151 height 28
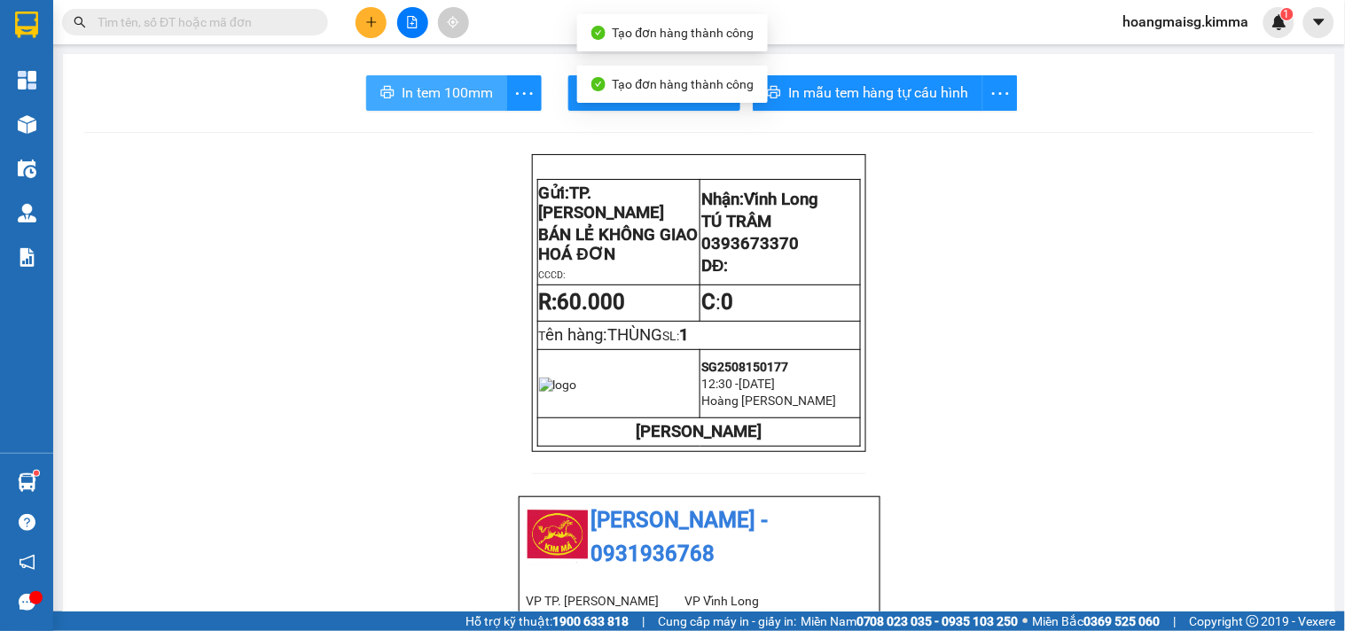
click at [439, 91] on span "In tem 100mm" at bounding box center [447, 93] width 91 height 22
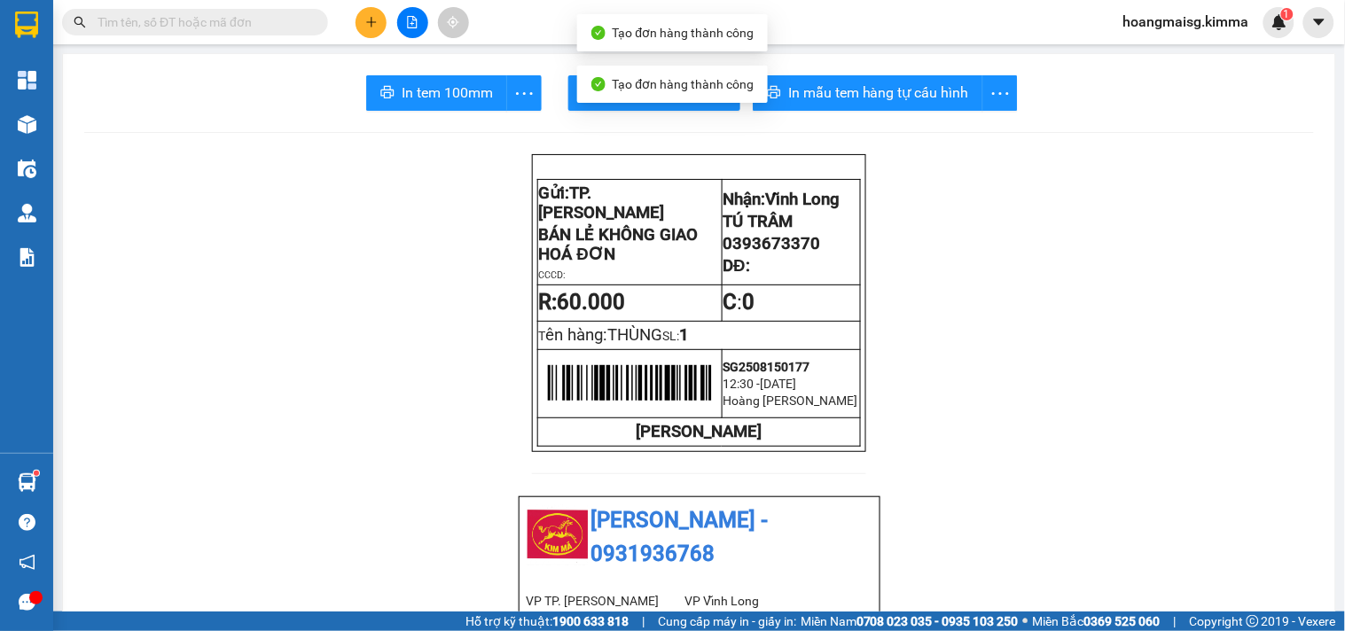
click at [651, 83] on span "Tạo đơn hàng thành công" at bounding box center [683, 84] width 142 height 14
click at [573, 87] on button "In biên nhận 80mm" at bounding box center [654, 92] width 172 height 35
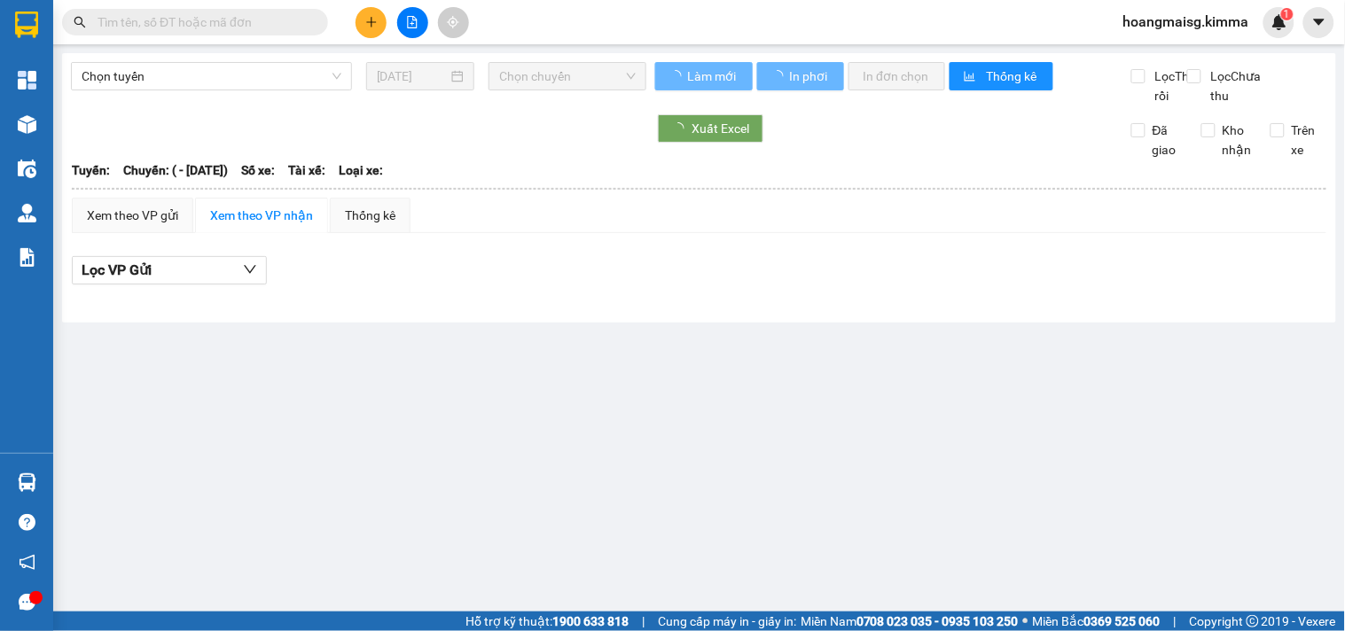
click at [261, 19] on input "text" at bounding box center [201, 21] width 209 height 19
paste input "0393673370"
type input "0393673370"
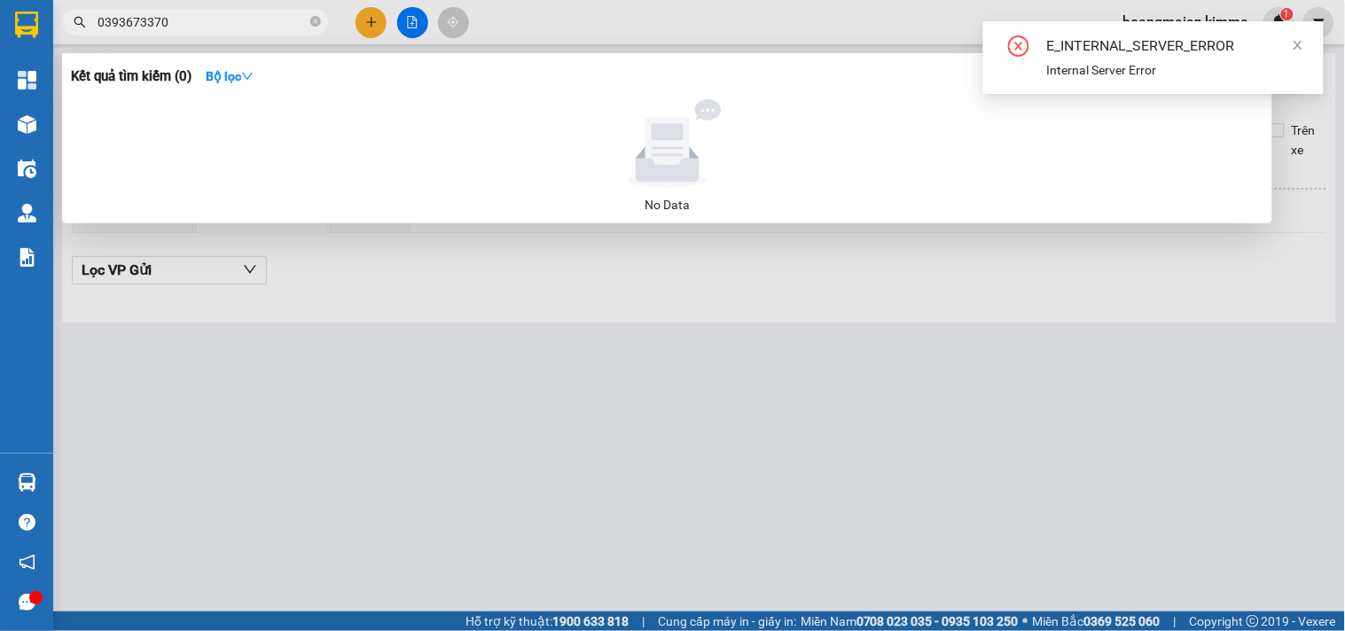
click at [224, 22] on input "0393673370" at bounding box center [201, 21] width 209 height 19
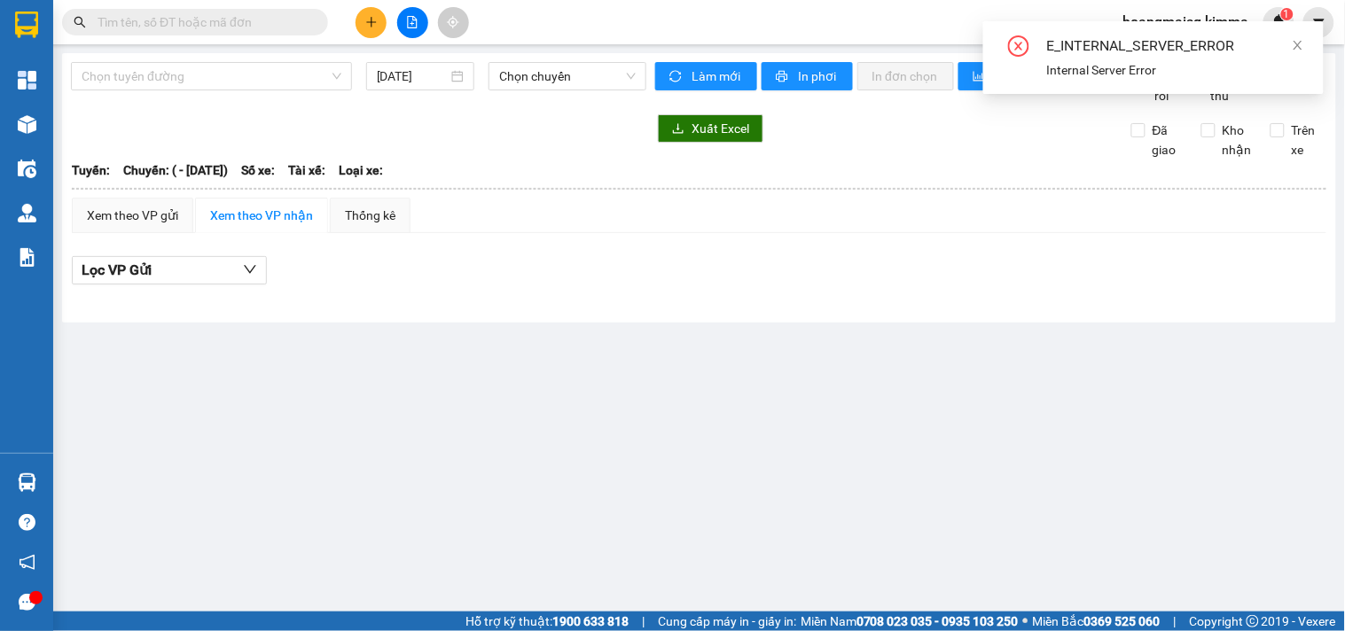
paste input "0393673370"
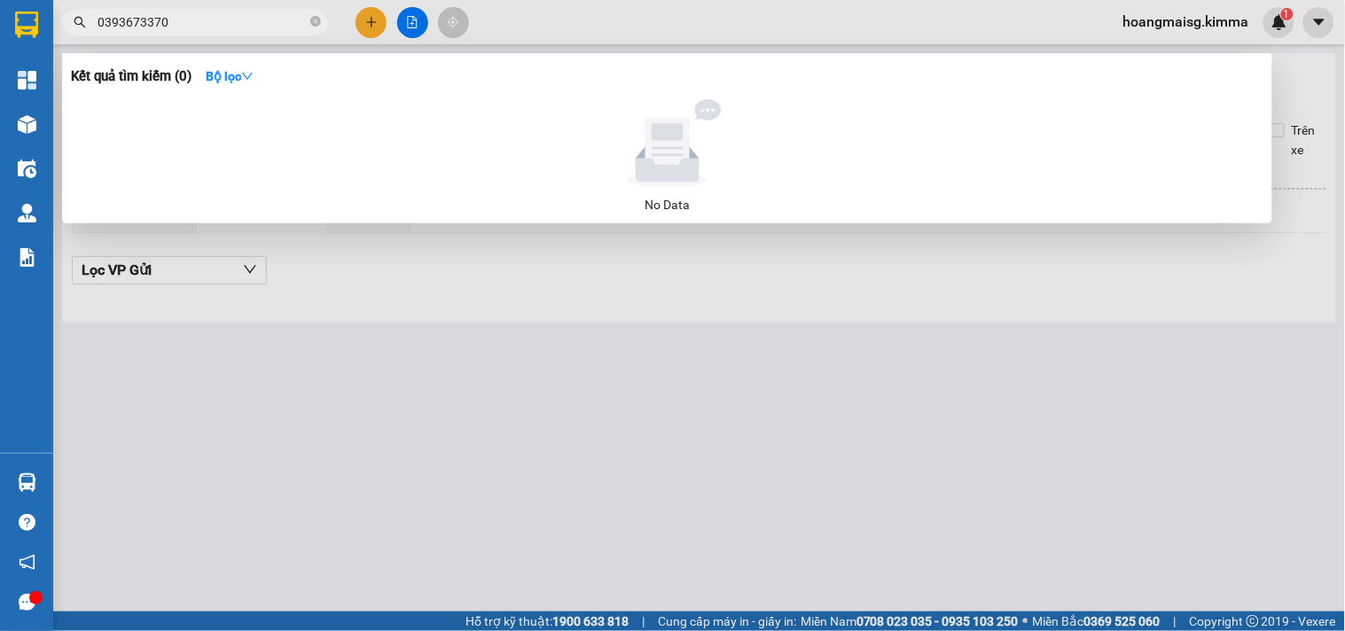
type input "0393673370"
